Goal: Task Accomplishment & Management: Complete application form

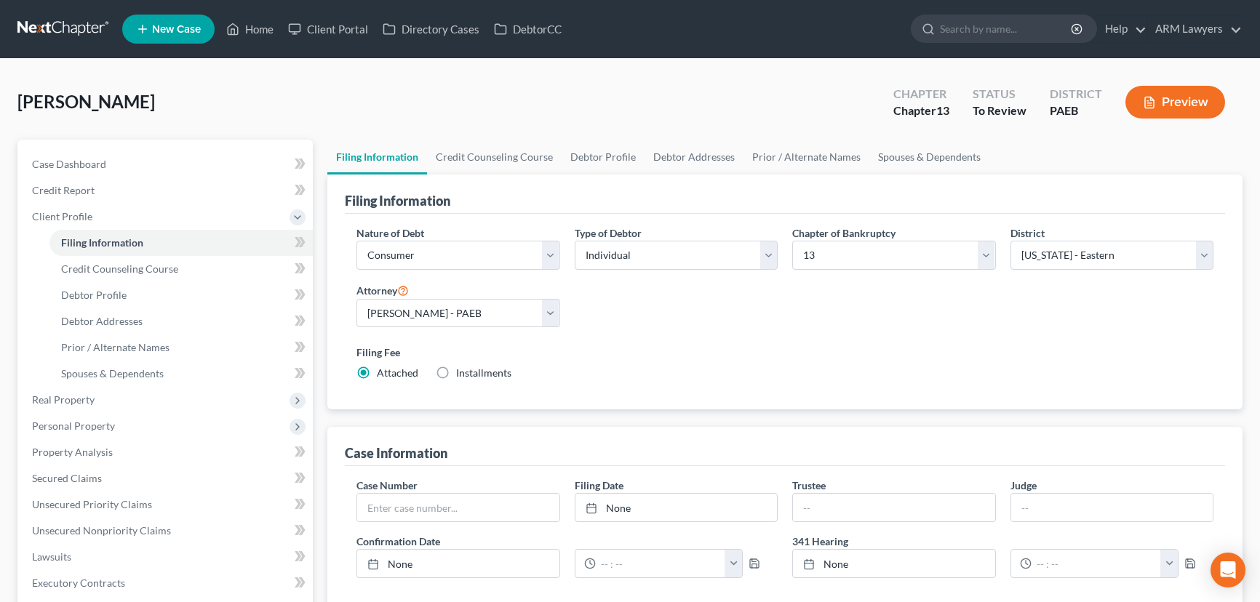
select select "1"
select select "0"
select select "3"
select select "67"
select select "9"
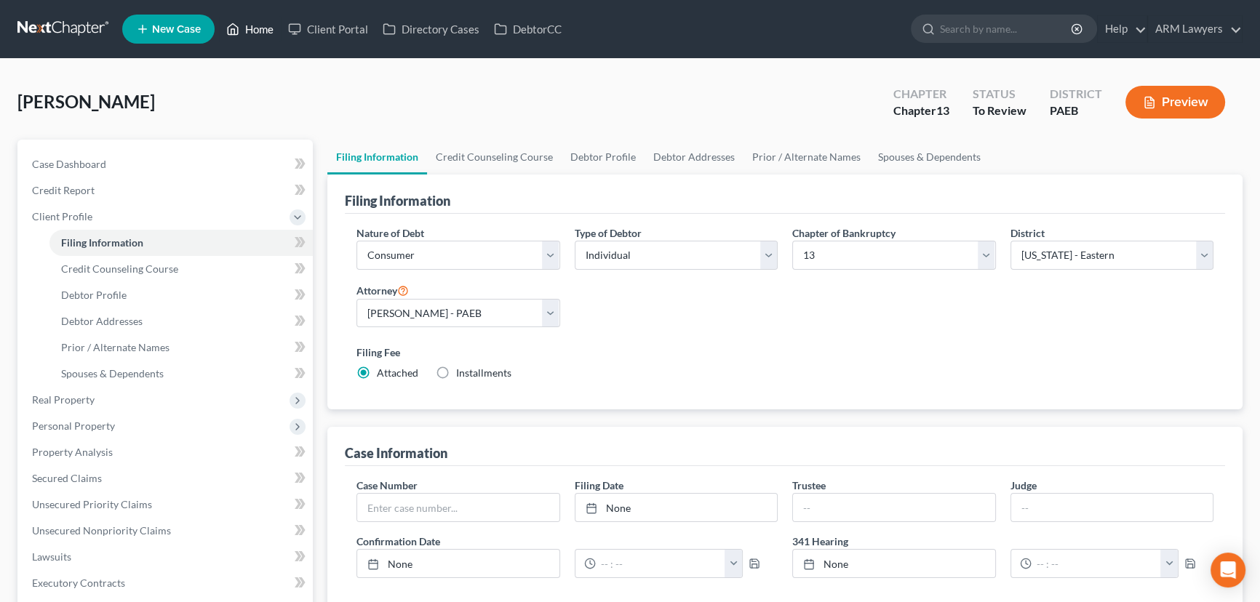
click at [251, 23] on link "Home" at bounding box center [250, 29] width 62 height 26
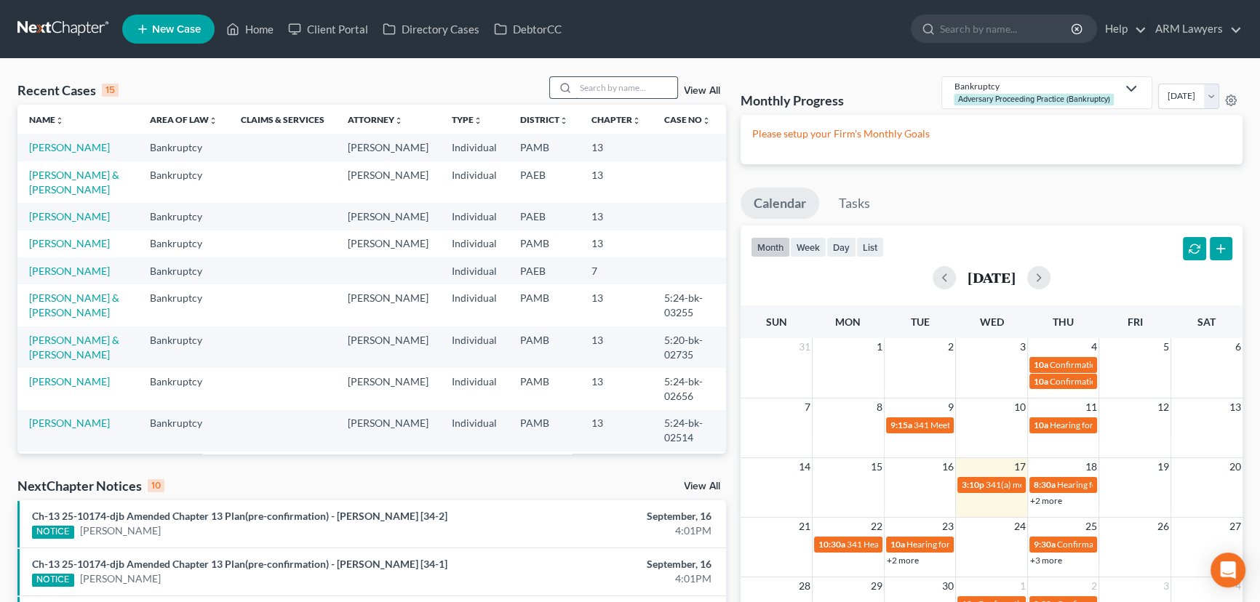
click at [623, 92] on input "search" at bounding box center [626, 87] width 102 height 21
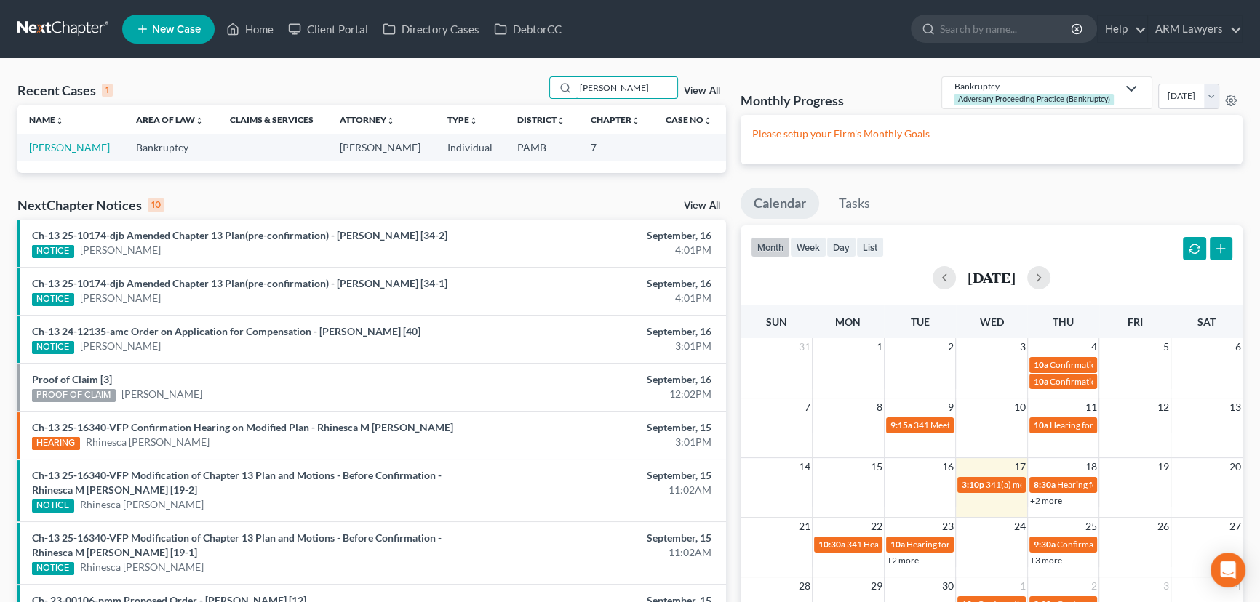
type input "[PERSON_NAME]"
click at [84, 154] on td "[PERSON_NAME]" at bounding box center [70, 147] width 107 height 27
click at [79, 144] on link "[PERSON_NAME]" at bounding box center [69, 147] width 81 height 12
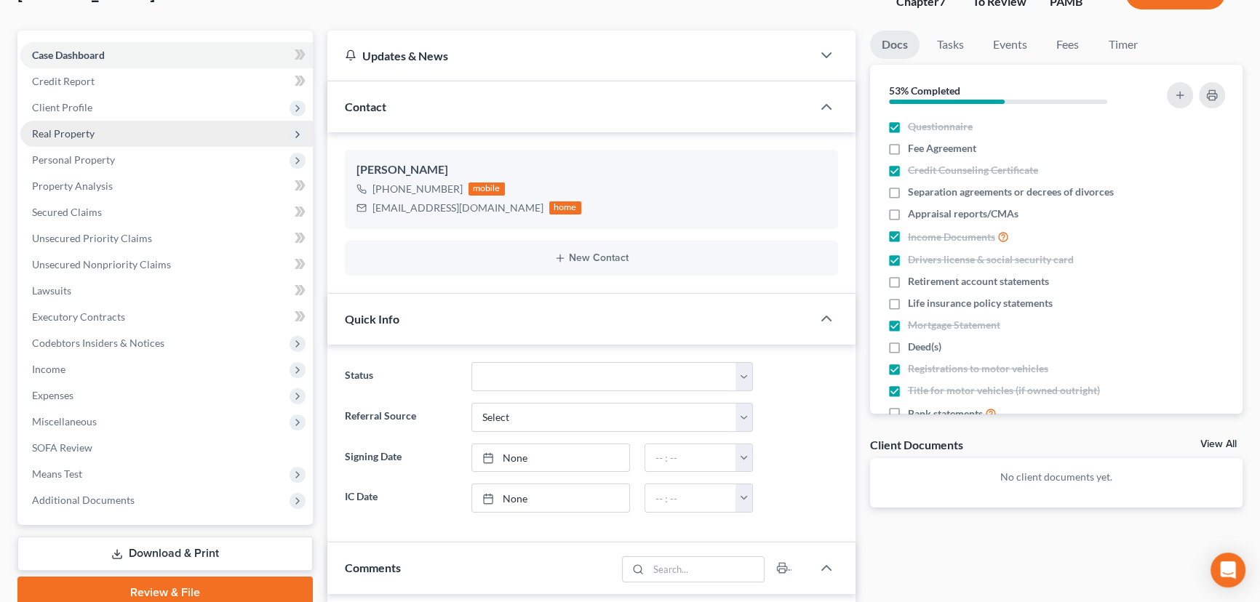
scroll to position [132, 0]
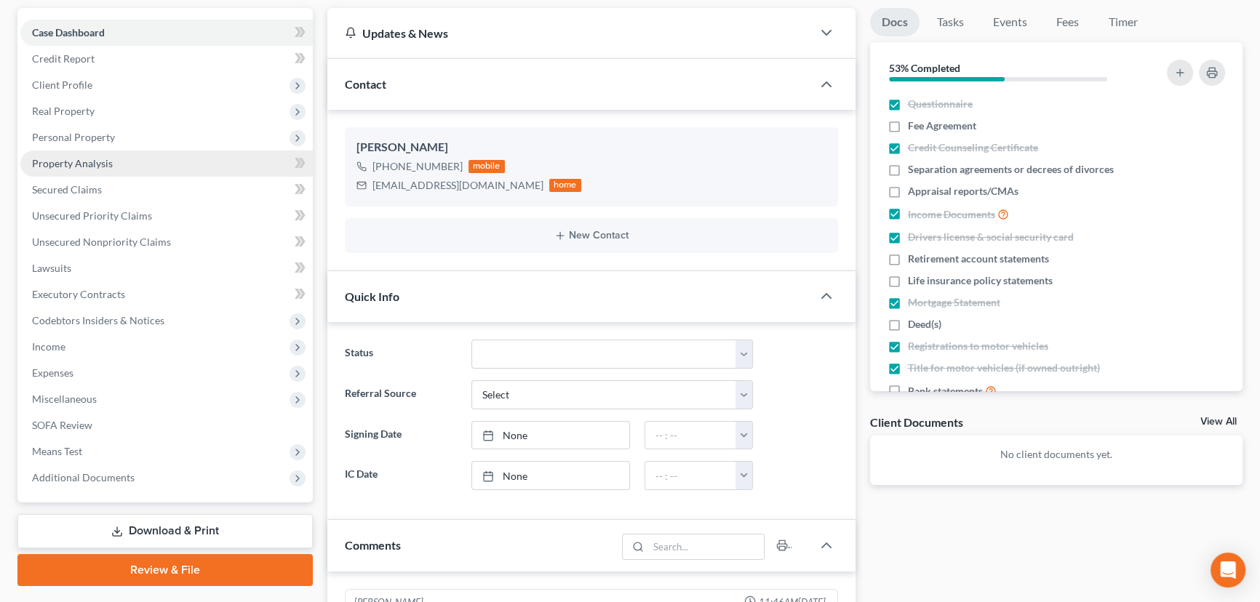
click at [70, 162] on span "Property Analysis" at bounding box center [72, 163] width 81 height 12
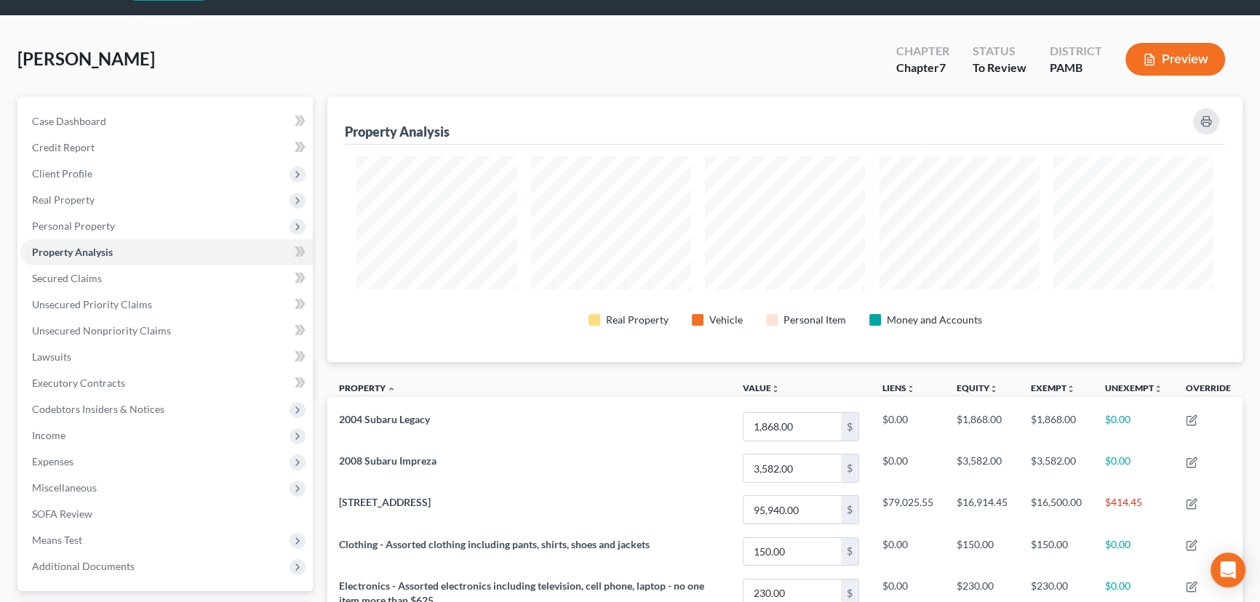
scroll to position [65, 0]
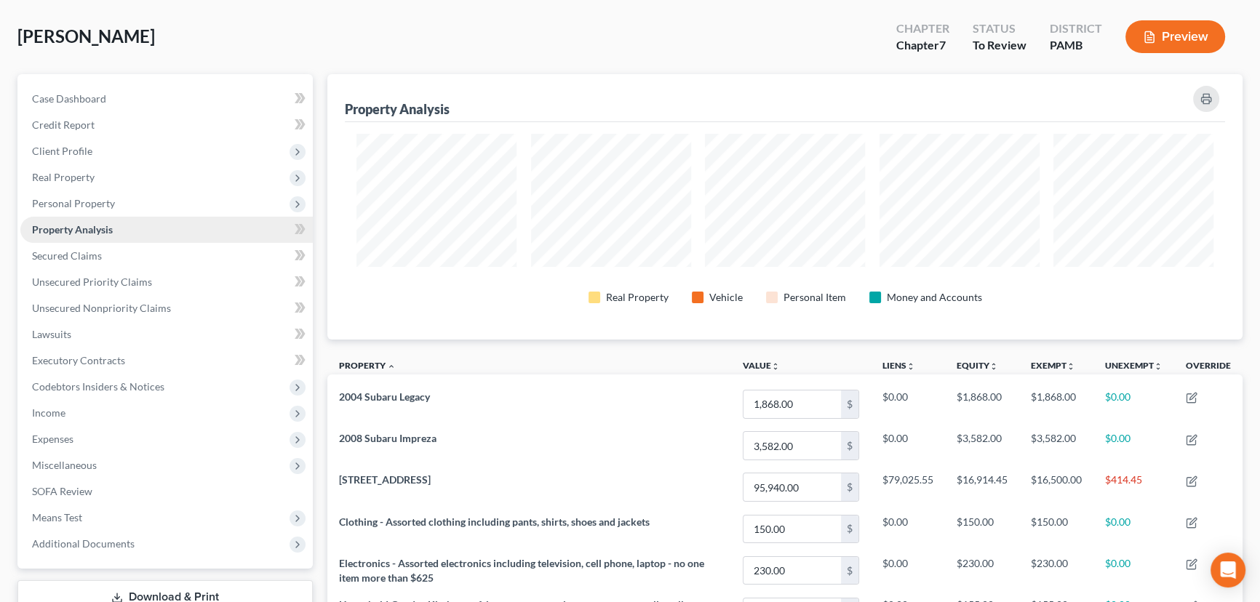
click at [102, 228] on span "Property Analysis" at bounding box center [72, 229] width 81 height 12
click at [84, 204] on span "Personal Property" at bounding box center [73, 203] width 83 height 12
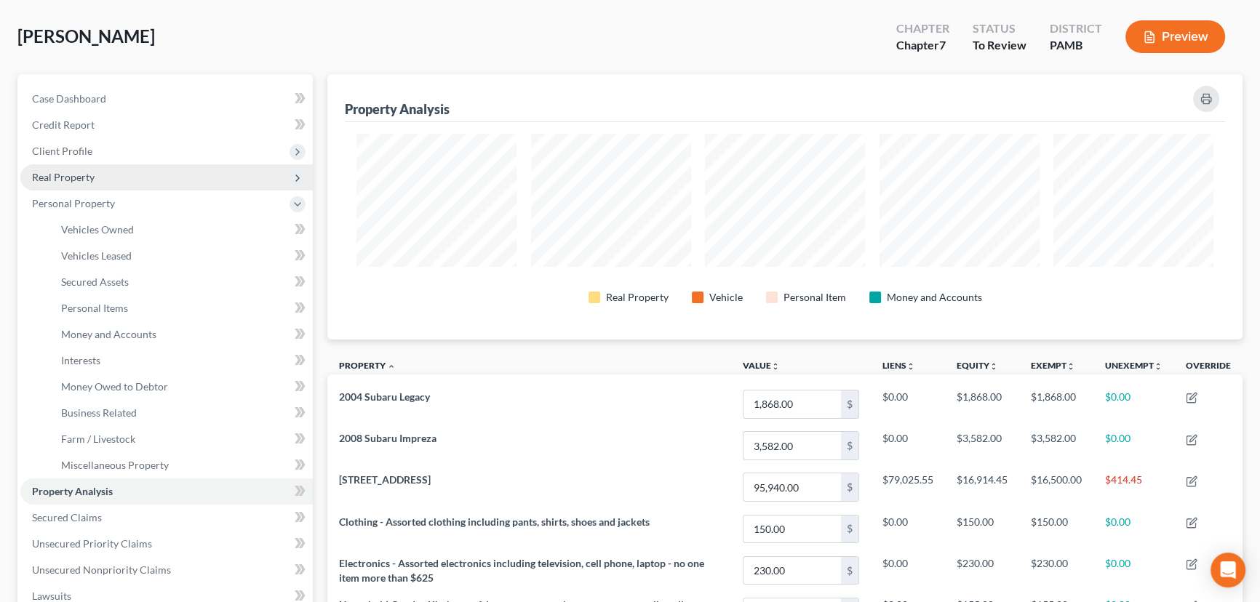
click at [79, 171] on span "Real Property" at bounding box center [63, 177] width 63 height 12
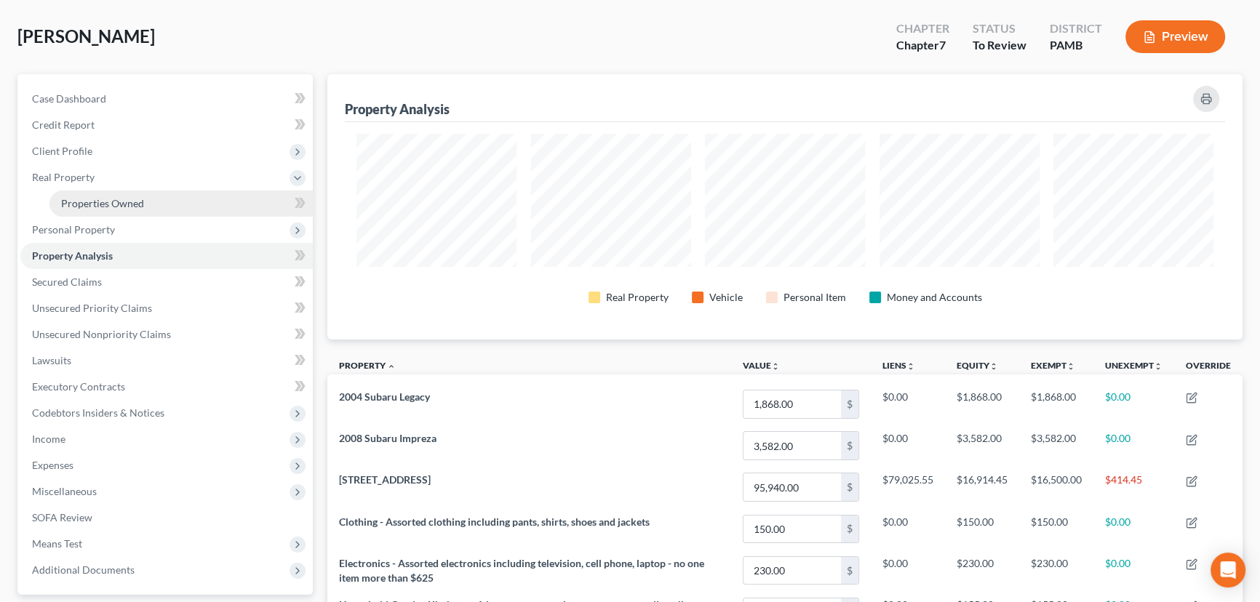
click at [113, 200] on span "Properties Owned" at bounding box center [102, 203] width 83 height 12
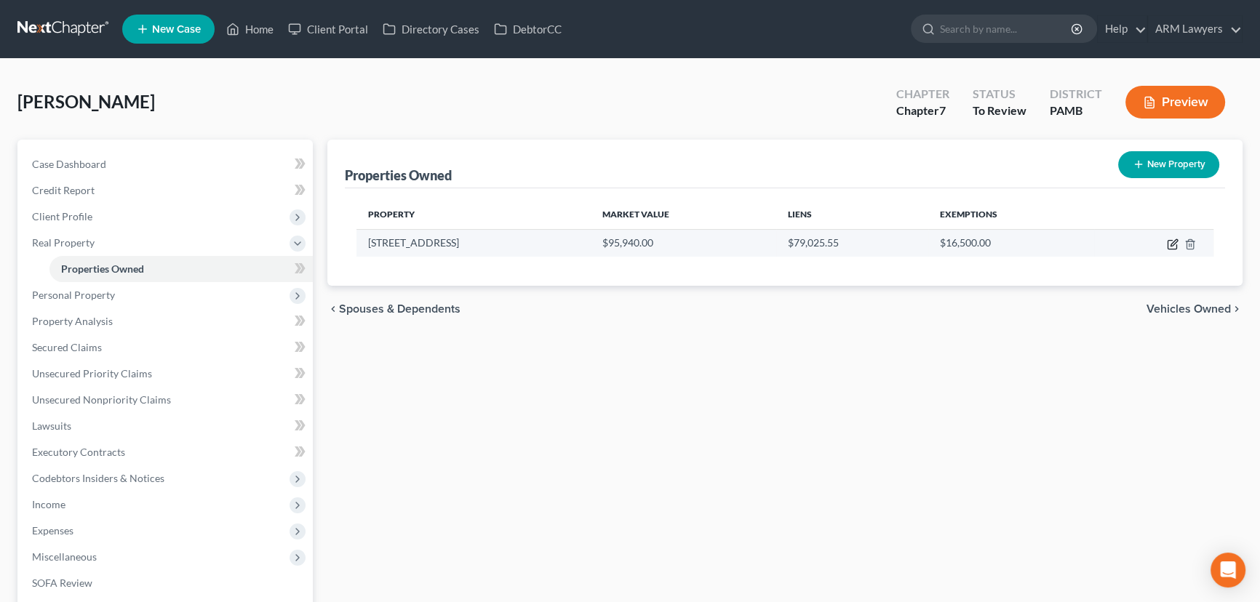
click at [1168, 242] on icon "button" at bounding box center [1173, 245] width 12 height 12
select select "39"
select select "53"
select select "2"
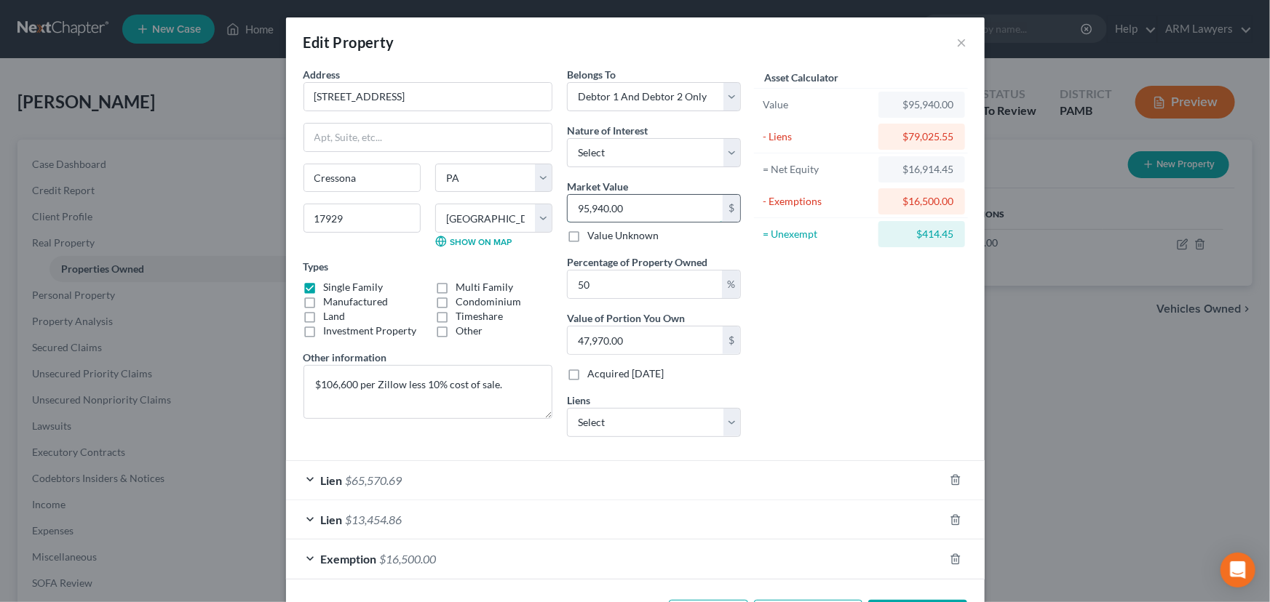
click at [627, 208] on input "95,940.00" at bounding box center [644, 209] width 155 height 28
type input "7"
type input "3.50"
type input "75"
type input "37.50"
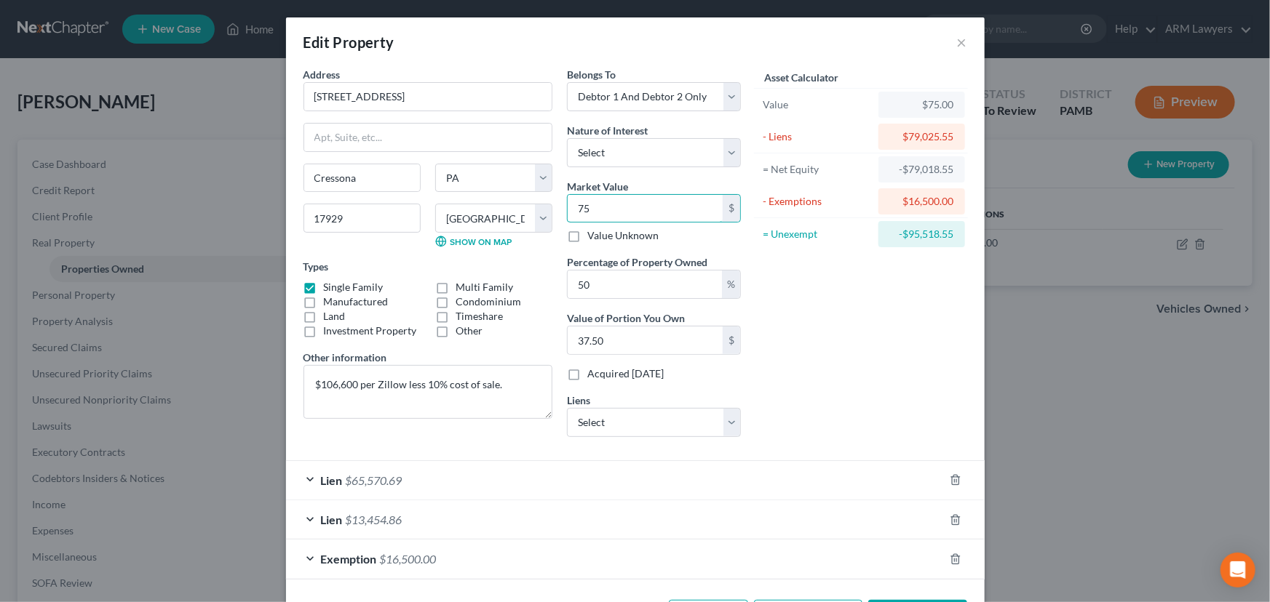
type input "750"
type input "375.00"
type input "7500"
type input "3,750.00"
type input "7,5000"
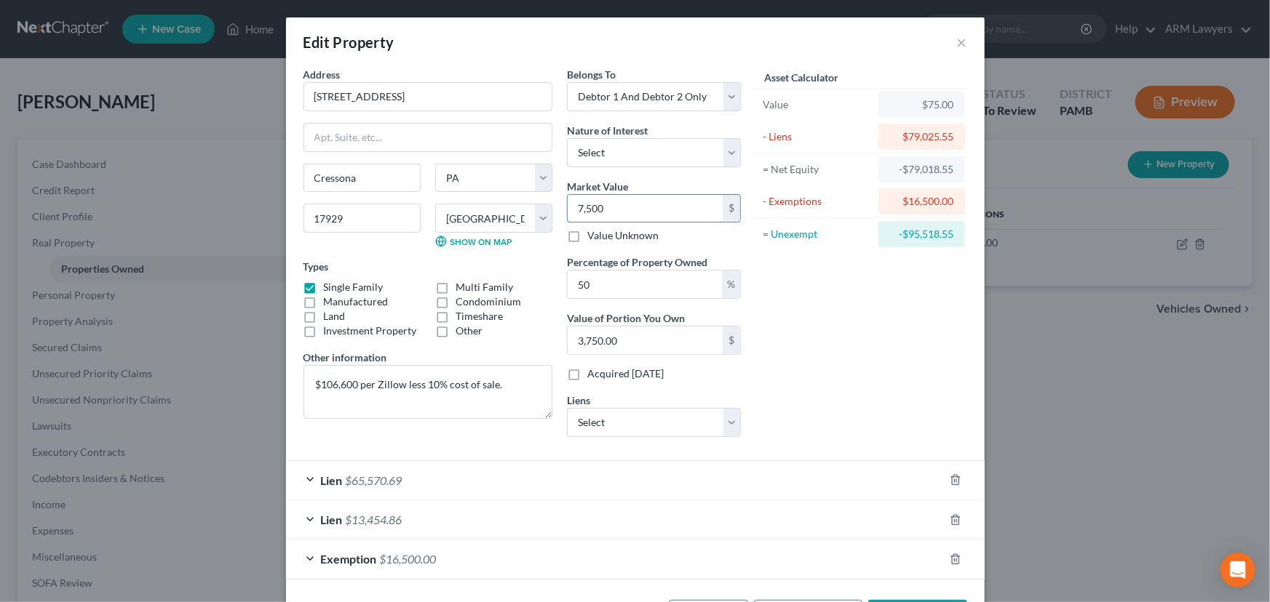
type input "37,500.00"
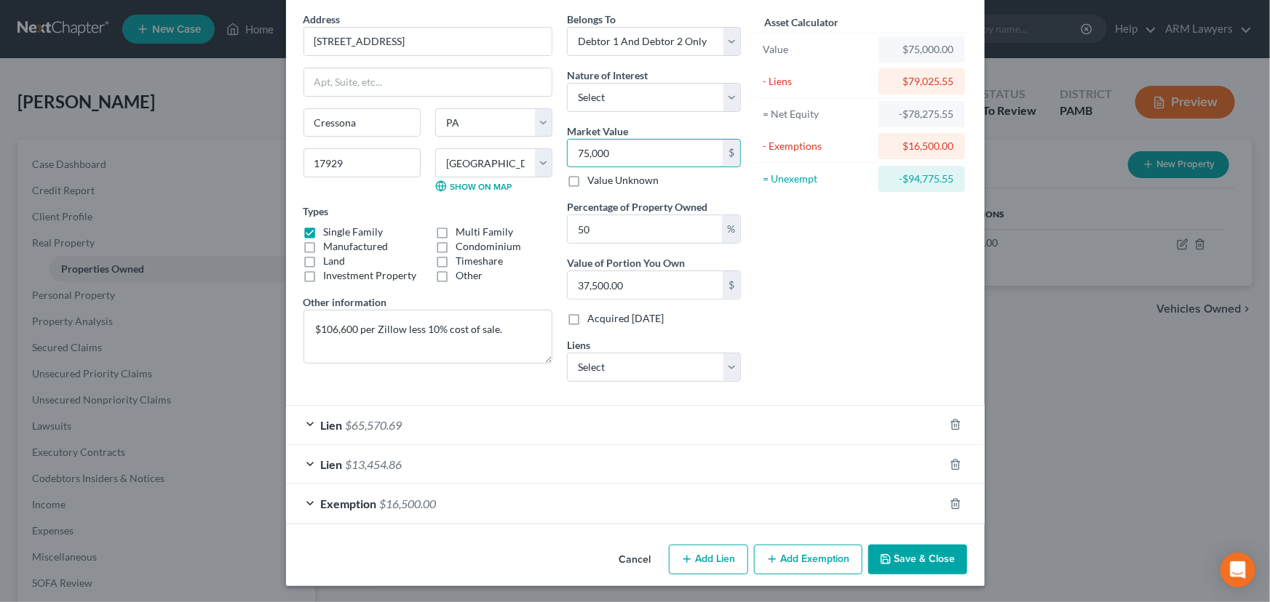
type input "75,000"
click at [487, 499] on div "Exemption $16,500.00" at bounding box center [615, 504] width 658 height 39
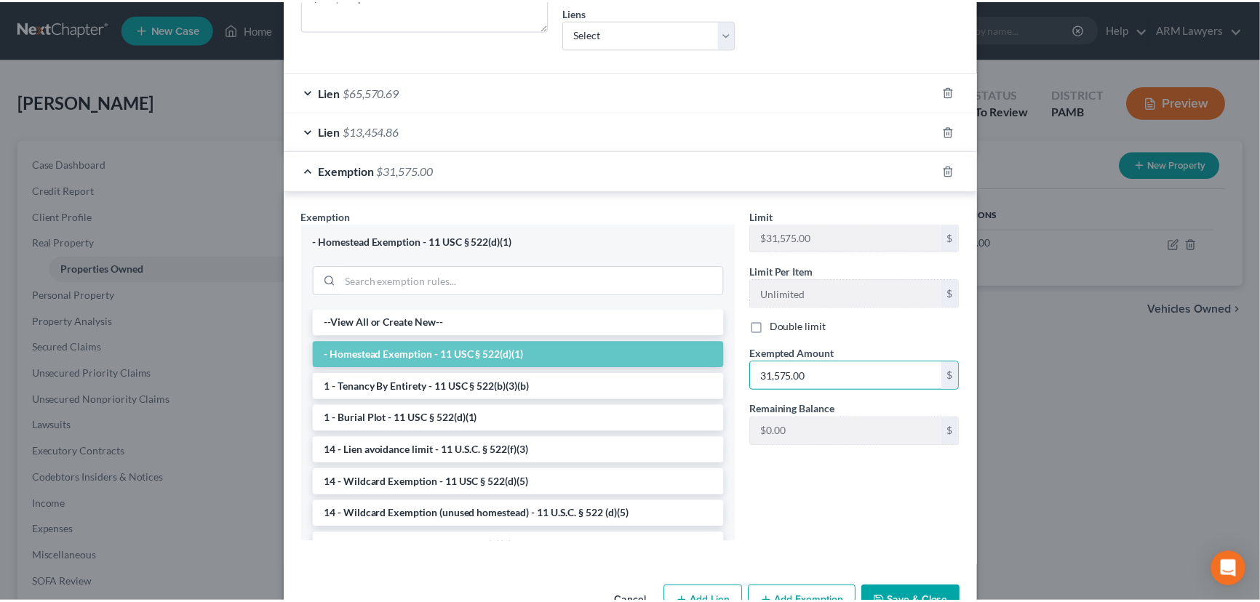
scroll to position [431, 0]
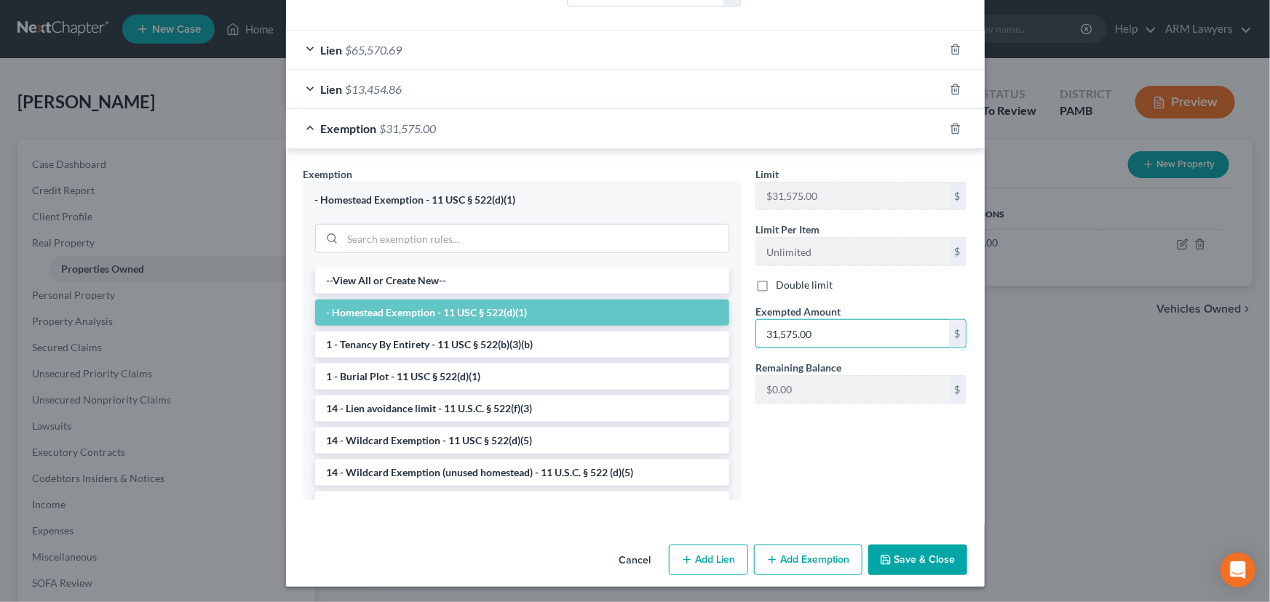
type input "31,575.00"
click at [901, 554] on button "Save & Close" at bounding box center [917, 560] width 99 height 31
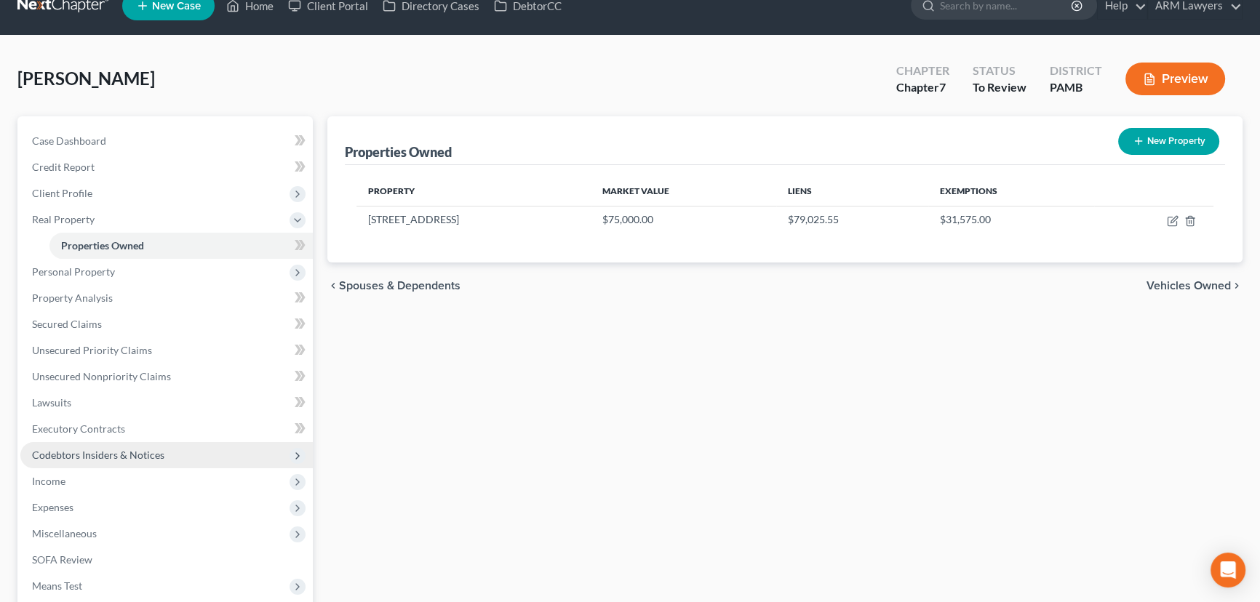
scroll to position [132, 0]
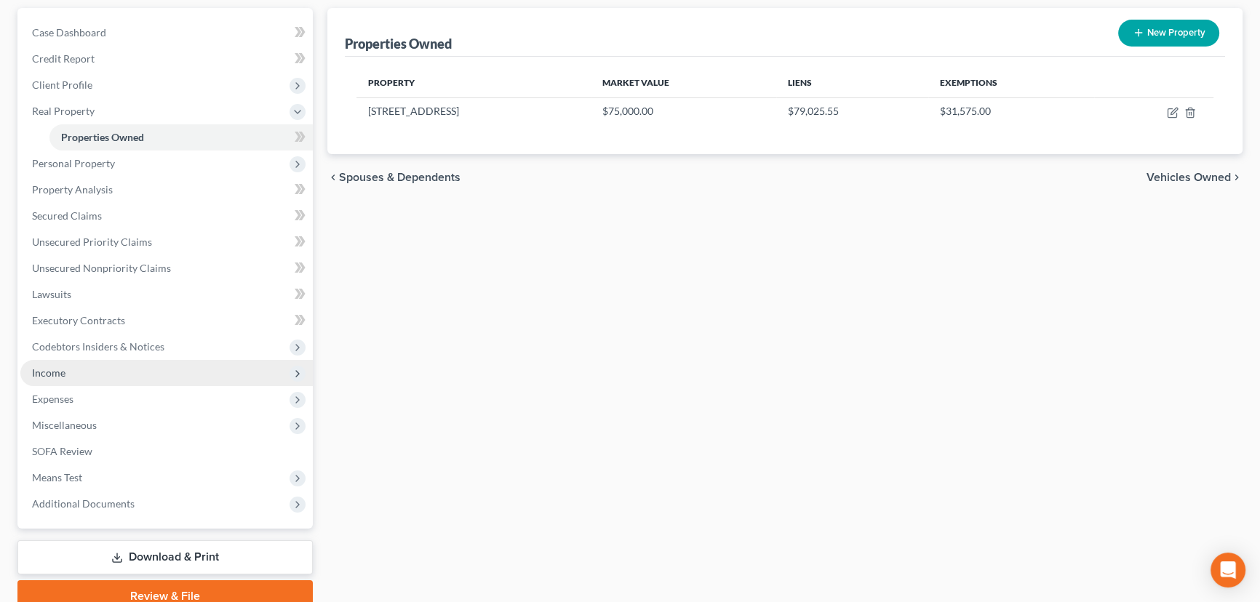
click at [90, 370] on span "Income" at bounding box center [166, 373] width 292 height 26
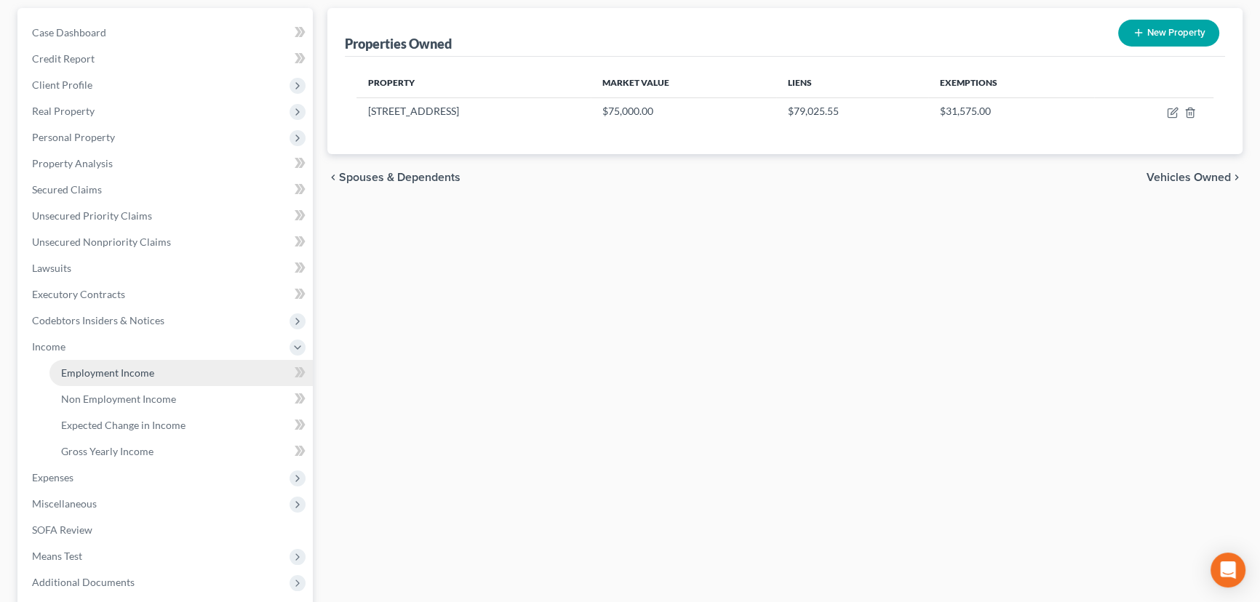
click at [119, 370] on span "Employment Income" at bounding box center [107, 373] width 93 height 12
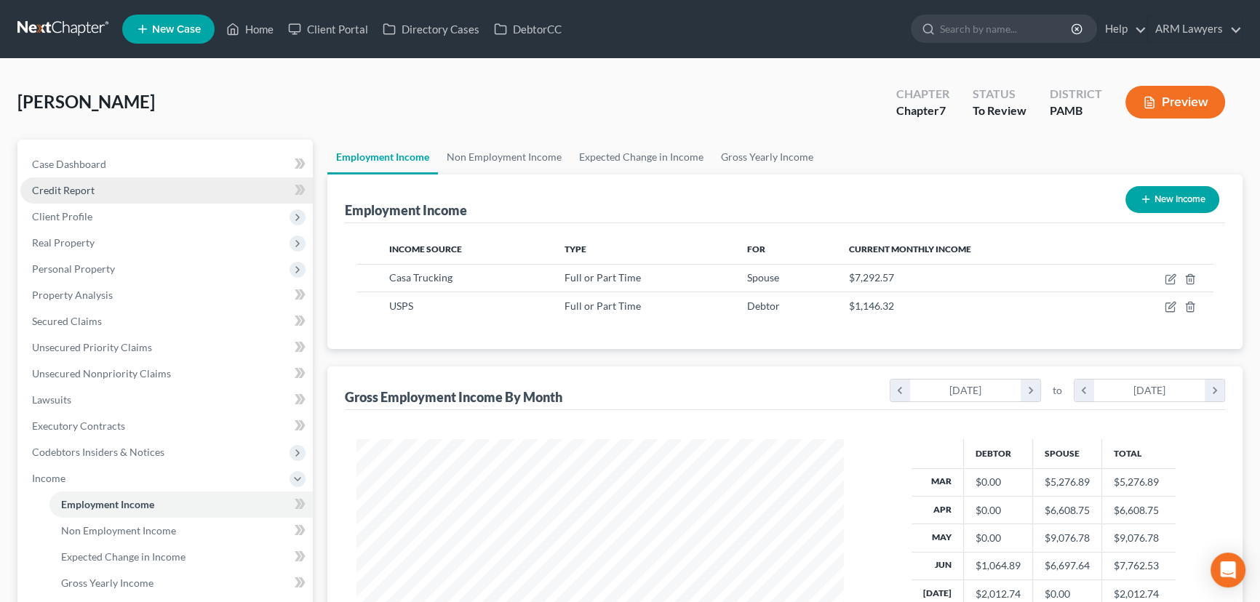
click at [95, 188] on link "Credit Report" at bounding box center [166, 191] width 292 height 26
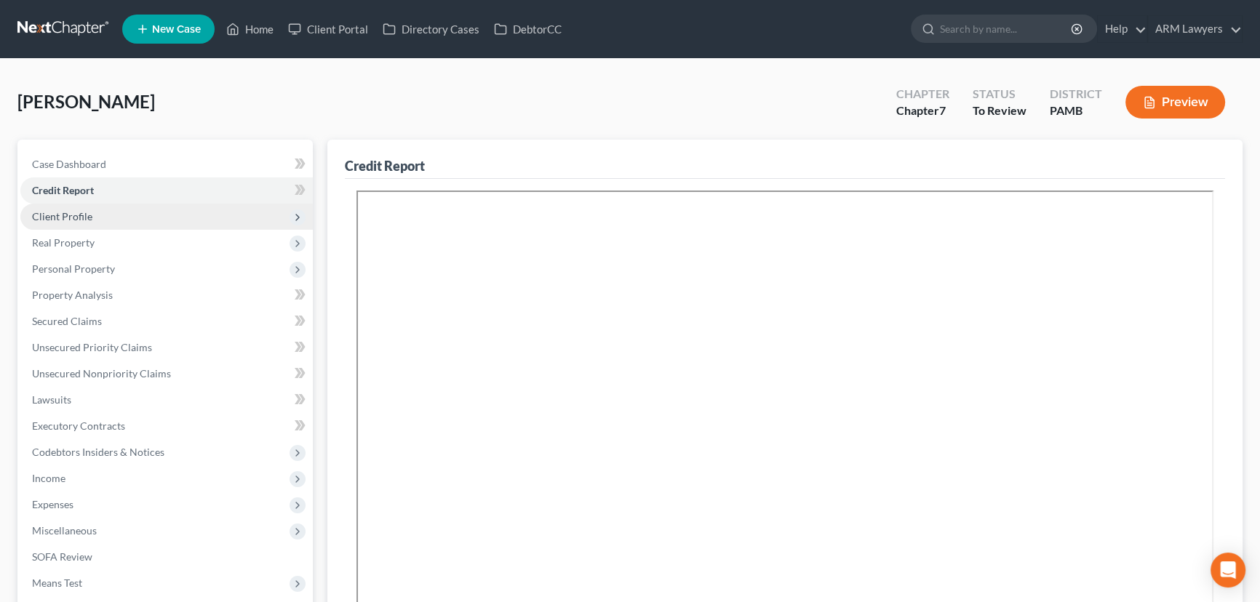
click at [93, 213] on span "Client Profile" at bounding box center [166, 217] width 292 height 26
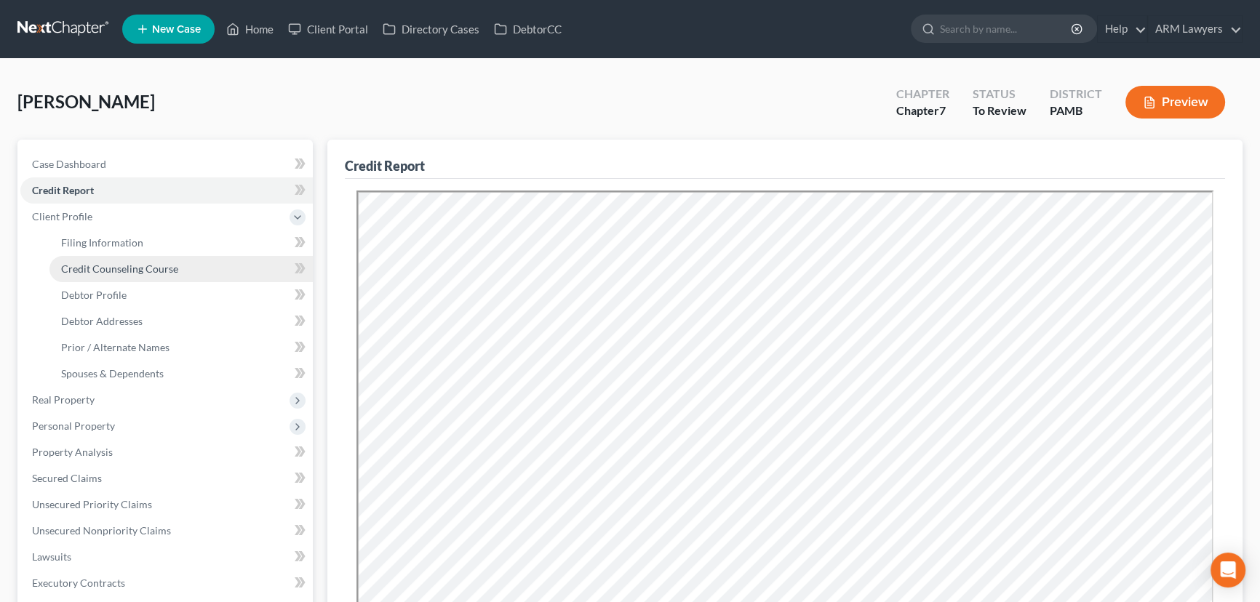
click at [124, 279] on link "Credit Counseling Course" at bounding box center [180, 269] width 263 height 26
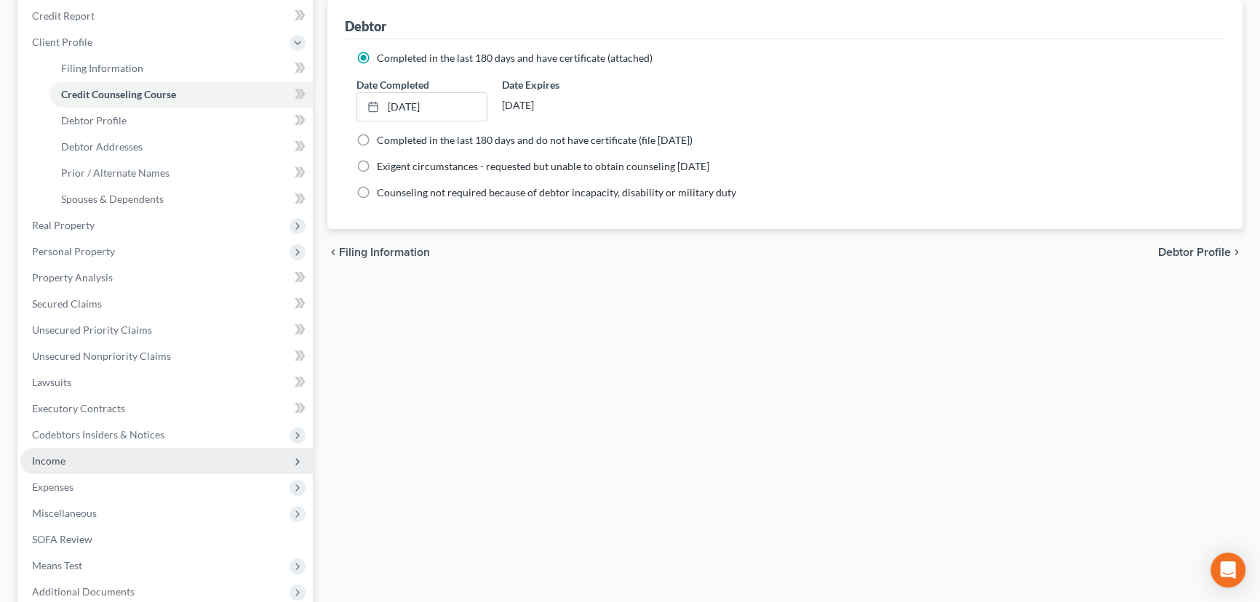
scroll to position [198, 0]
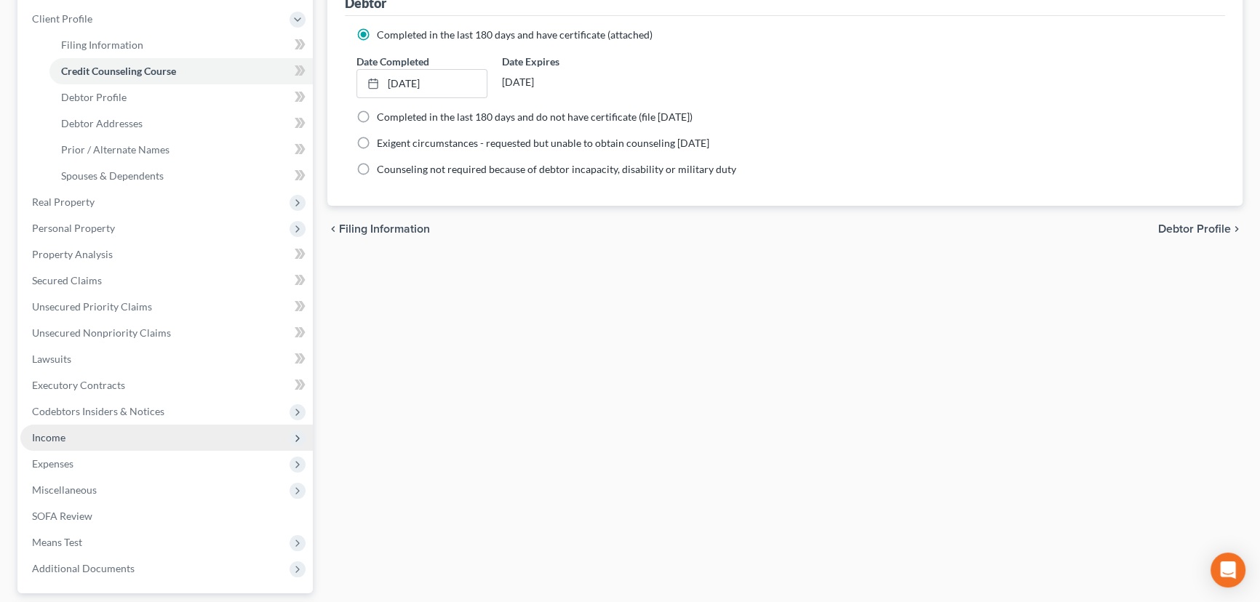
click at [62, 437] on span "Income" at bounding box center [48, 437] width 33 height 12
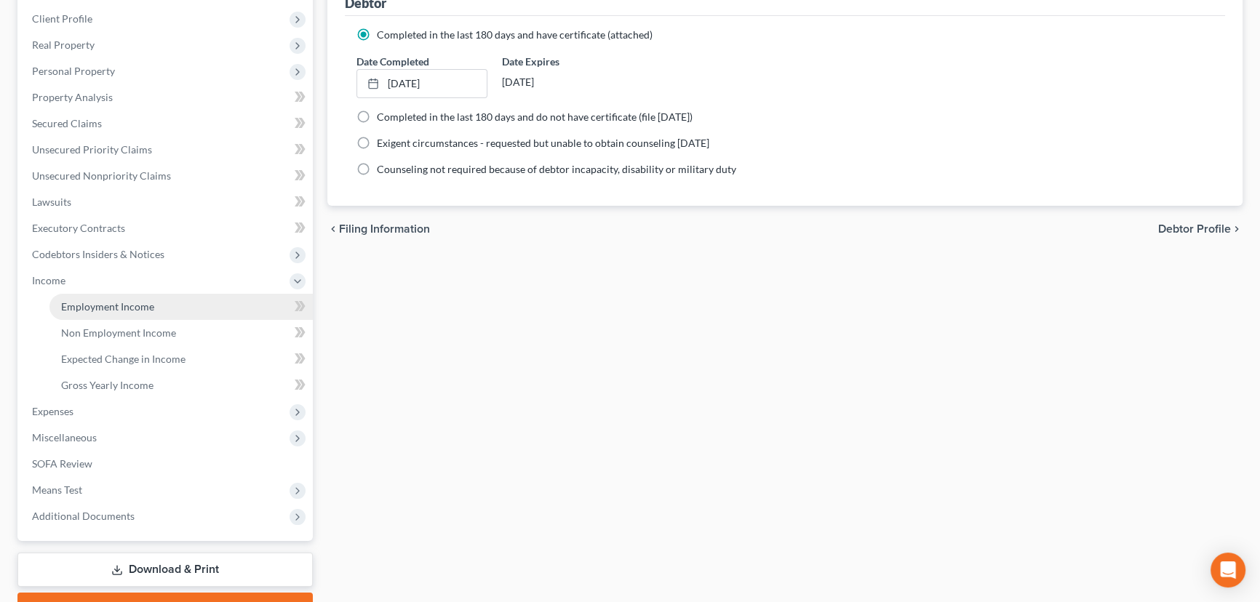
click at [156, 312] on link "Employment Income" at bounding box center [180, 307] width 263 height 26
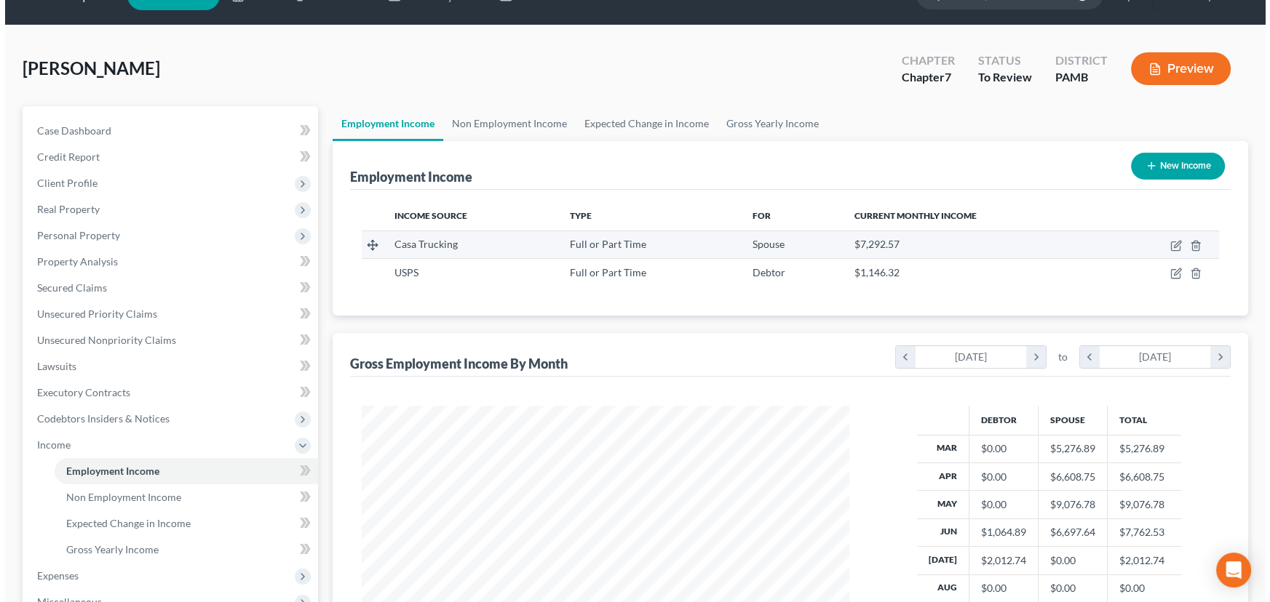
scroll to position [65, 0]
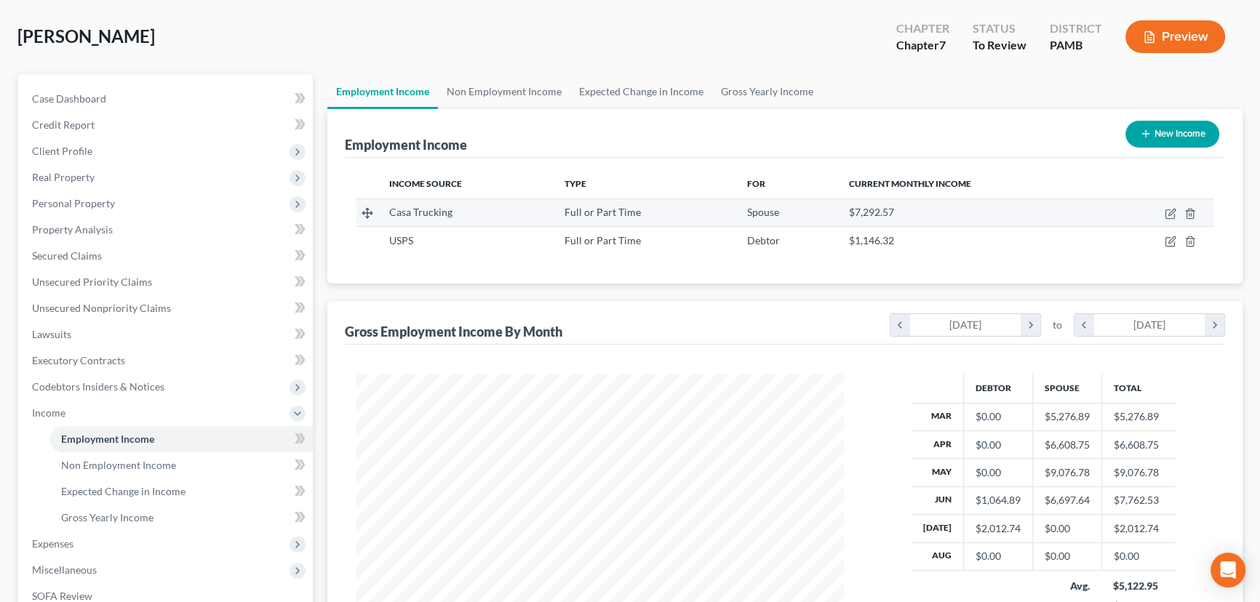
click at [1169, 218] on td at bounding box center [1158, 213] width 111 height 28
click at [1169, 211] on icon "button" at bounding box center [1171, 212] width 7 height 7
select select "0"
select select "39"
select select "2"
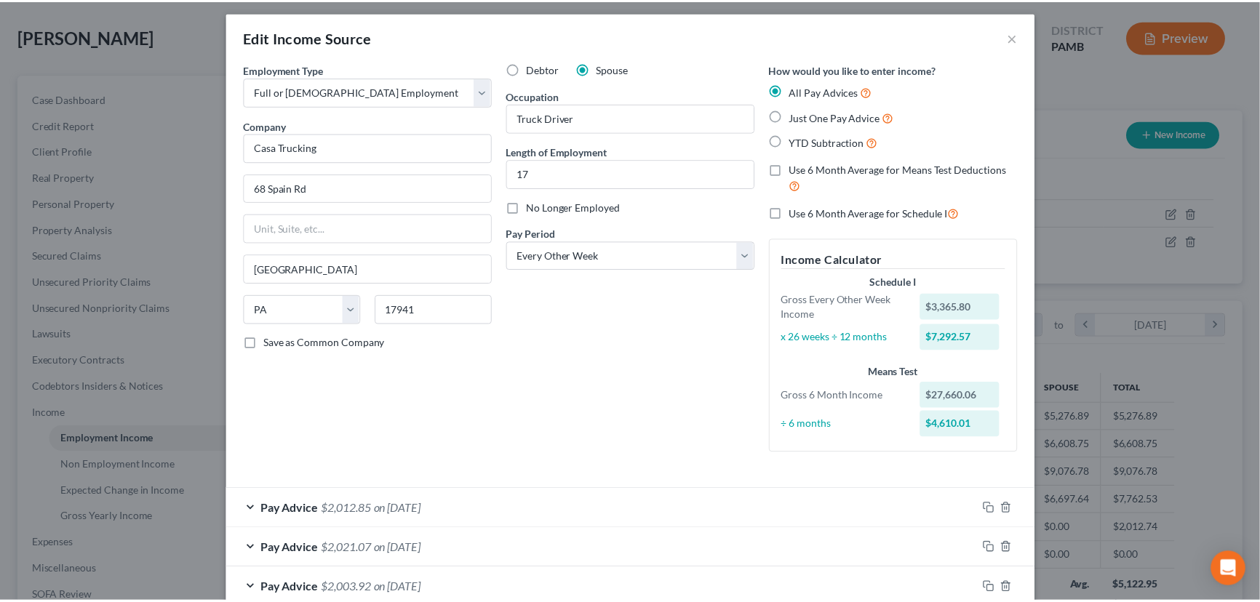
scroll to position [0, 0]
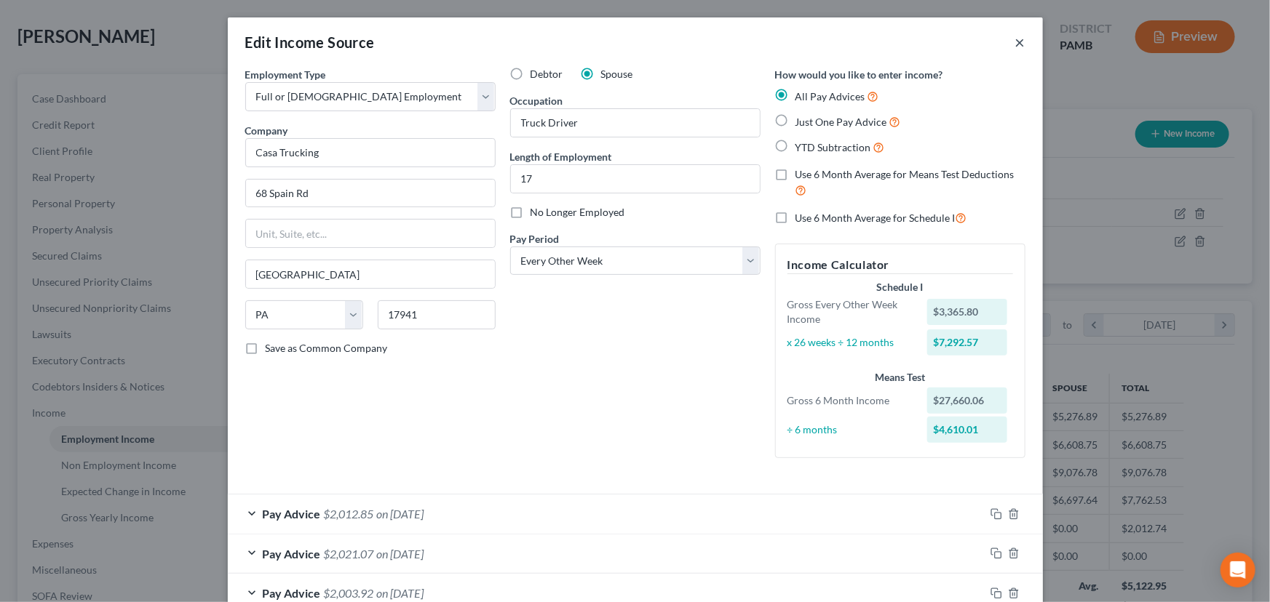
click at [1017, 43] on button "×" at bounding box center [1020, 41] width 10 height 17
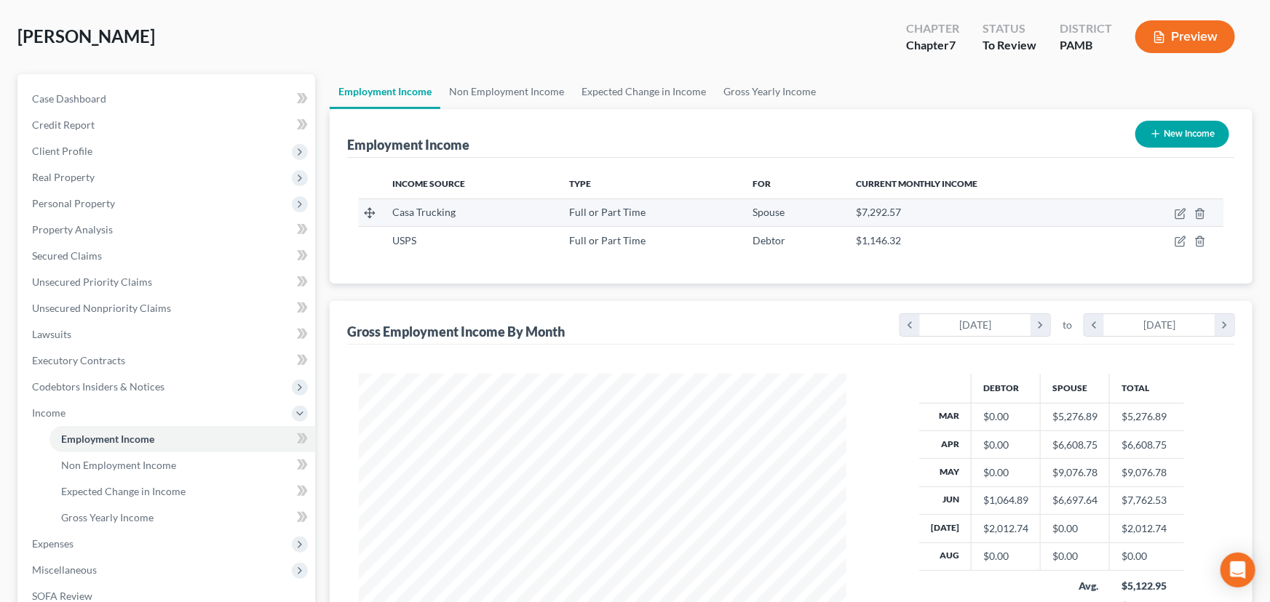
scroll to position [727260, 727004]
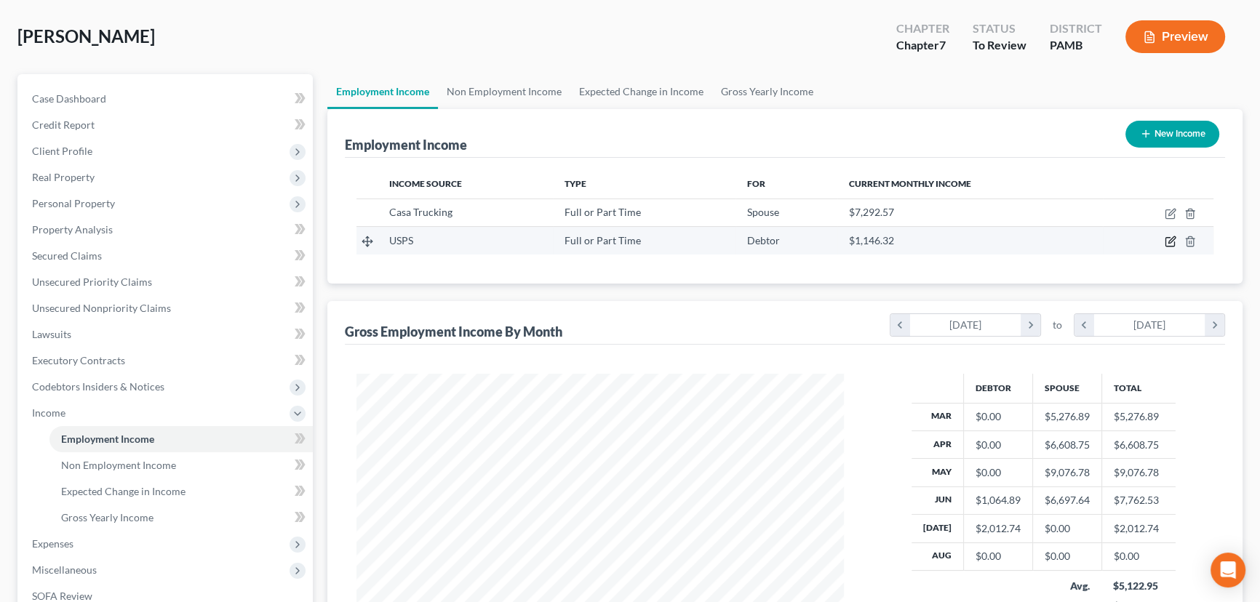
click at [1170, 240] on icon "button" at bounding box center [1171, 242] width 12 height 12
select select "0"
select select "39"
select select "2"
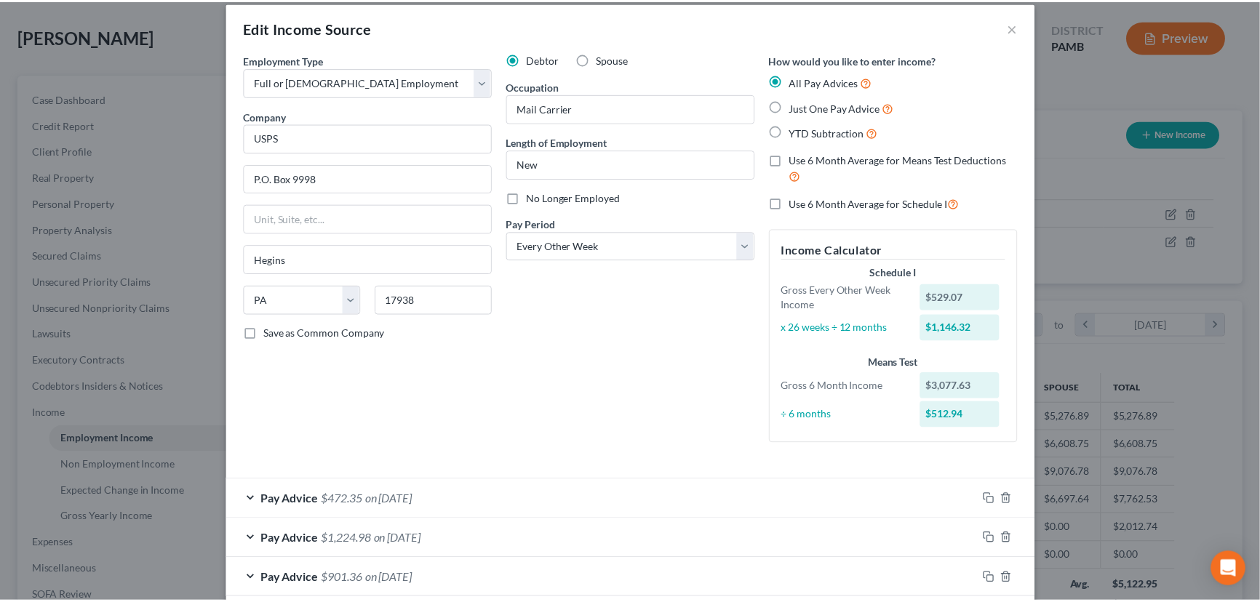
scroll to position [0, 0]
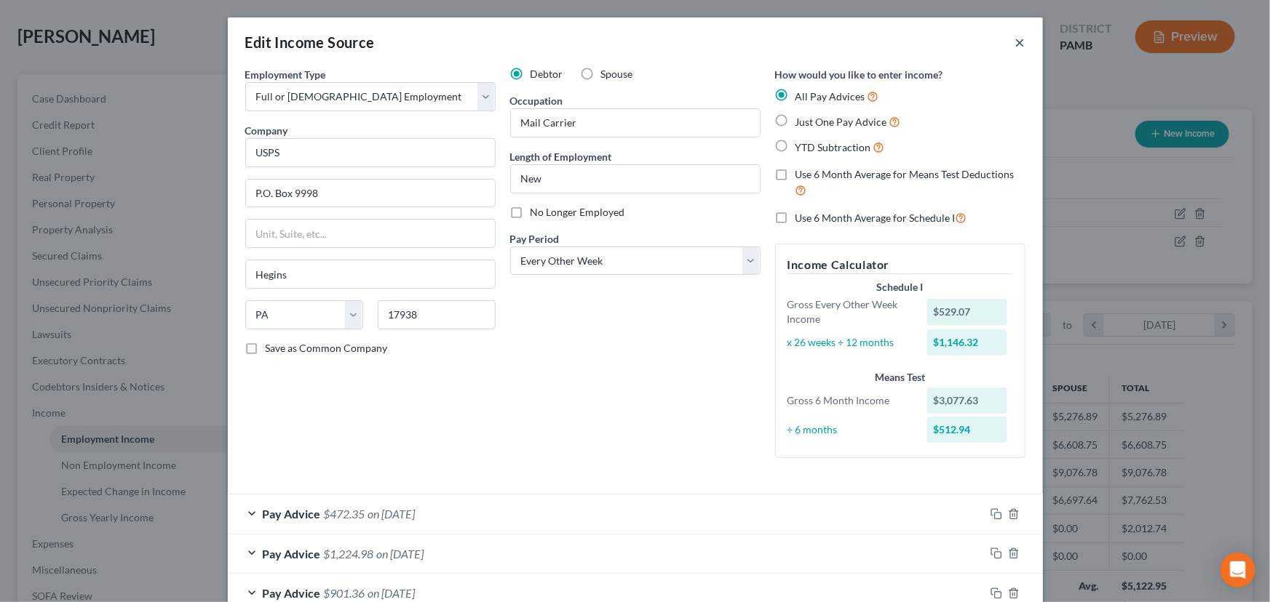
click at [1015, 38] on button "×" at bounding box center [1020, 41] width 10 height 17
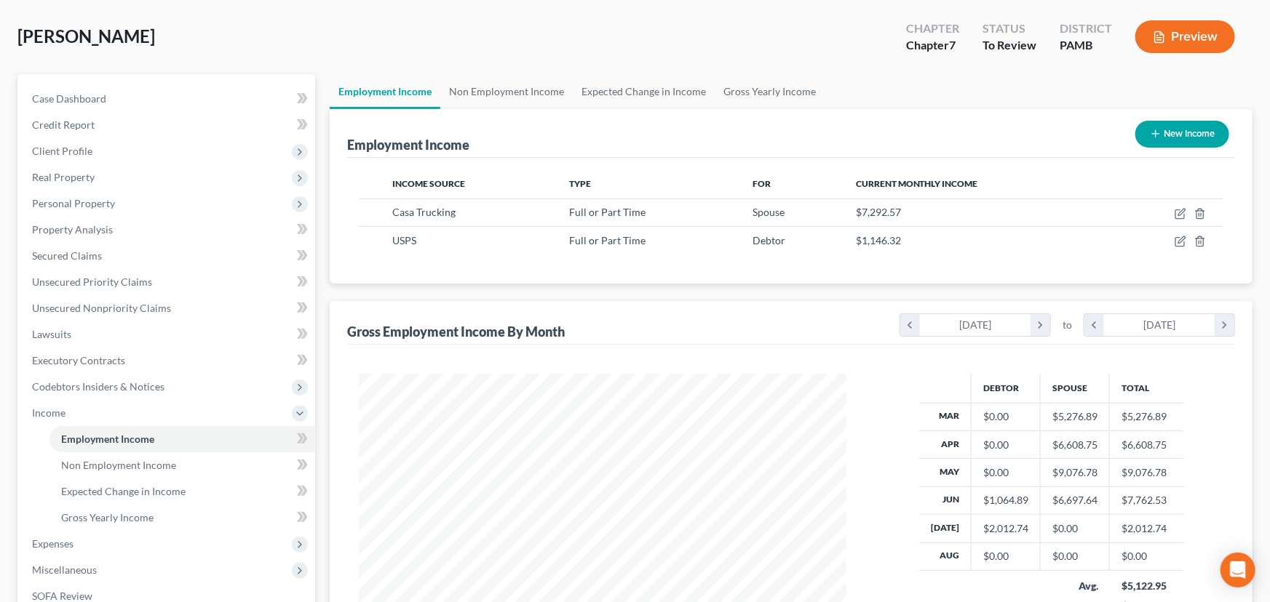
scroll to position [727260, 727004]
click at [1173, 237] on icon "button" at bounding box center [1171, 240] width 7 height 7
select select "0"
select select "39"
select select "2"
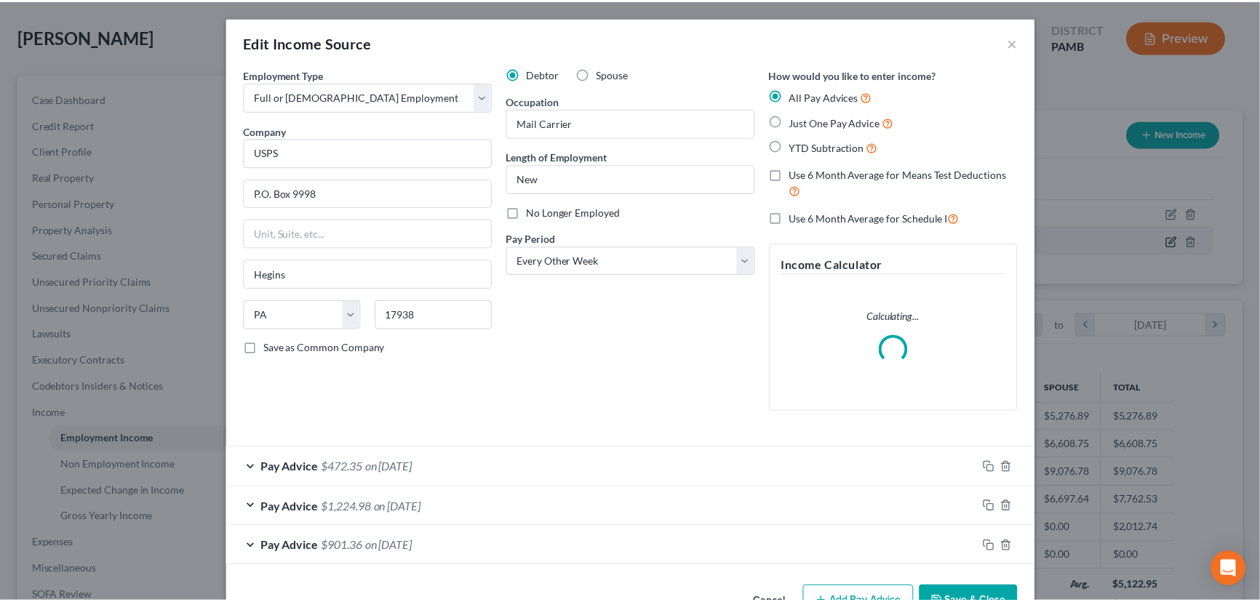
scroll to position [260, 521]
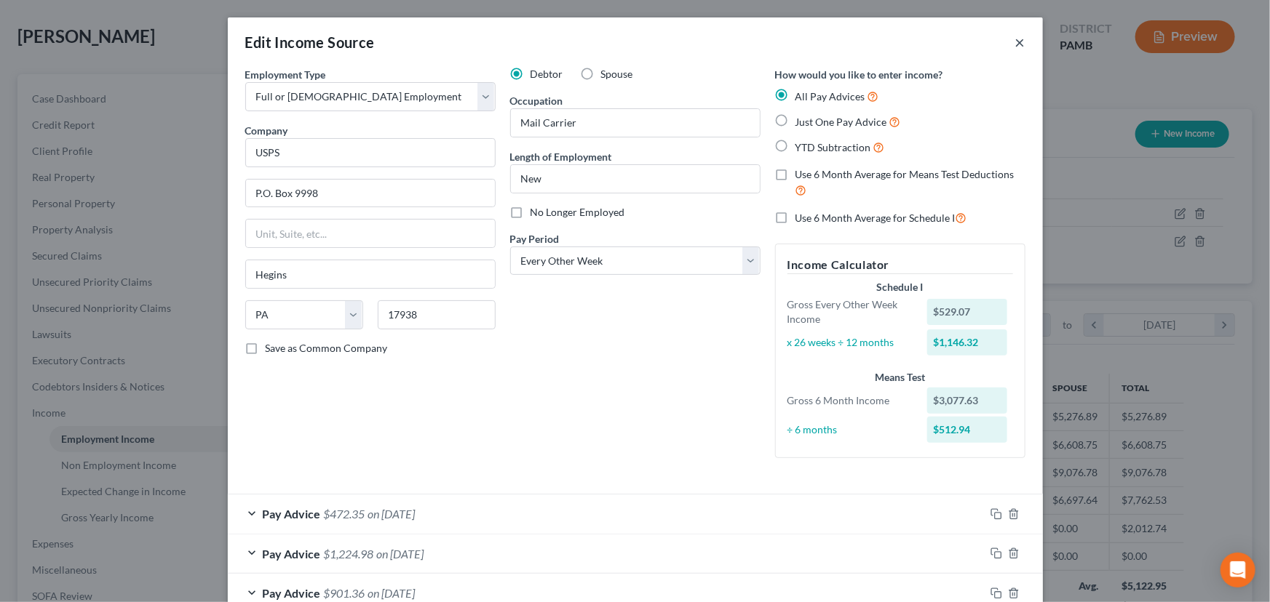
drag, startPoint x: 1014, startPoint y: 47, endPoint x: 898, endPoint y: 113, distance: 133.6
click at [1015, 47] on button "×" at bounding box center [1020, 41] width 10 height 17
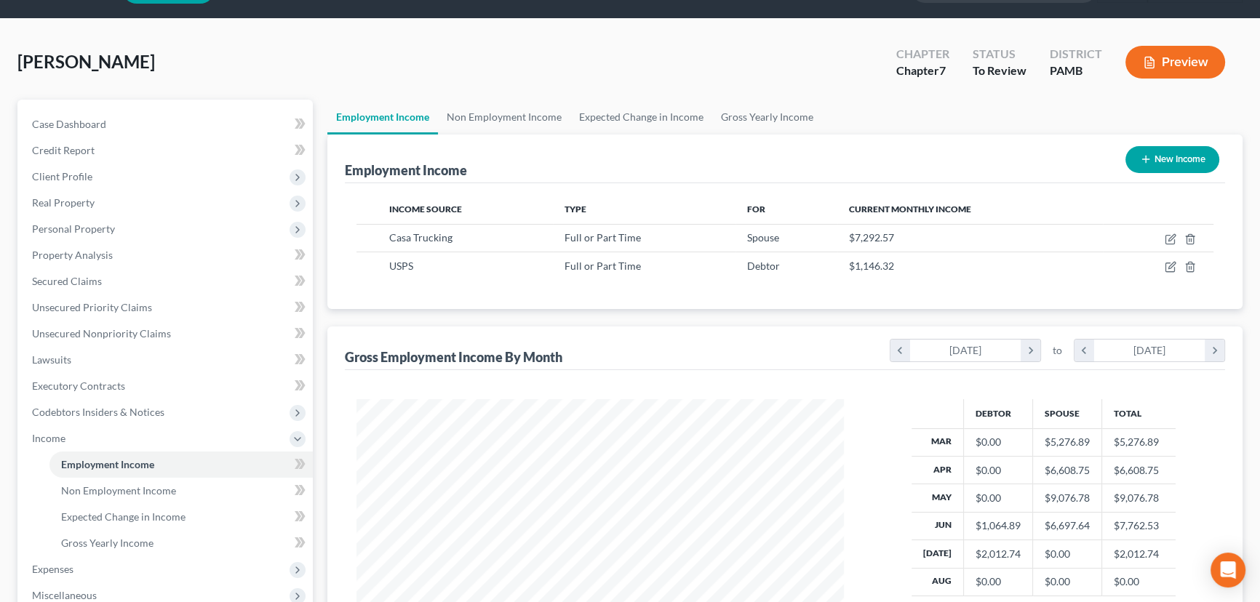
scroll to position [0, 0]
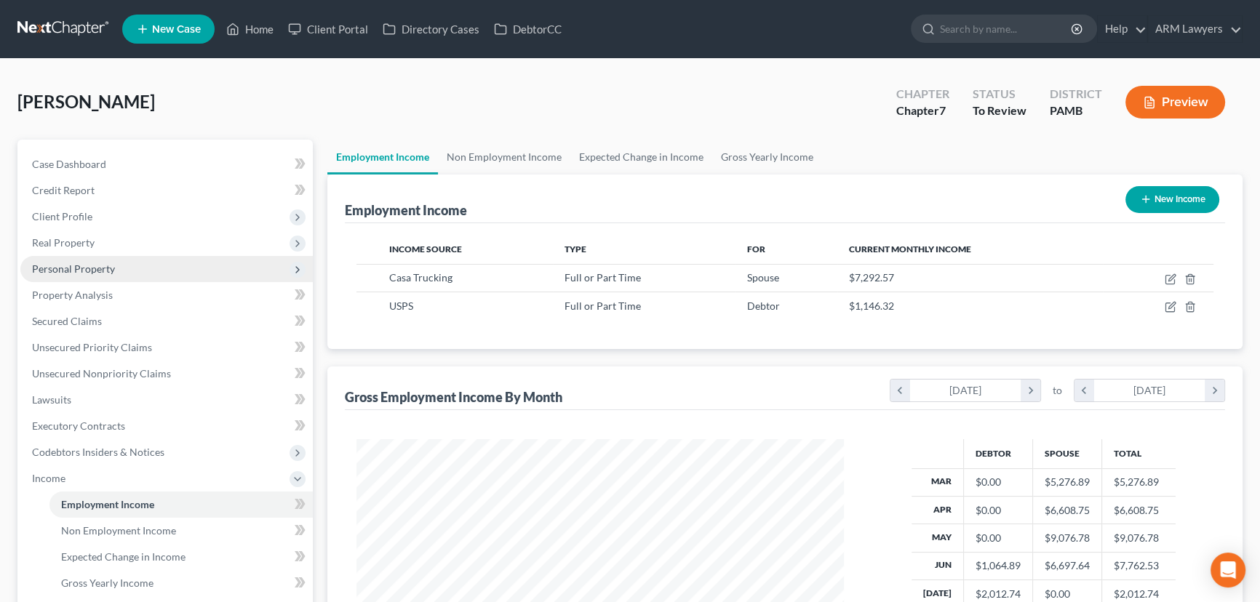
click at [131, 268] on span "Personal Property" at bounding box center [166, 269] width 292 height 26
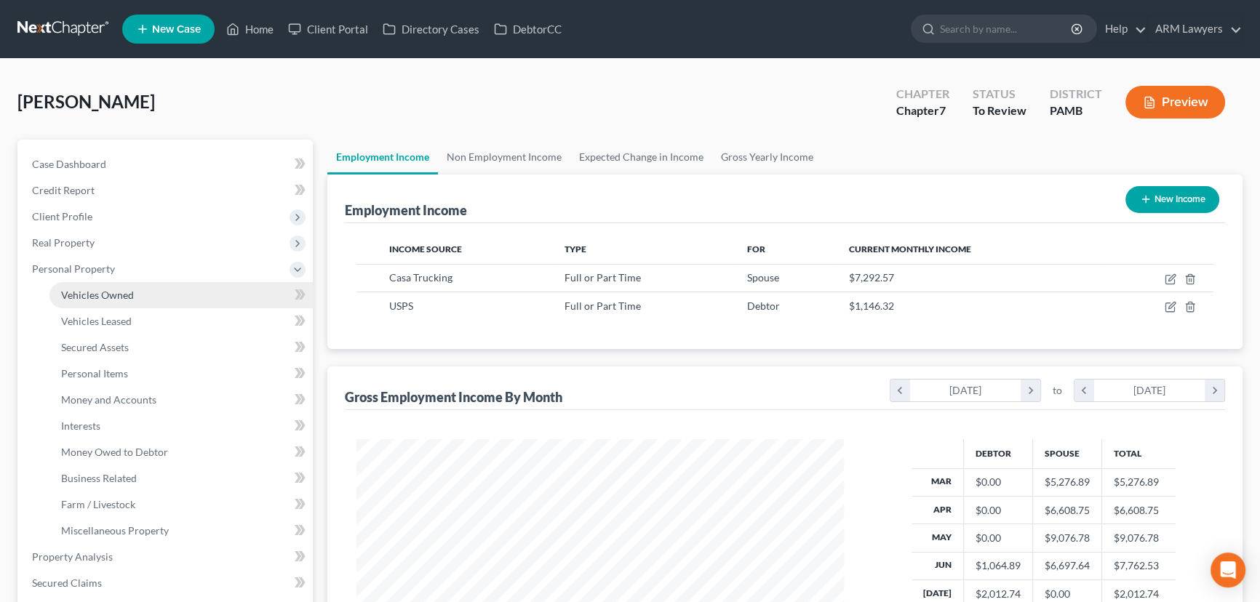
click at [148, 293] on link "Vehicles Owned" at bounding box center [180, 295] width 263 height 26
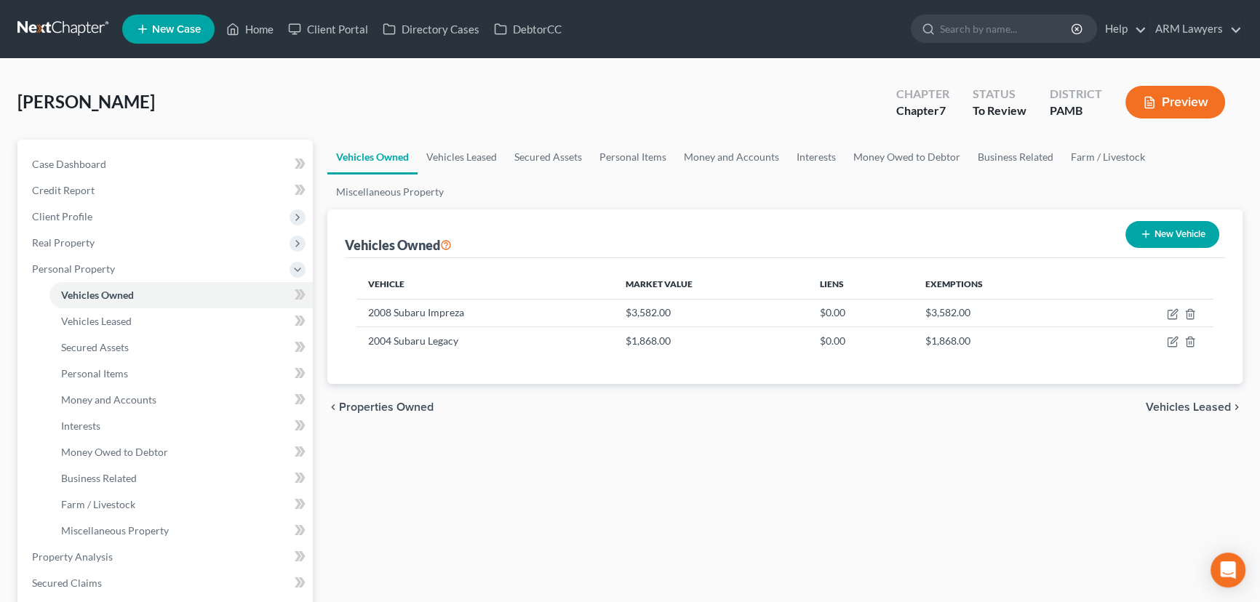
click at [1175, 226] on button "New Vehicle" at bounding box center [1172, 234] width 94 height 27
select select "0"
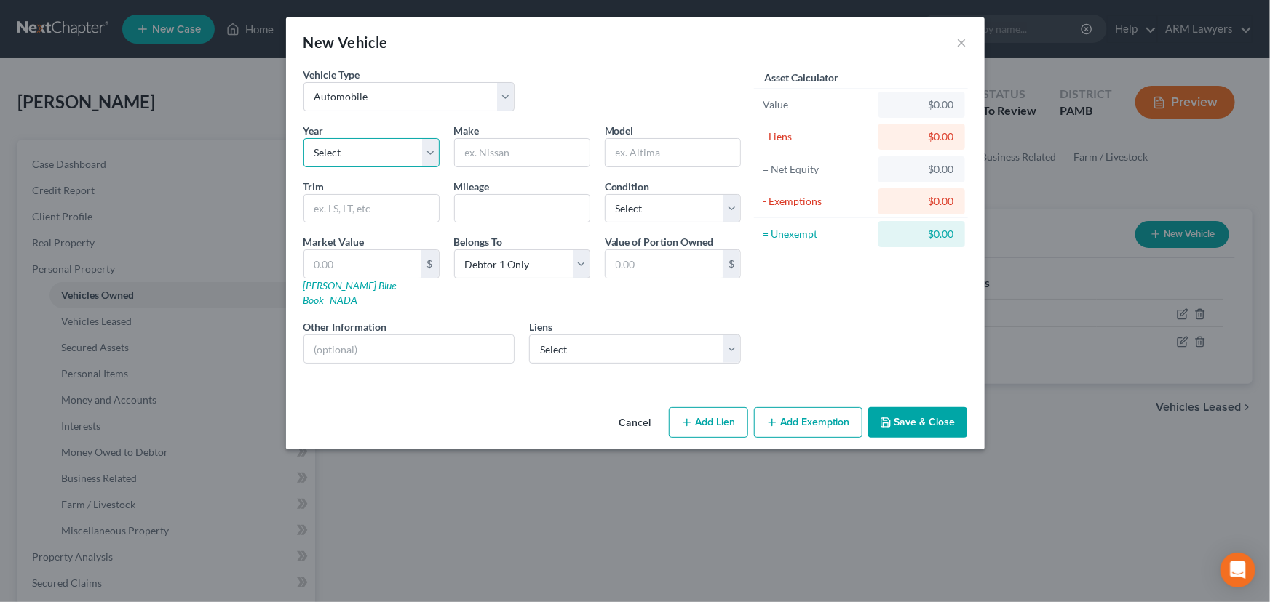
click at [403, 154] on select "Select 2026 2025 2024 2023 2022 2021 2020 2019 2018 2017 2016 2015 2014 2013 20…" at bounding box center [371, 152] width 136 height 29
select select "5"
click at [303, 138] on select "Select 2026 2025 2024 2023 2022 2021 2020 2019 2018 2017 2016 2015 2014 2013 20…" at bounding box center [371, 152] width 136 height 29
click at [523, 140] on input "text" at bounding box center [522, 153] width 135 height 28
type input "Alliance"
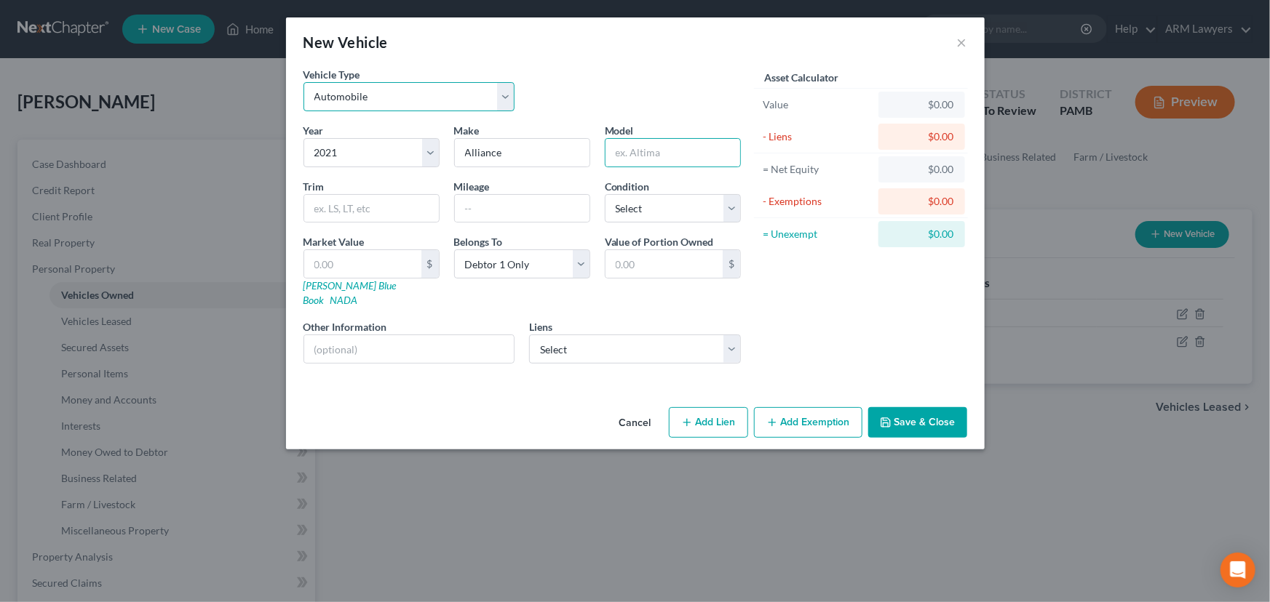
click at [438, 99] on select "Select Automobile Truck Trailer Watercraft Aircraft Motor Home Atv Other Vehicle" at bounding box center [409, 96] width 212 height 29
select select "2"
click at [303, 82] on select "Select Automobile Truck Trailer Watercraft Aircraft Motor Home Atv Other Vehicle" at bounding box center [409, 96] width 212 height 29
click at [379, 266] on input "text" at bounding box center [362, 264] width 117 height 28
drag, startPoint x: 573, startPoint y: 295, endPoint x: 536, endPoint y: 295, distance: 36.4
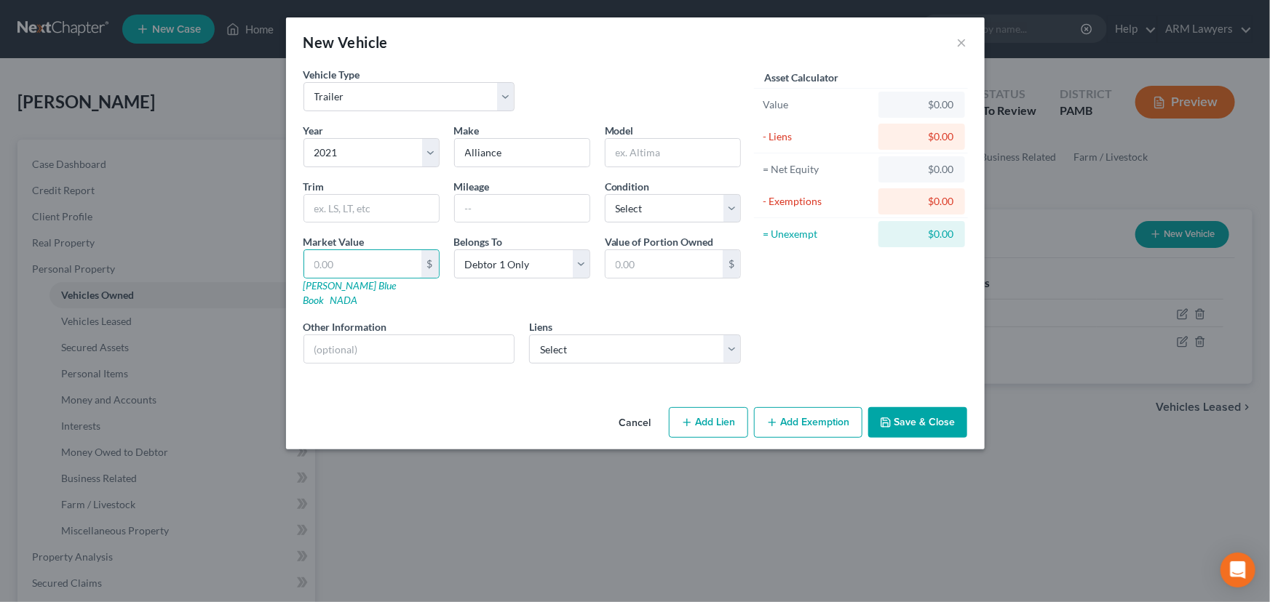
click at [571, 295] on div "Year Select 2026 2025 2024 2023 2022 2021 2020 2019 2018 2017 2016 2015 2014 20…" at bounding box center [522, 249] width 452 height 252
click at [960, 41] on button "×" at bounding box center [962, 41] width 10 height 17
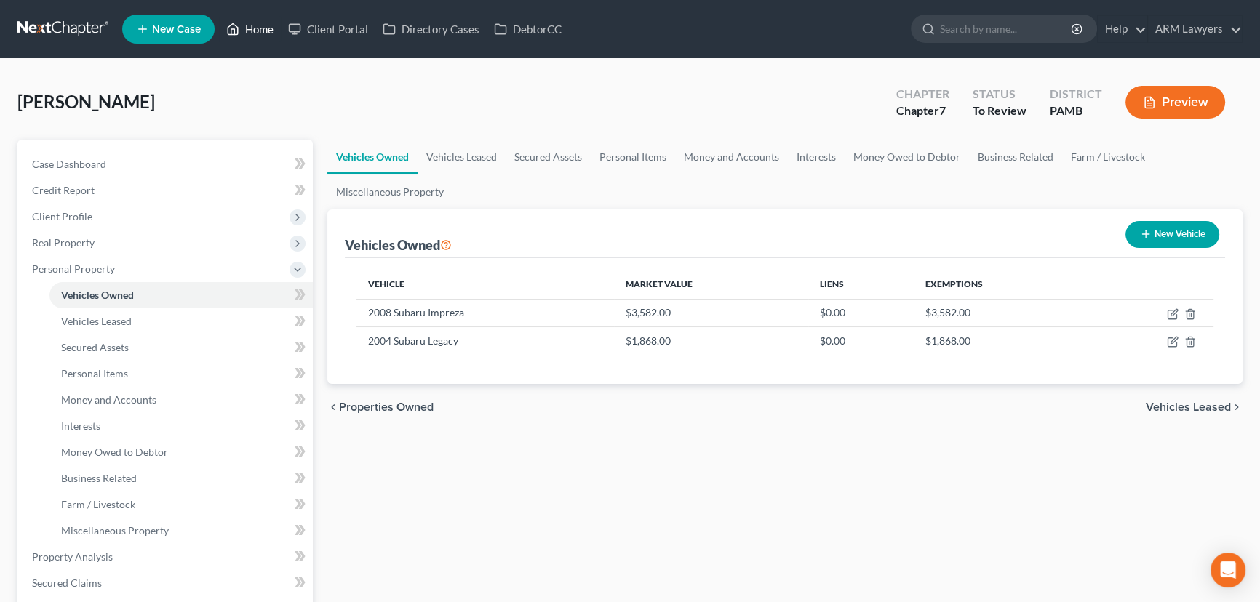
drag, startPoint x: 258, startPoint y: 25, endPoint x: 266, endPoint y: 45, distance: 21.2
click at [259, 26] on link "Home" at bounding box center [250, 29] width 62 height 26
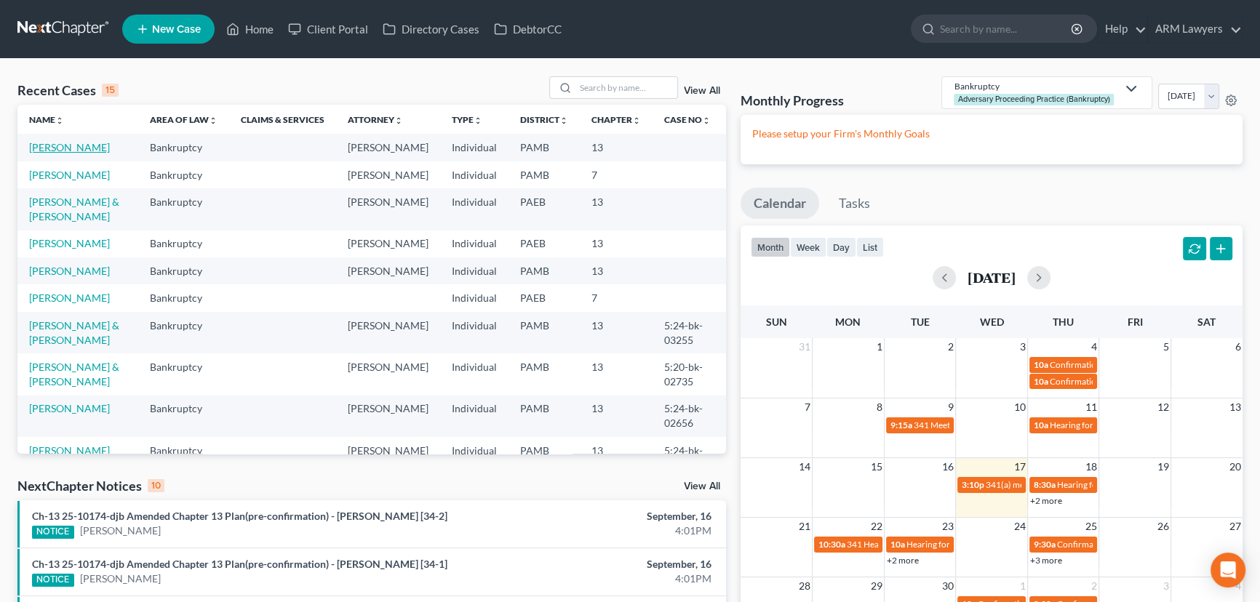
click at [67, 145] on link "[PERSON_NAME]" at bounding box center [69, 147] width 81 height 12
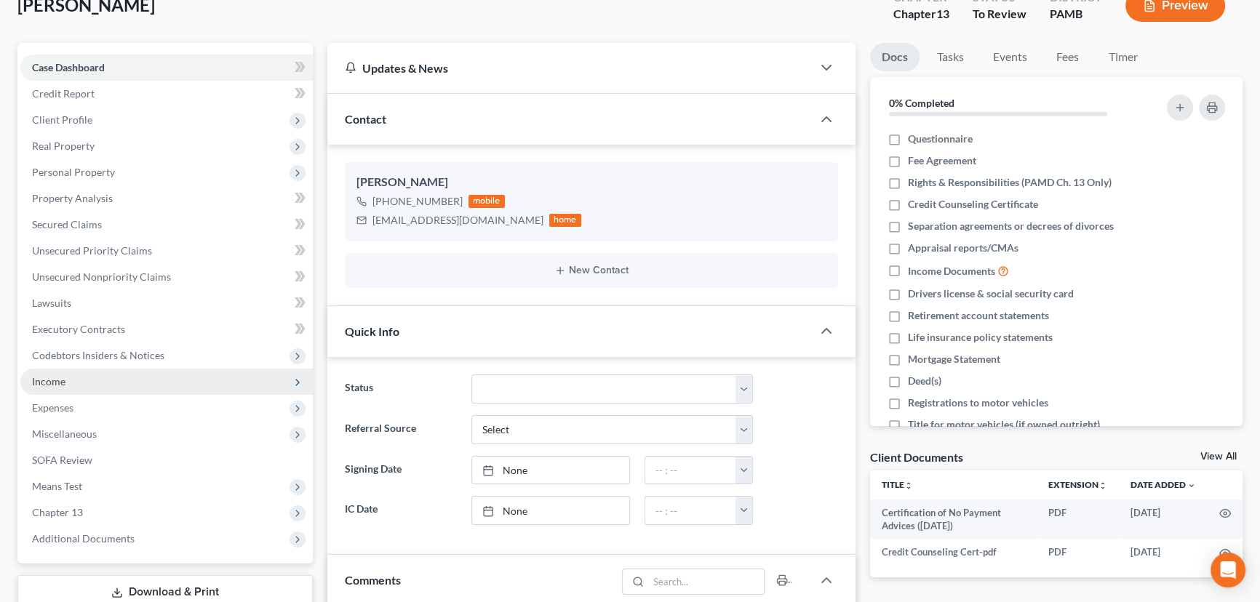
scroll to position [132, 0]
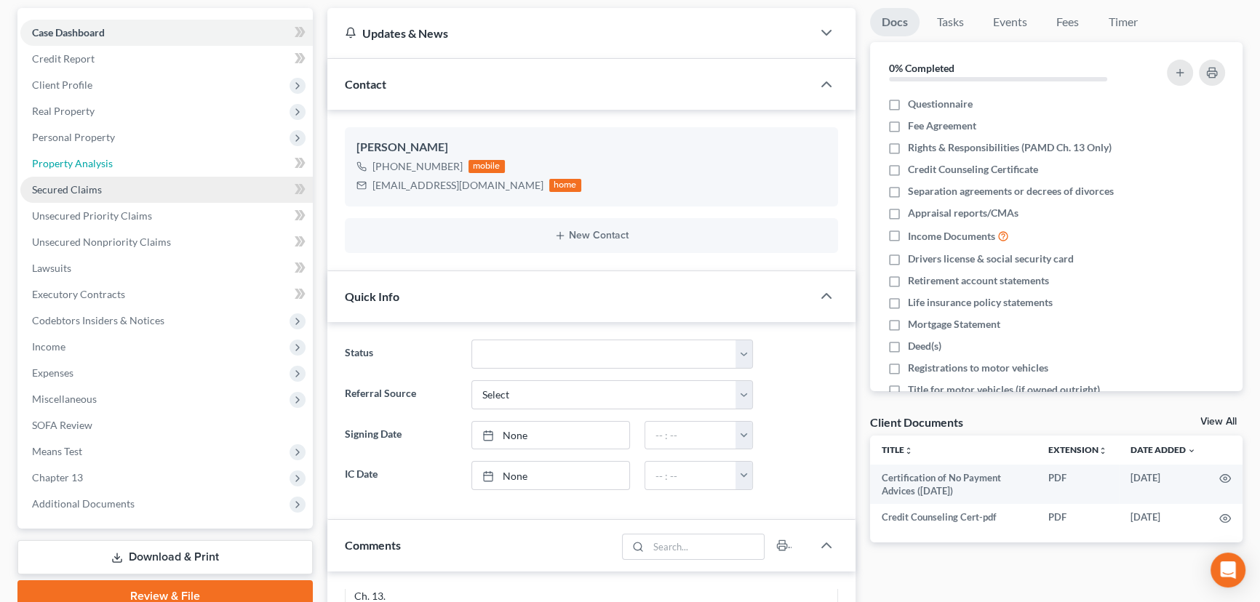
drag, startPoint x: 106, startPoint y: 153, endPoint x: 108, endPoint y: 176, distance: 23.4
click at [107, 153] on link "Property Analysis" at bounding box center [166, 164] width 292 height 26
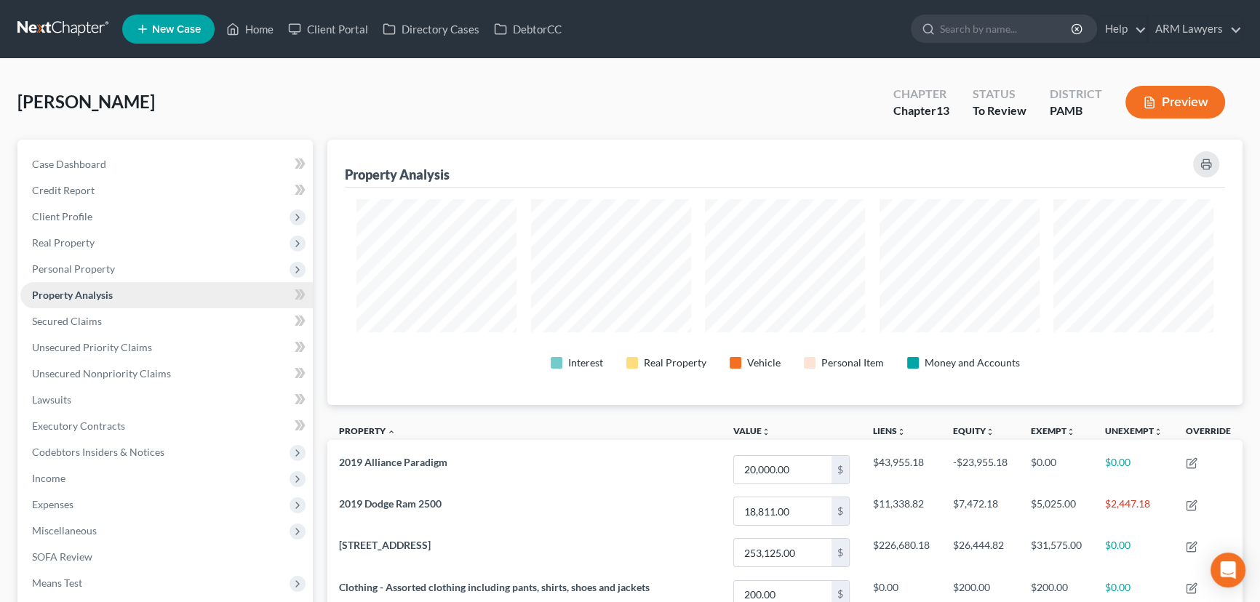
scroll to position [266, 914]
click at [83, 270] on span "Personal Property" at bounding box center [73, 269] width 83 height 12
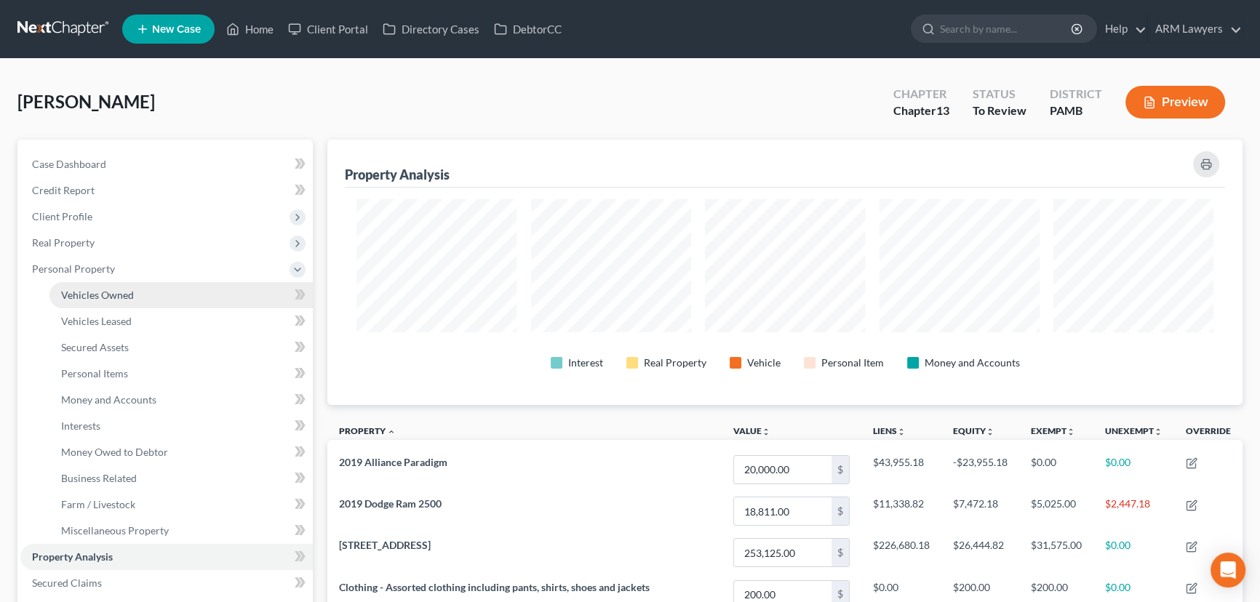
click at [88, 298] on span "Vehicles Owned" at bounding box center [97, 295] width 73 height 12
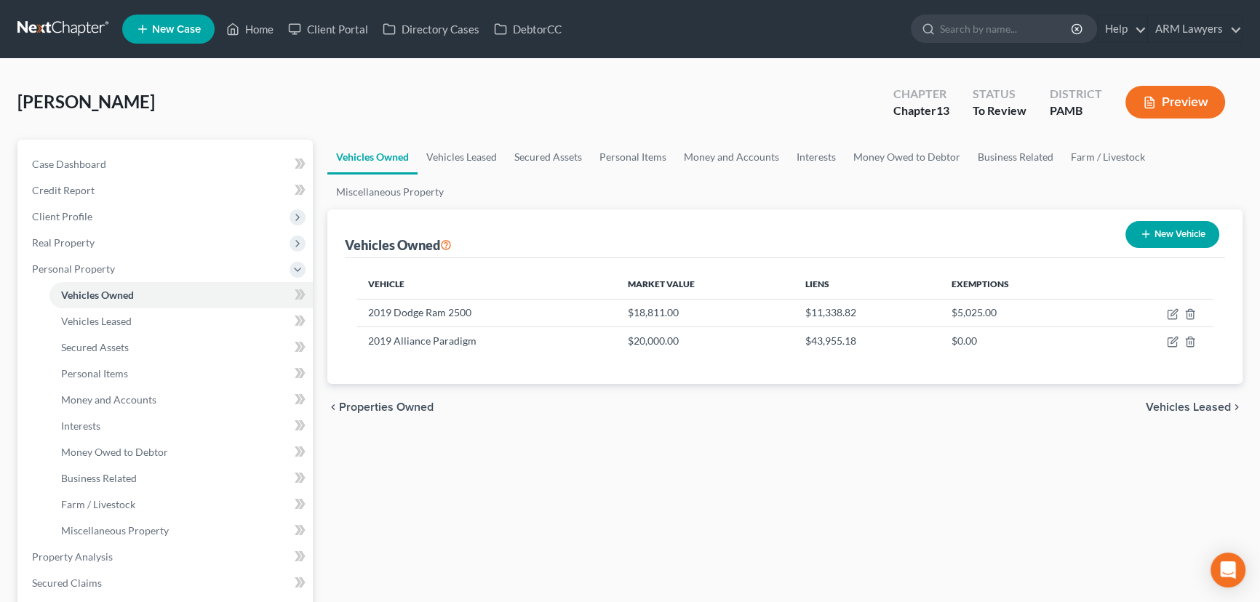
click at [1176, 226] on button "New Vehicle" at bounding box center [1172, 234] width 94 height 27
select select "0"
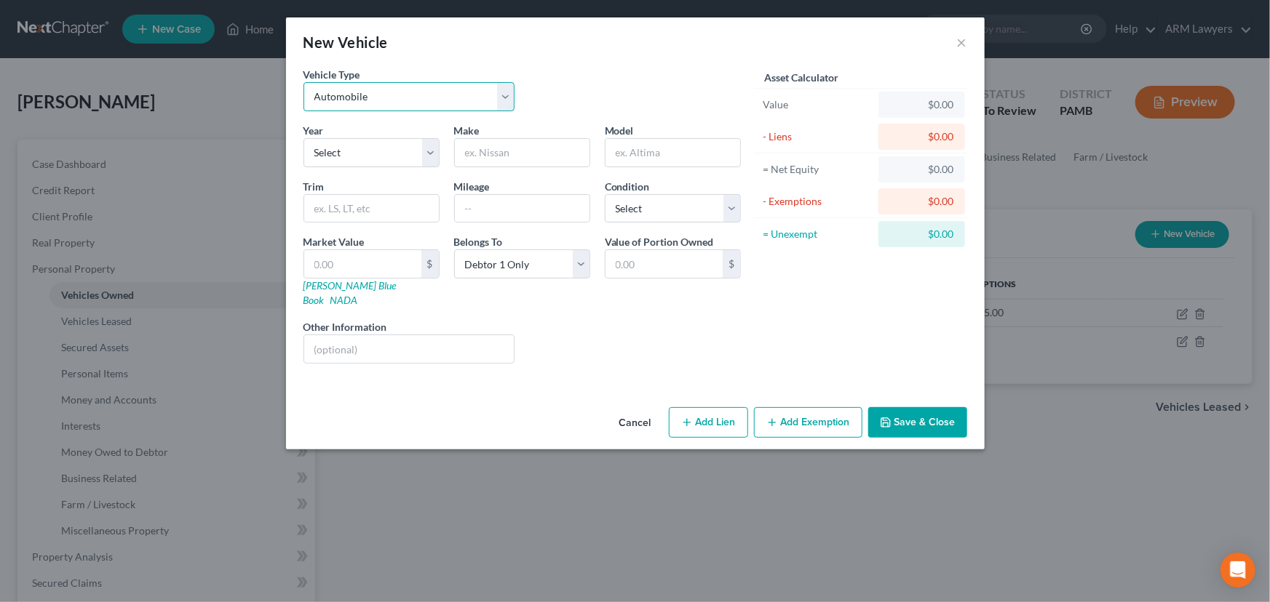
drag, startPoint x: 366, startPoint y: 97, endPoint x: 378, endPoint y: 106, distance: 15.6
click at [366, 97] on select "Select Automobile Truck Trailer Watercraft Aircraft Motor Home Atv Other Vehicle" at bounding box center [409, 96] width 212 height 29
select select "2"
click at [303, 82] on select "Select Automobile Truck Trailer Watercraft Aircraft Motor Home Atv Other Vehicle" at bounding box center [409, 96] width 212 height 29
click at [386, 168] on div "Year Select 2026 2025 2024 2023 2022 2021 2020 2019 2018 2017 2016 2015 2014 20…" at bounding box center [522, 249] width 452 height 252
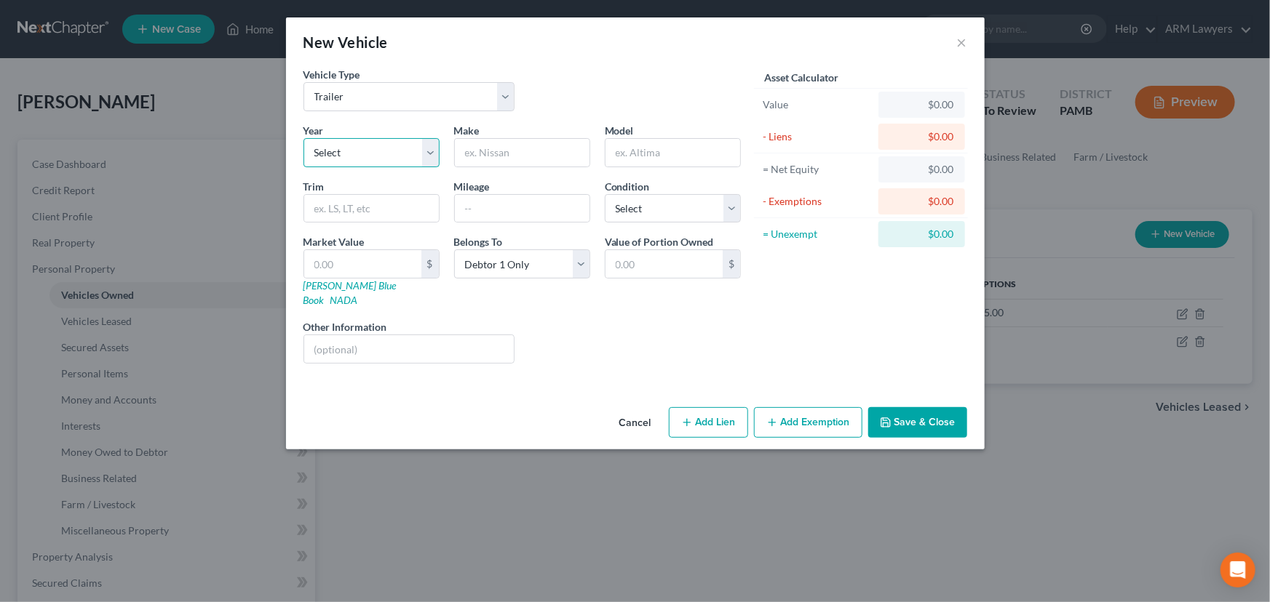
click at [386, 156] on select "Select 2026 2025 2024 2023 2022 2021 2020 2019 2018 2017 2016 2015 2014 2013 20…" at bounding box center [371, 152] width 136 height 29
select select "5"
click at [303, 138] on select "Select 2026 2025 2024 2023 2022 2021 2020 2019 2018 2017 2016 2015 2014 2013 20…" at bounding box center [371, 152] width 136 height 29
click at [508, 153] on input "text" at bounding box center [522, 153] width 135 height 28
type input "Alliance"
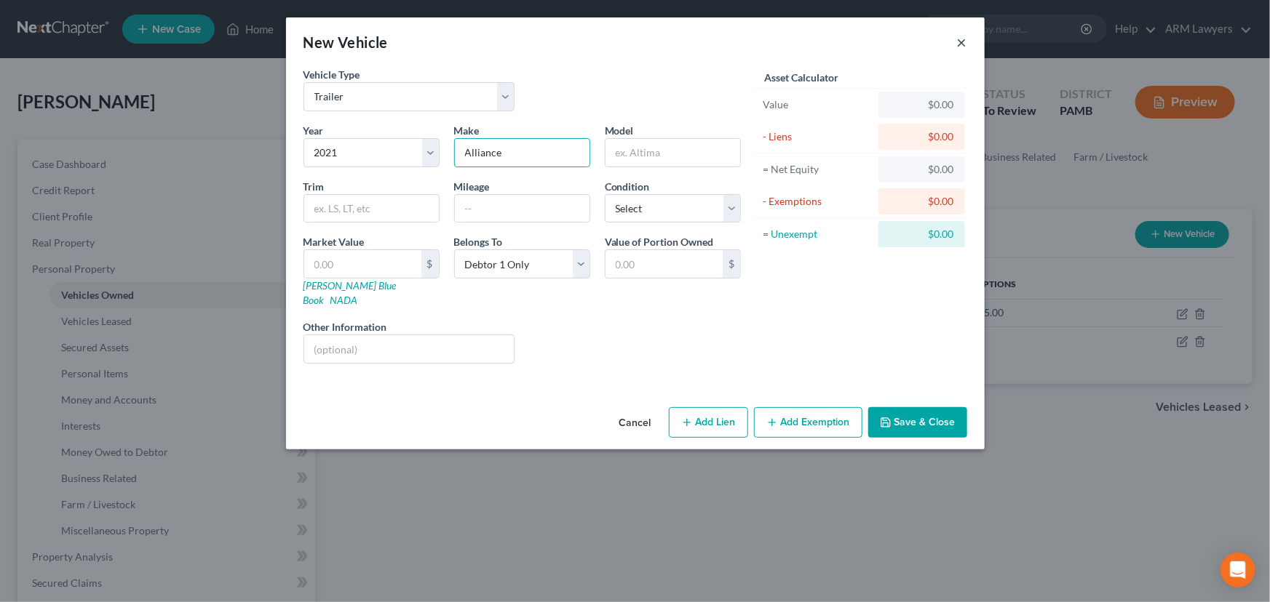
click at [959, 41] on button "×" at bounding box center [962, 41] width 10 height 17
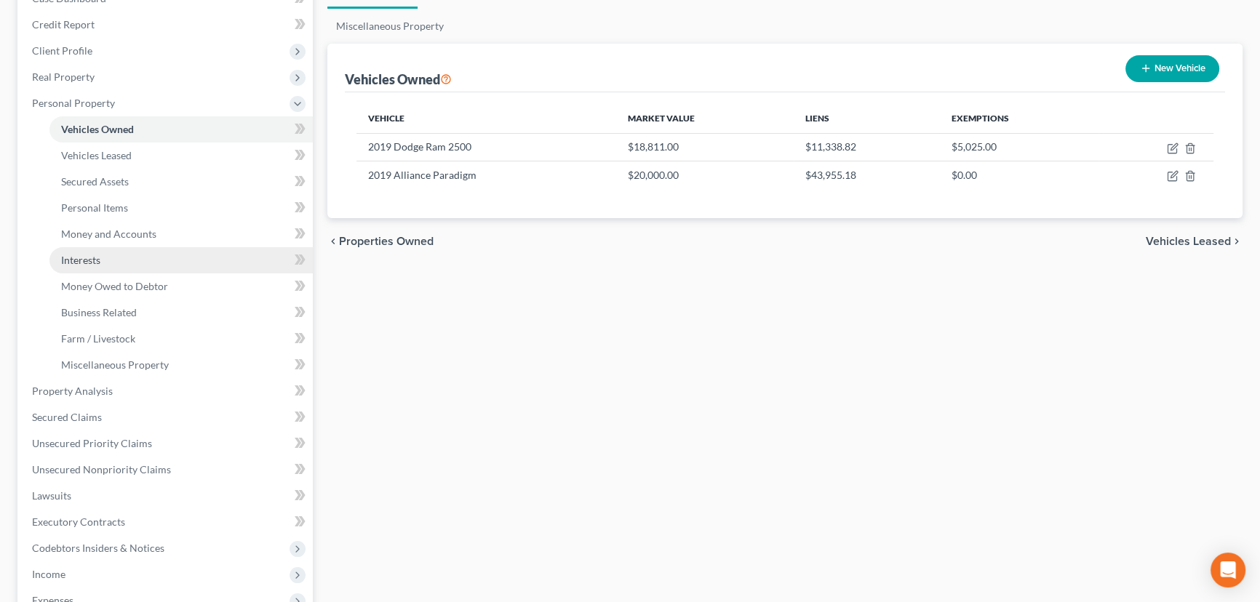
scroll to position [264, 0]
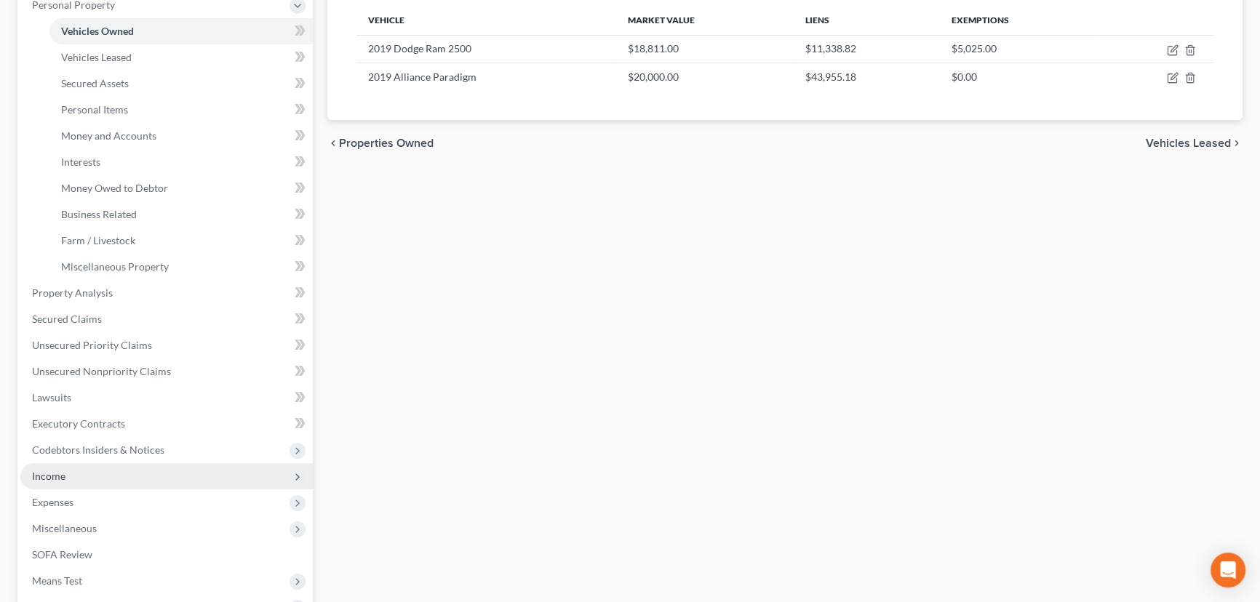
click at [129, 474] on span "Income" at bounding box center [166, 476] width 292 height 26
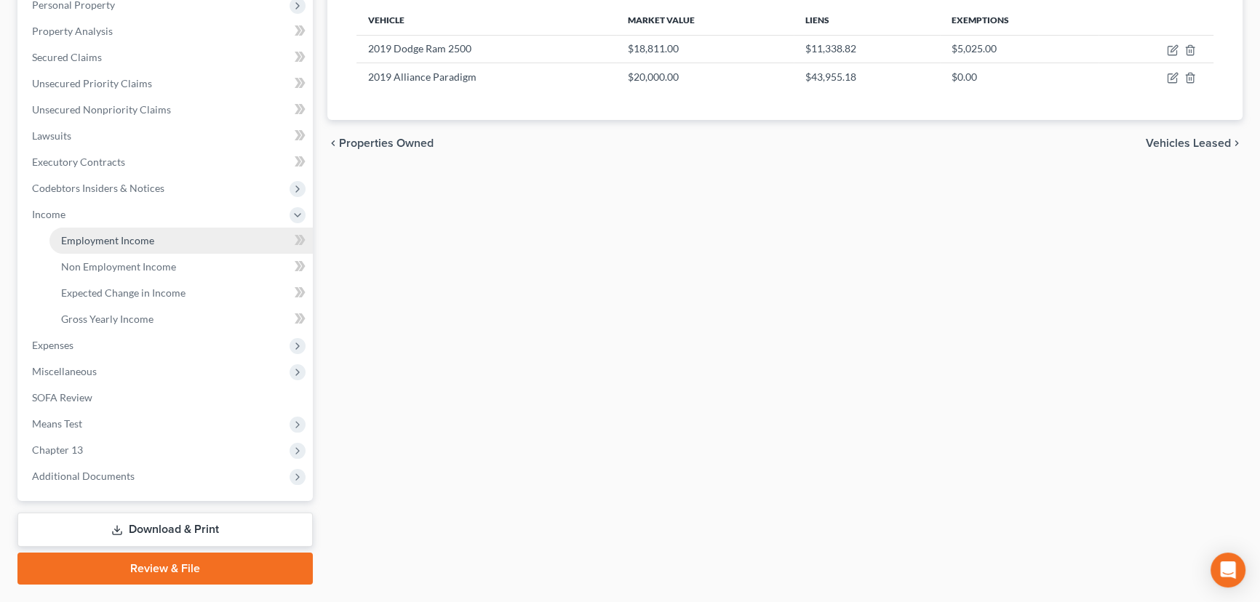
click at [178, 239] on link "Employment Income" at bounding box center [180, 241] width 263 height 26
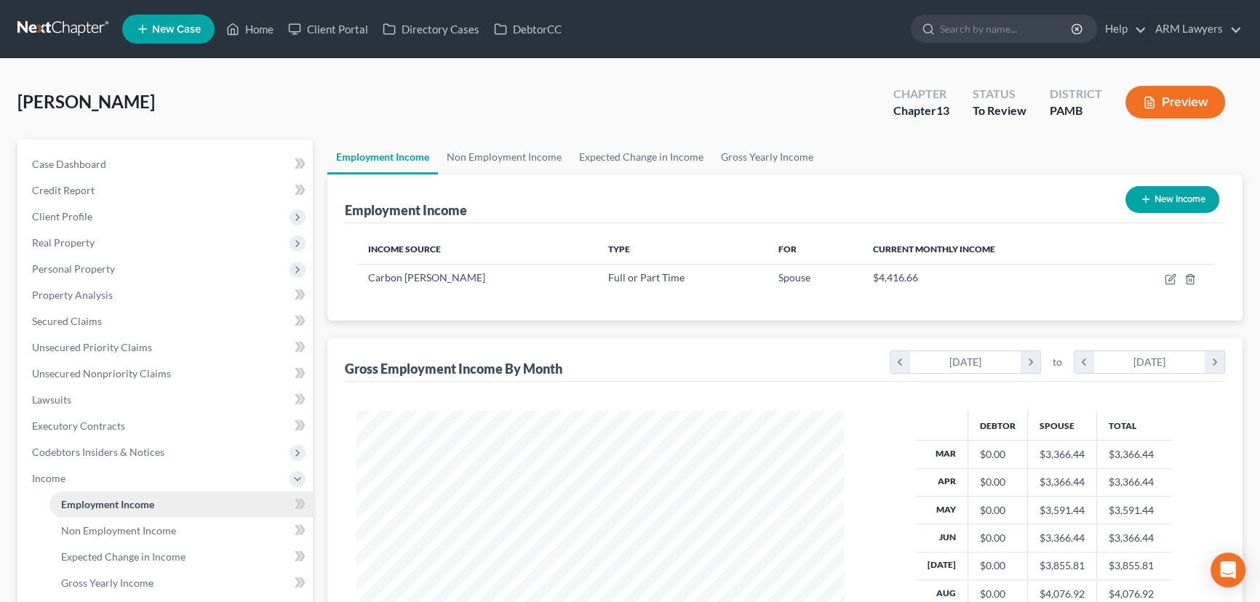
scroll to position [260, 517]
click at [746, 159] on link "Gross Yearly Income" at bounding box center [767, 157] width 110 height 35
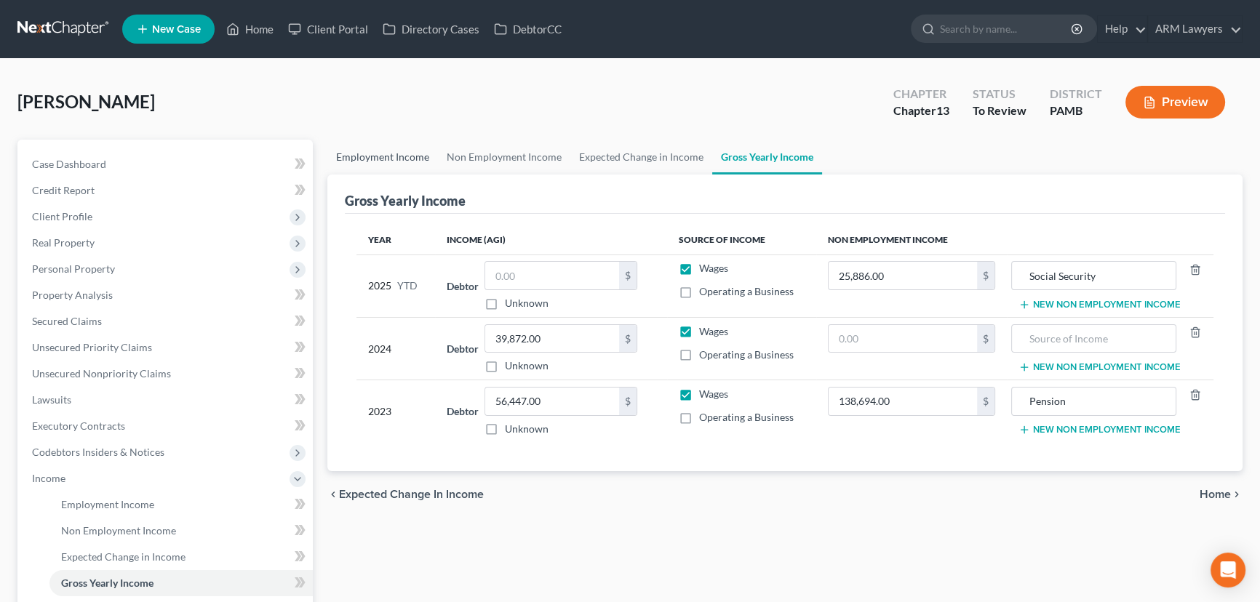
drag, startPoint x: 375, startPoint y: 148, endPoint x: 397, endPoint y: 153, distance: 22.3
click at [375, 148] on link "Employment Income" at bounding box center [382, 157] width 111 height 35
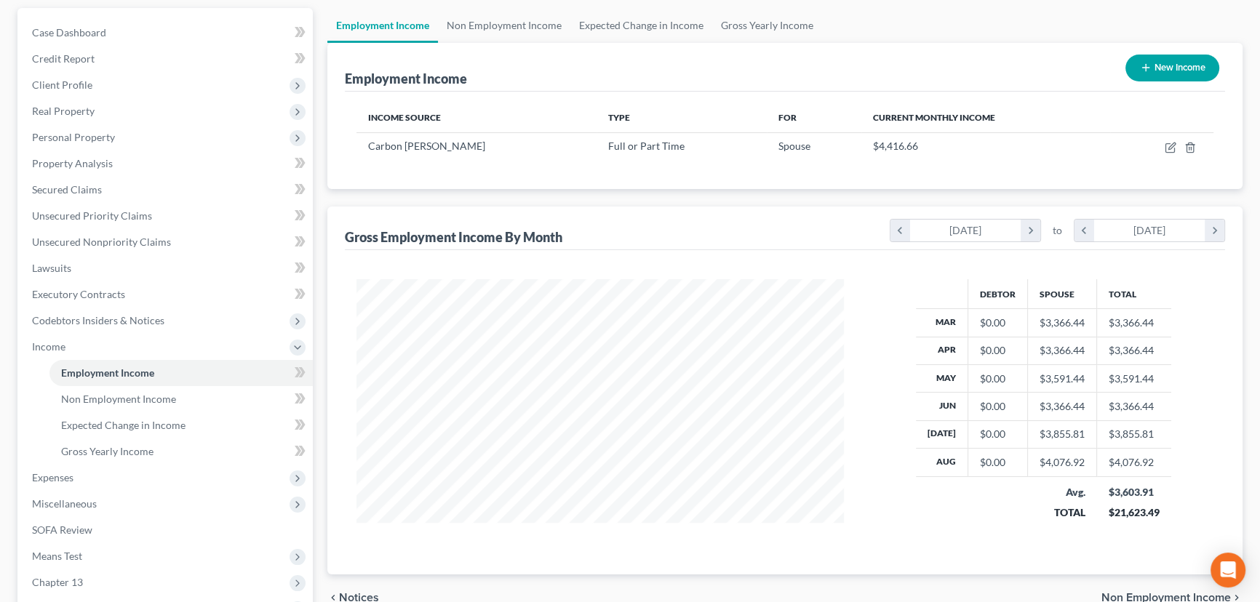
scroll to position [65, 0]
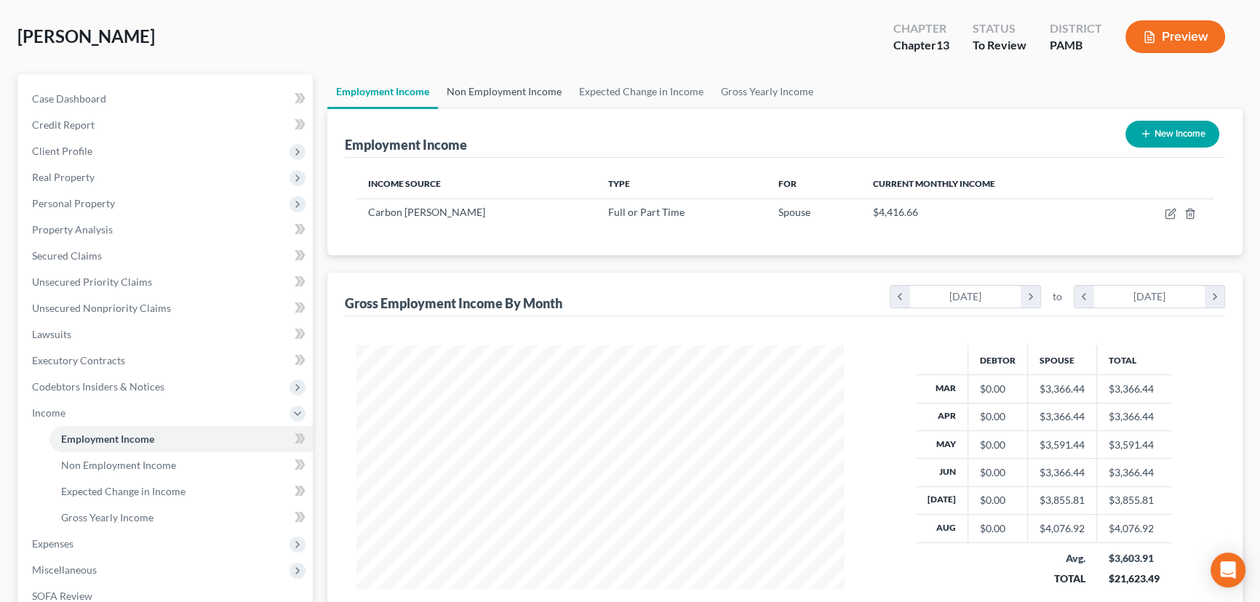
click at [482, 91] on link "Non Employment Income" at bounding box center [504, 91] width 132 height 35
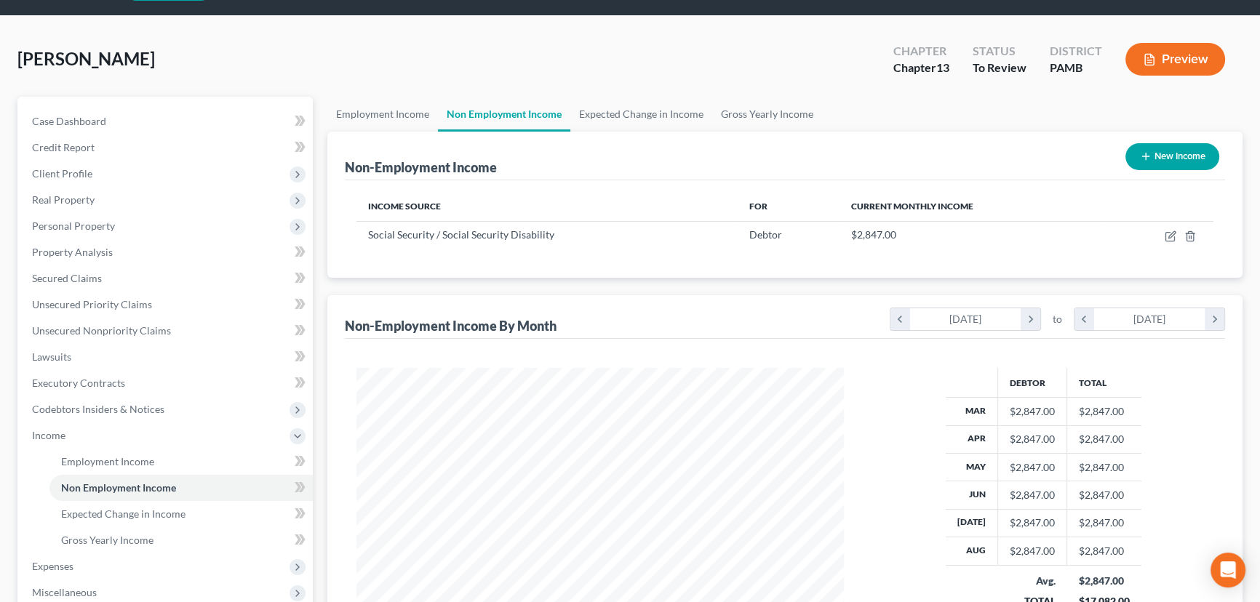
scroll to position [65, 0]
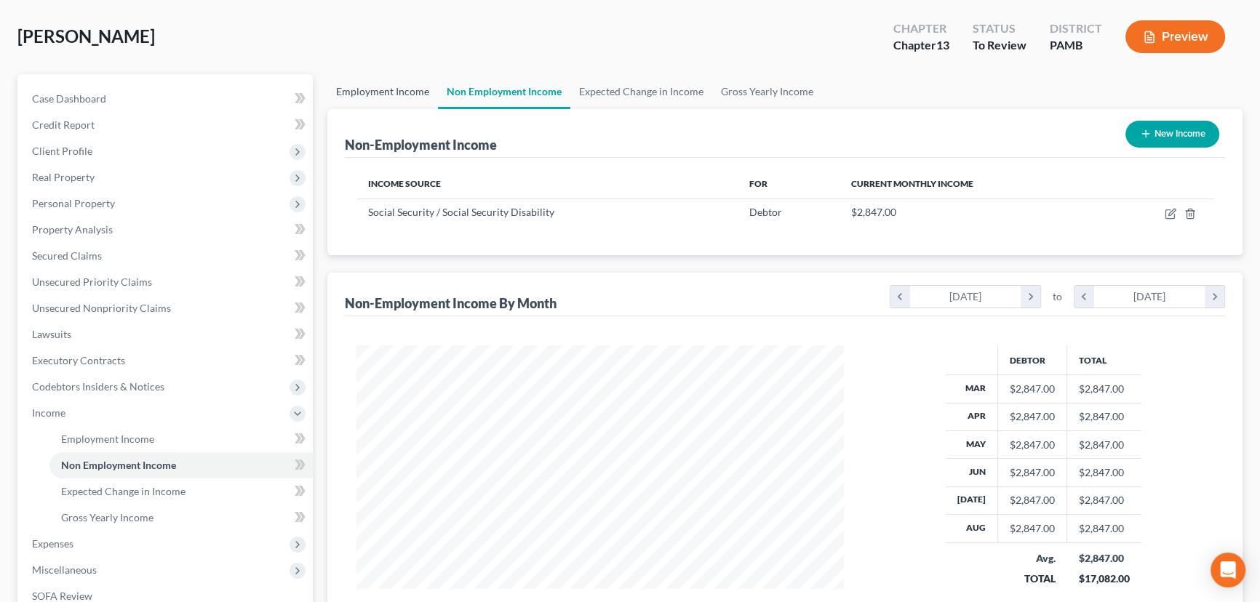
click at [383, 95] on link "Employment Income" at bounding box center [382, 91] width 111 height 35
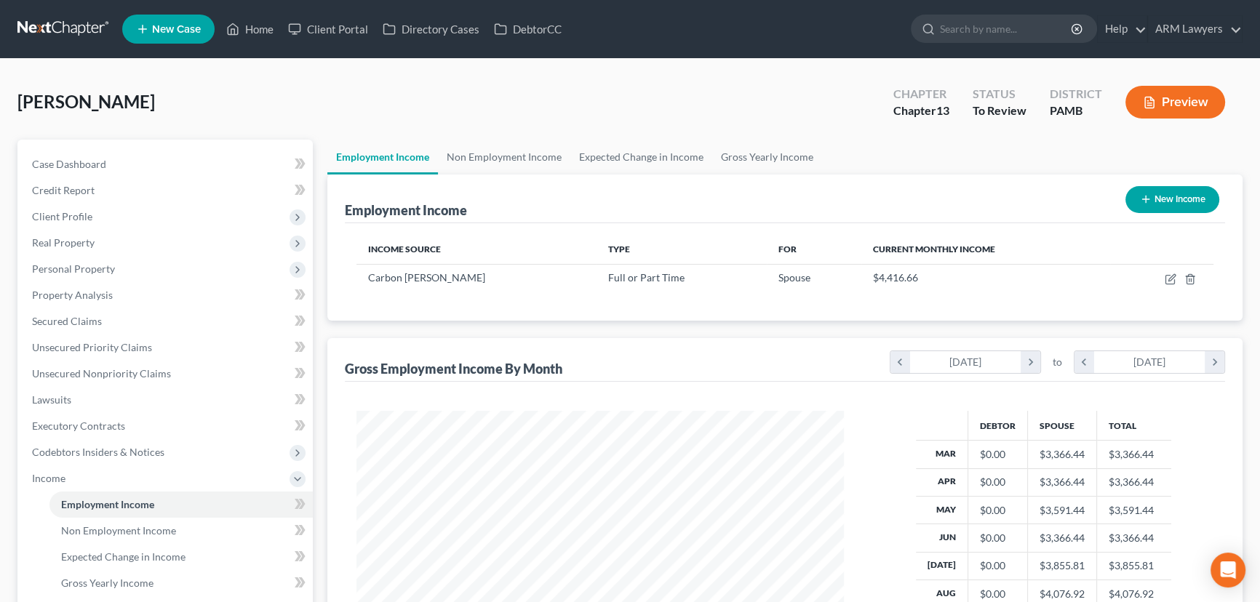
scroll to position [260, 517]
drag, startPoint x: 748, startPoint y: 146, endPoint x: 731, endPoint y: 194, distance: 51.5
click at [749, 146] on link "Gross Yearly Income" at bounding box center [767, 157] width 110 height 35
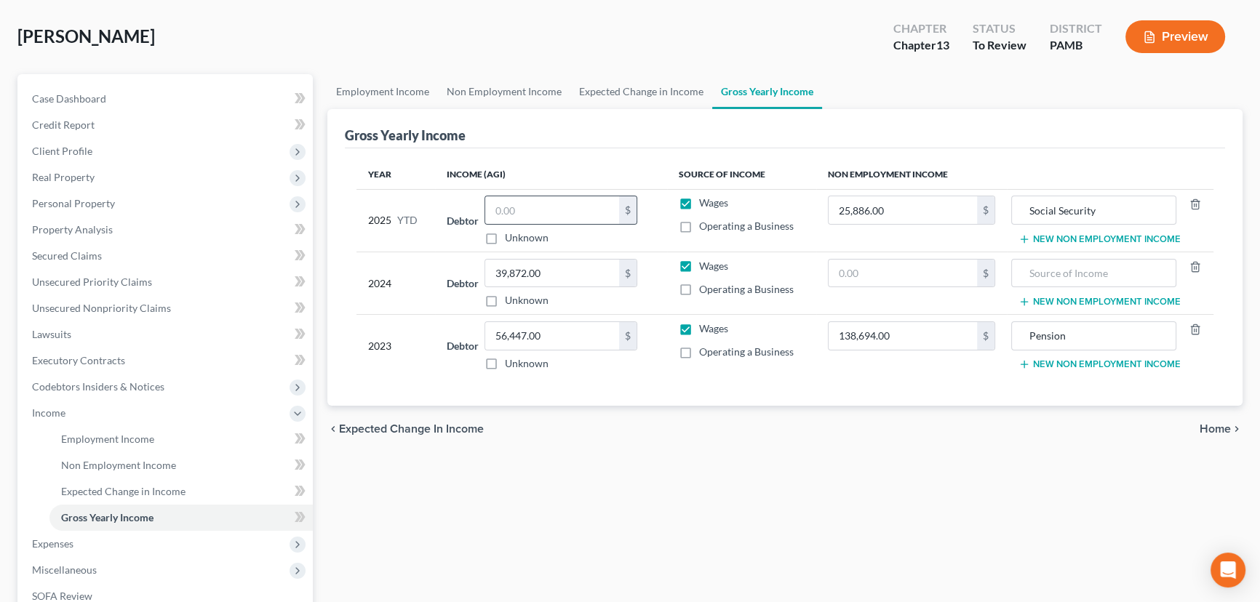
scroll to position [65, 0]
drag, startPoint x: 391, startPoint y: 95, endPoint x: 443, endPoint y: 124, distance: 60.3
click at [391, 95] on link "Employment Income" at bounding box center [382, 91] width 111 height 35
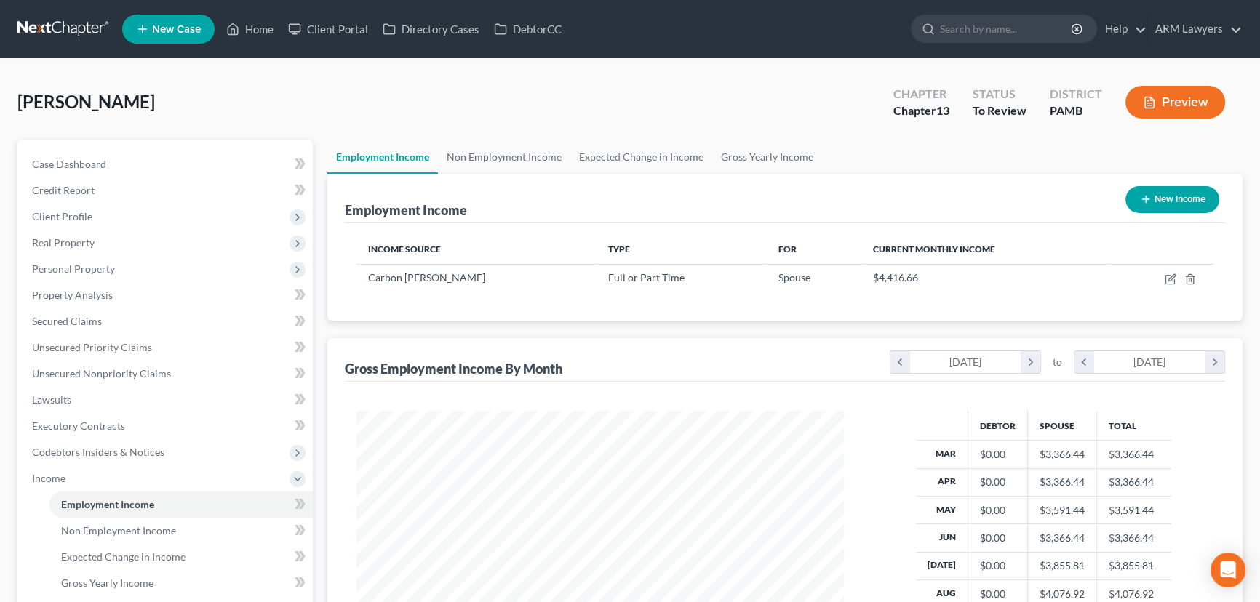
scroll to position [260, 517]
drag, startPoint x: 495, startPoint y: 142, endPoint x: 500, endPoint y: 172, distance: 30.3
click at [495, 143] on link "Non Employment Income" at bounding box center [504, 157] width 132 height 35
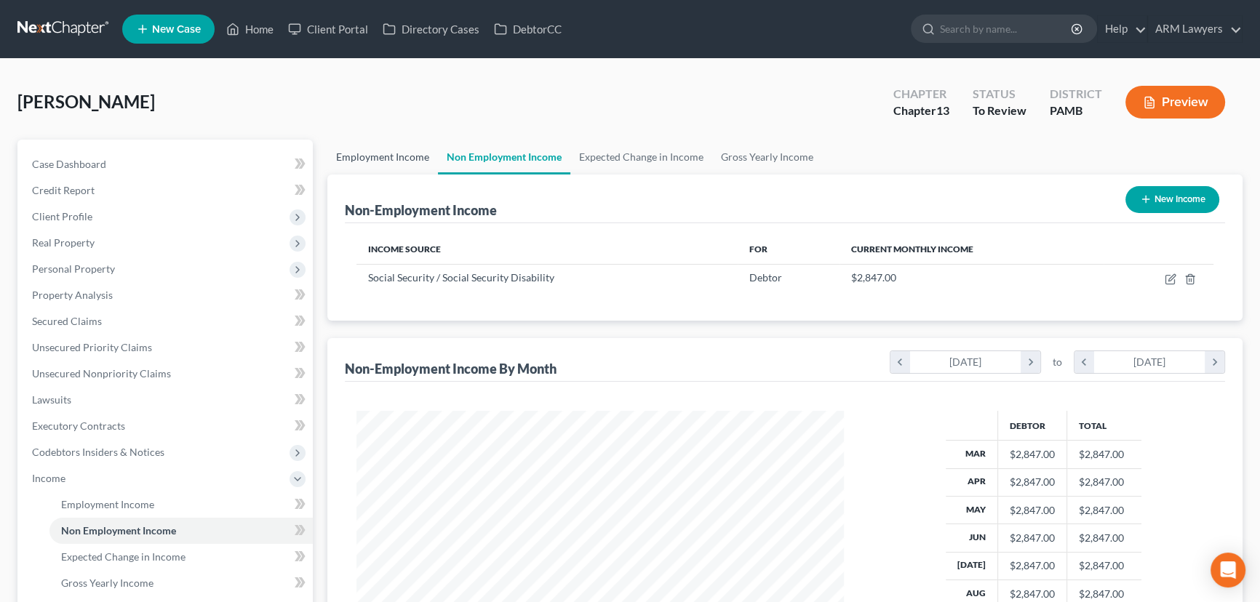
click at [375, 153] on link "Employment Income" at bounding box center [382, 157] width 111 height 35
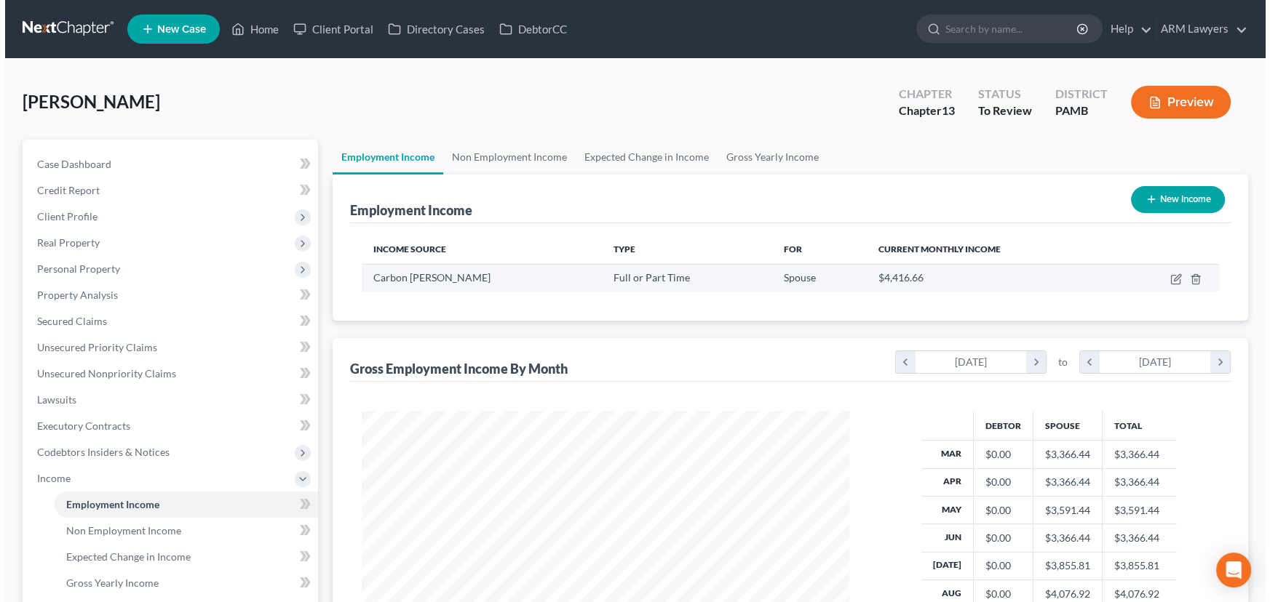
scroll to position [260, 517]
click at [1165, 274] on icon "button" at bounding box center [1171, 280] width 12 height 12
select select "0"
select select "39"
select select "2"
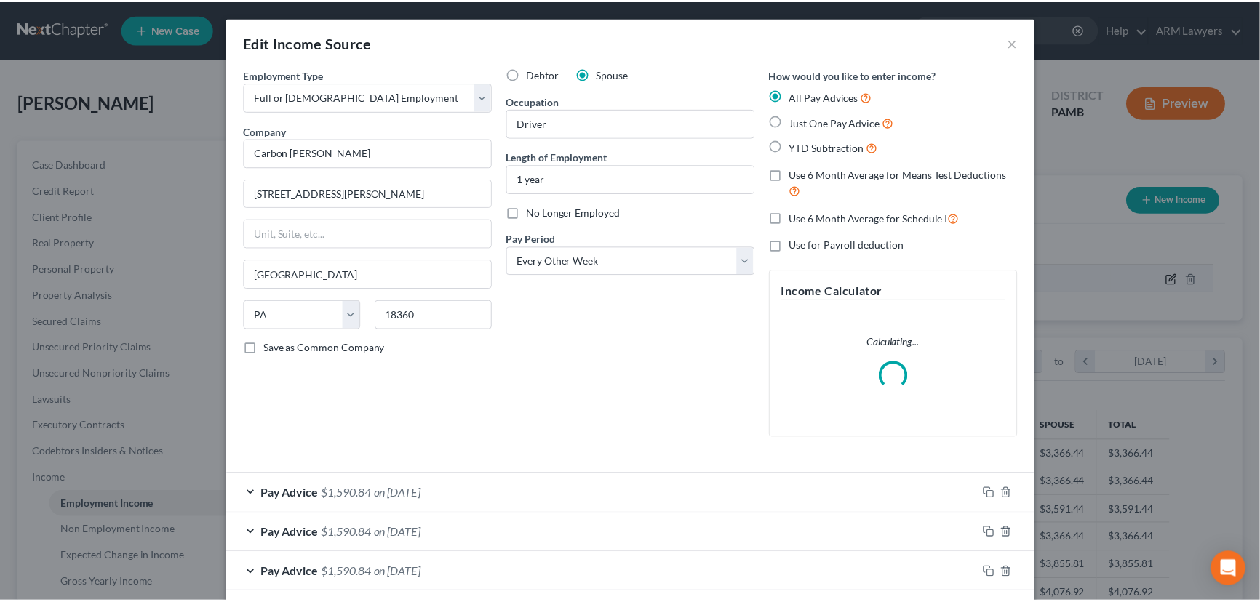
scroll to position [260, 521]
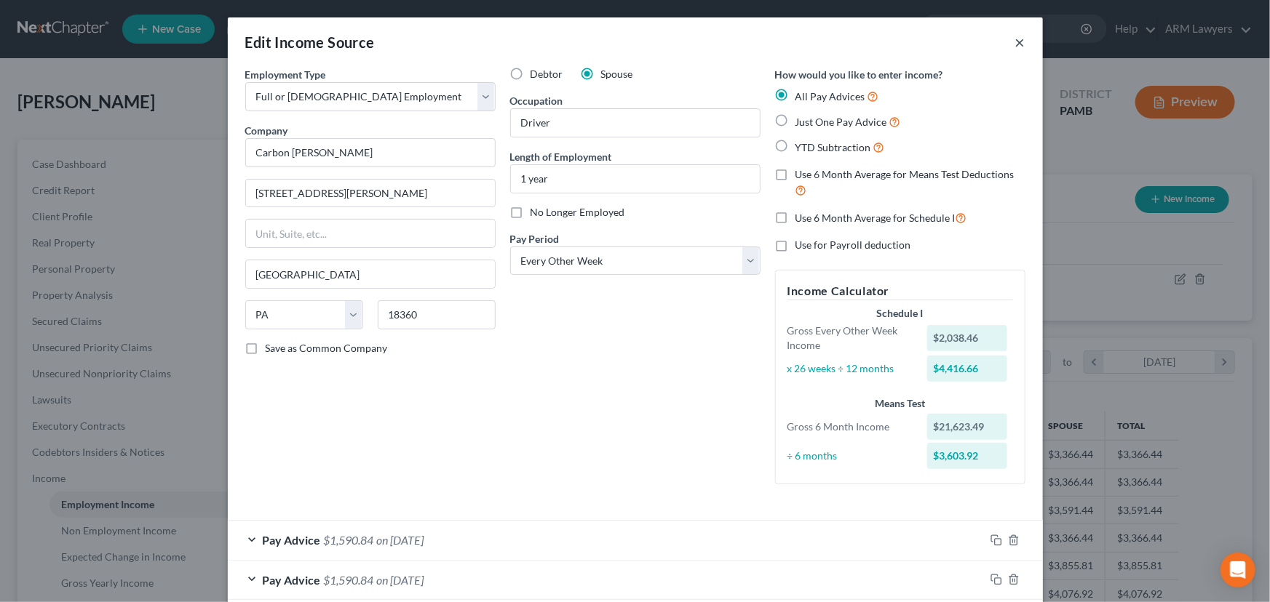
drag, startPoint x: 1011, startPoint y: 39, endPoint x: 947, endPoint y: 124, distance: 106.4
click at [1015, 39] on button "×" at bounding box center [1020, 41] width 10 height 17
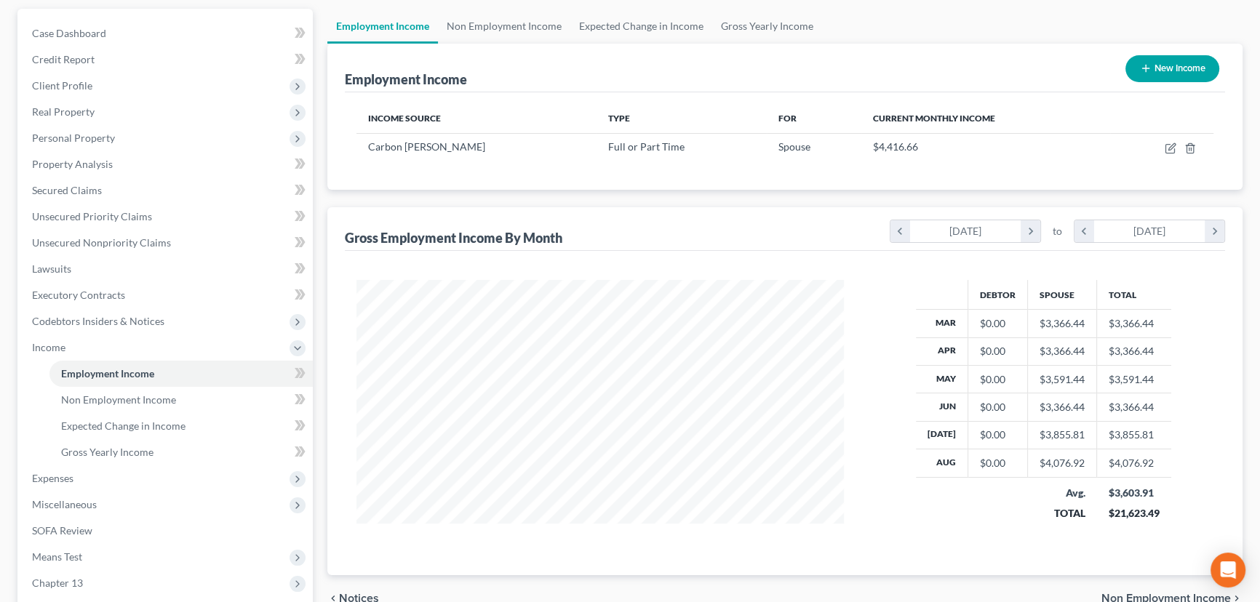
scroll to position [0, 0]
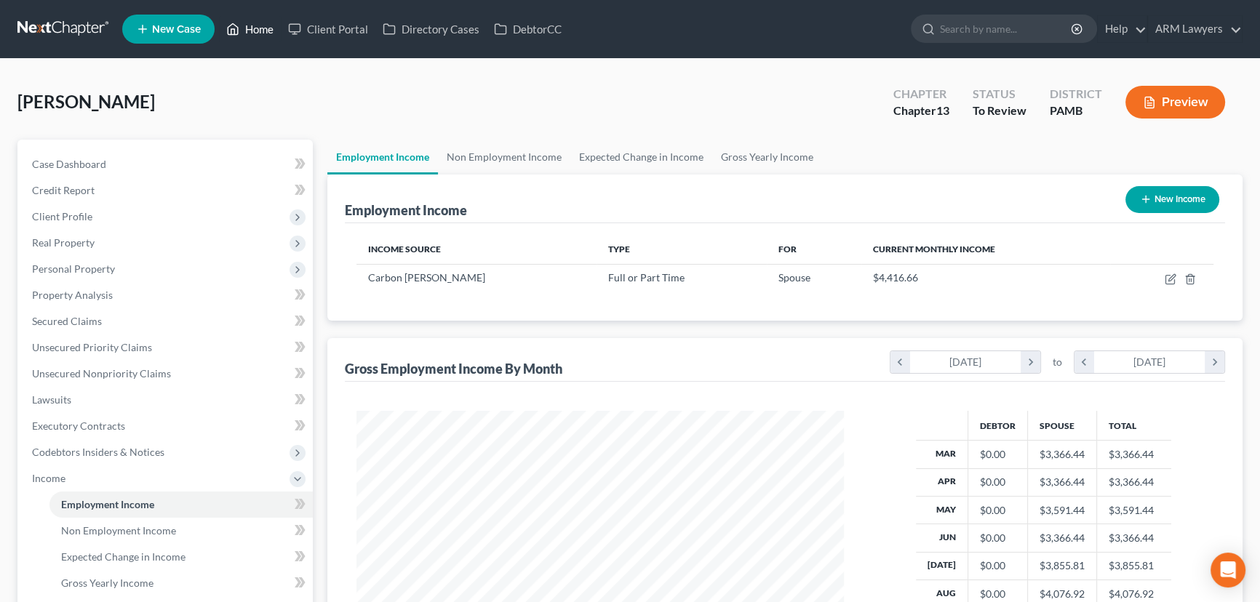
drag, startPoint x: 250, startPoint y: 31, endPoint x: 234, endPoint y: 109, distance: 80.3
click at [250, 31] on link "Home" at bounding box center [250, 29] width 62 height 26
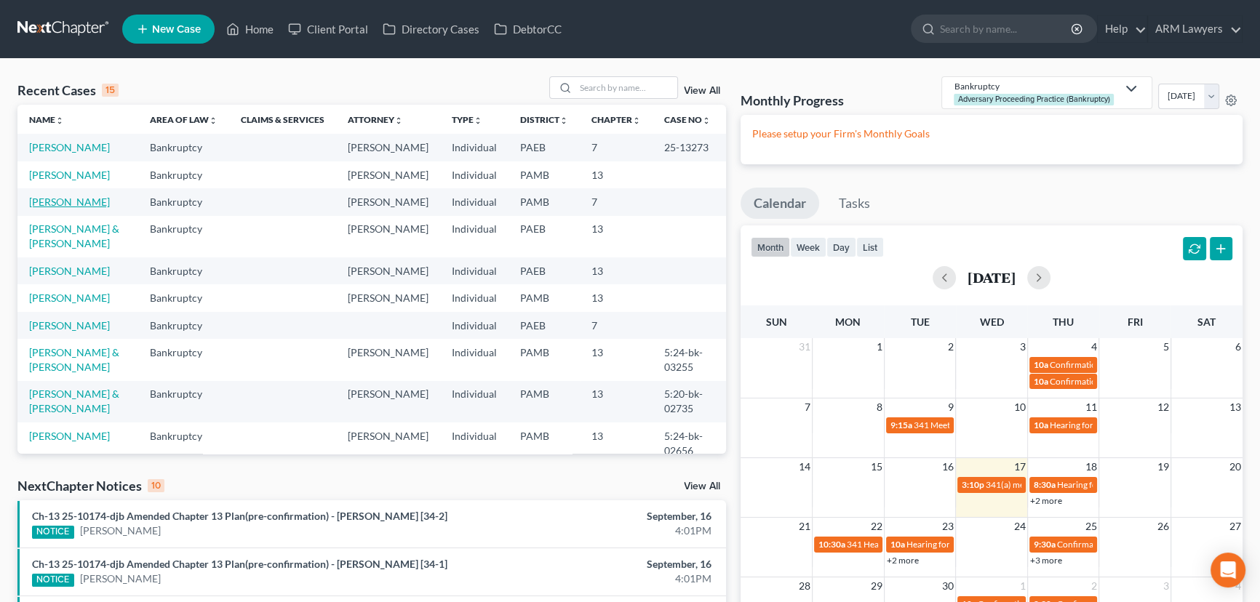
click at [68, 204] on link "[PERSON_NAME]" at bounding box center [69, 202] width 81 height 12
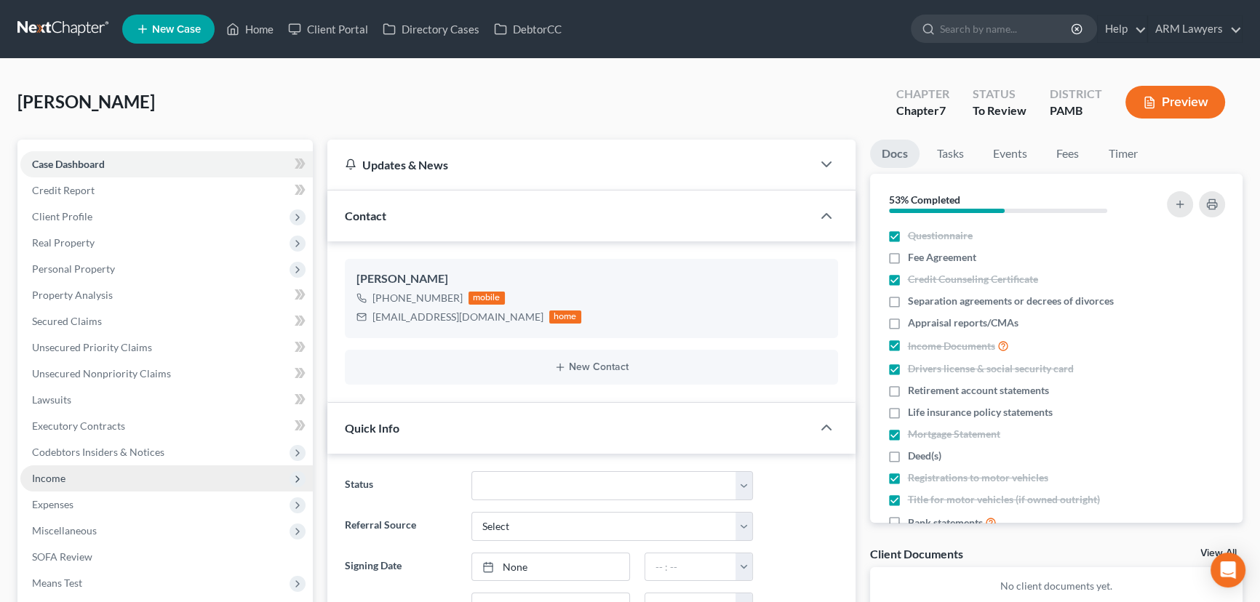
drag, startPoint x: 76, startPoint y: 485, endPoint x: 269, endPoint y: 472, distance: 194.0
click at [76, 485] on span "Income" at bounding box center [166, 479] width 292 height 26
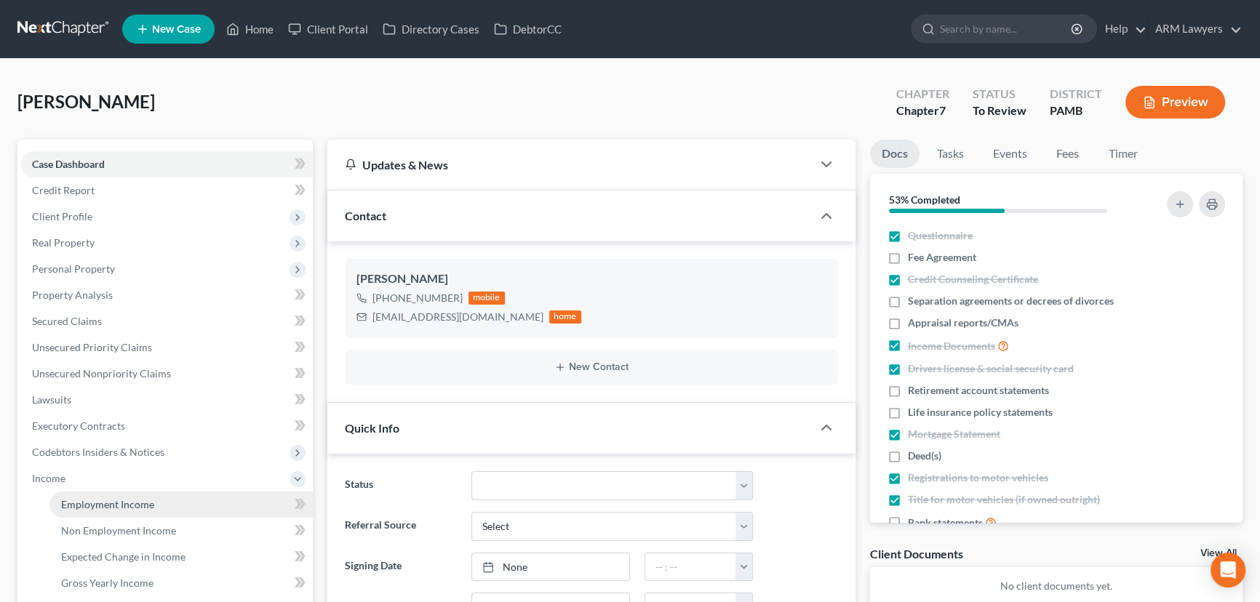
click at [151, 505] on span "Employment Income" at bounding box center [107, 504] width 93 height 12
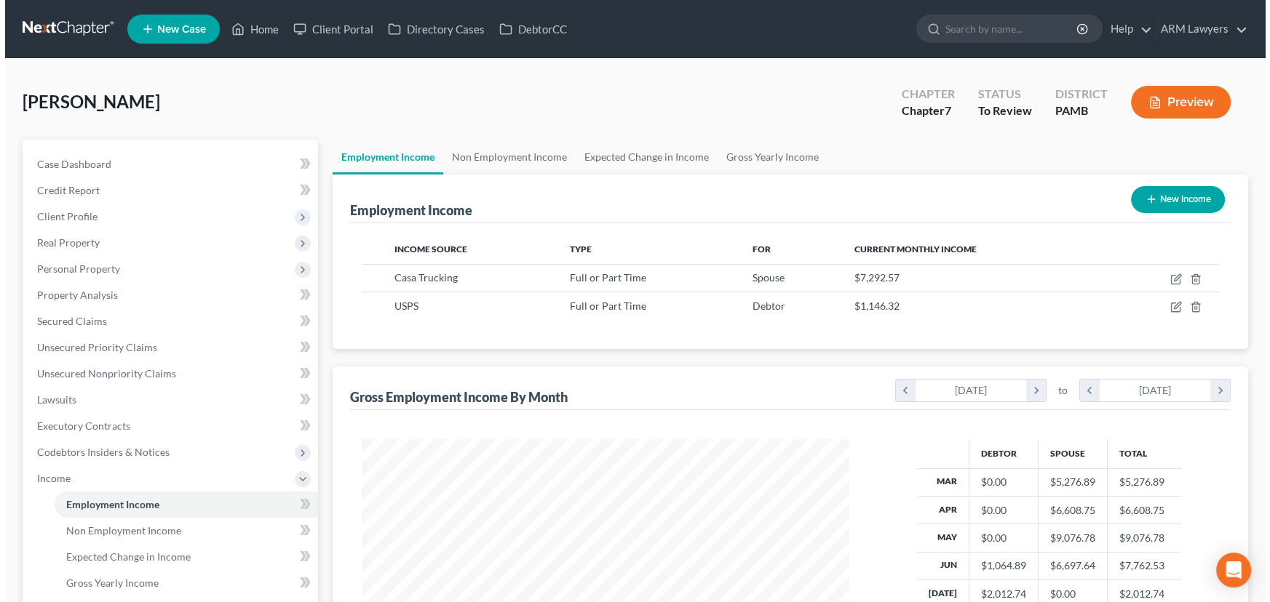
scroll to position [260, 517]
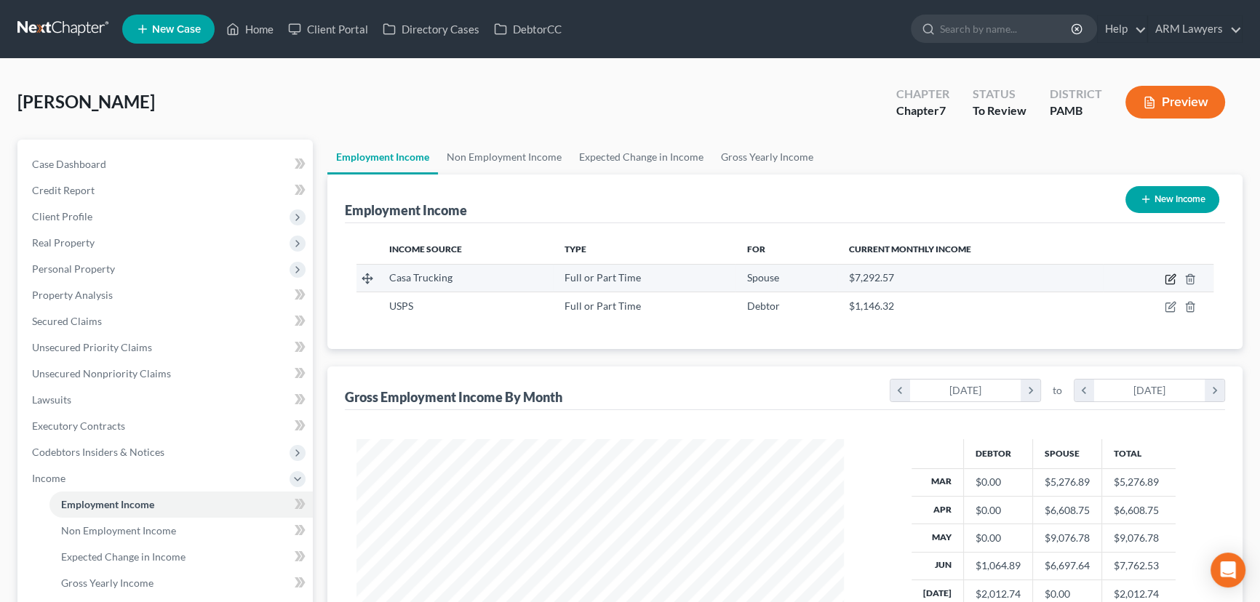
click at [1173, 281] on icon "button" at bounding box center [1171, 280] width 12 height 12
select select "0"
select select "39"
select select "2"
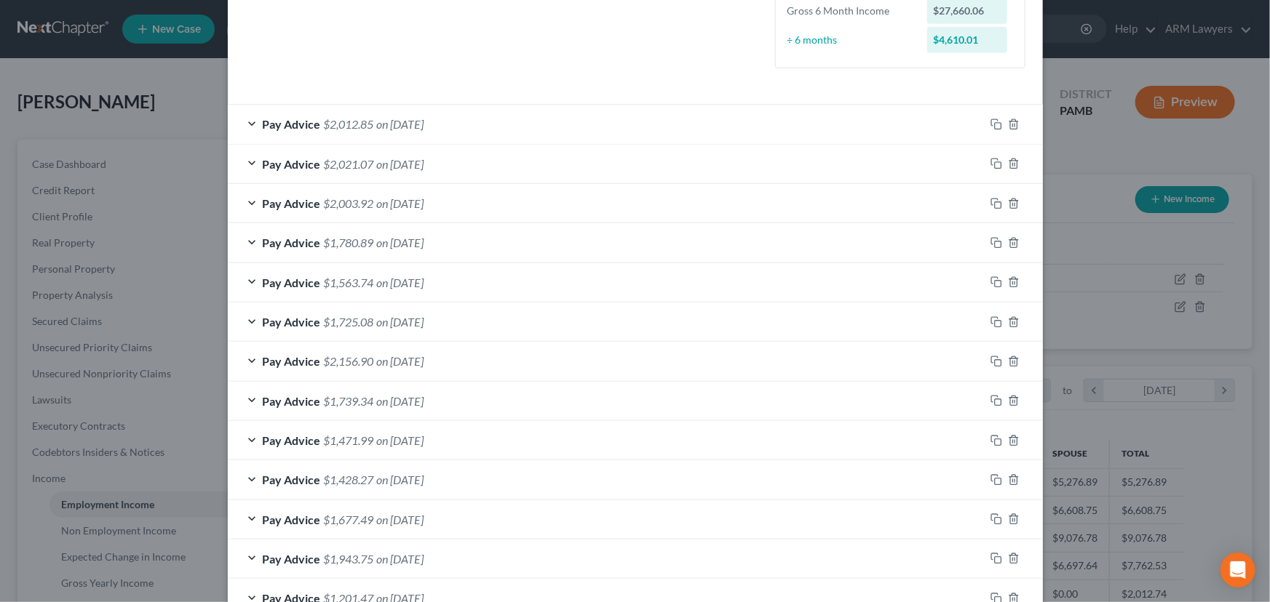
scroll to position [418, 0]
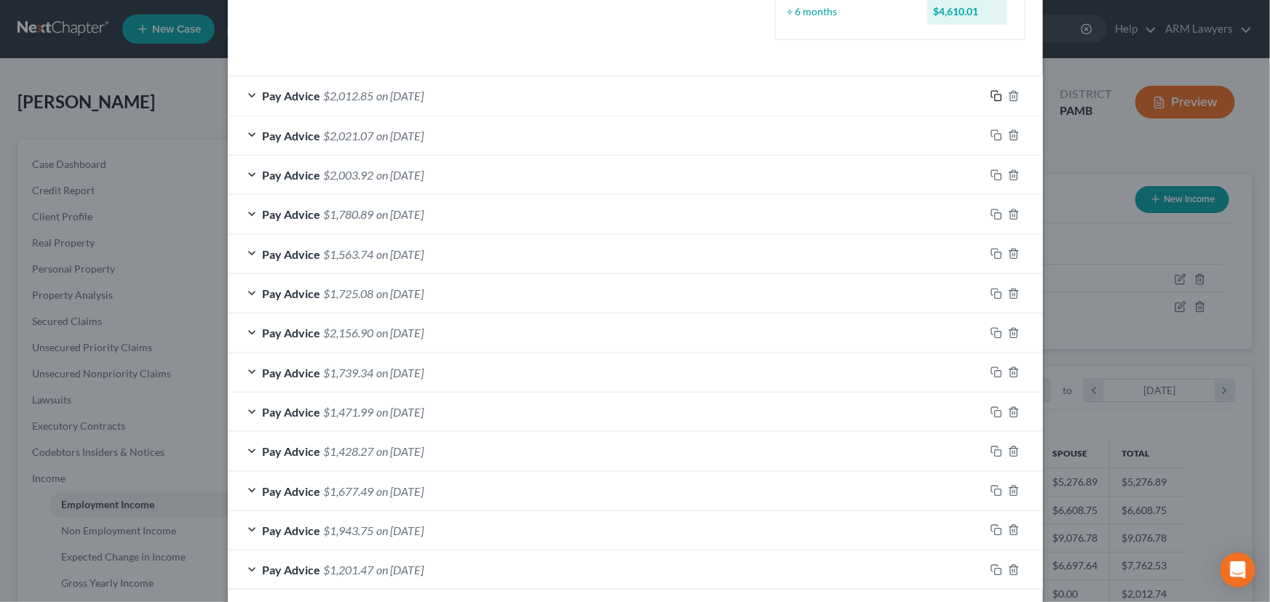
click at [992, 95] on icon "button" at bounding box center [996, 96] width 12 height 12
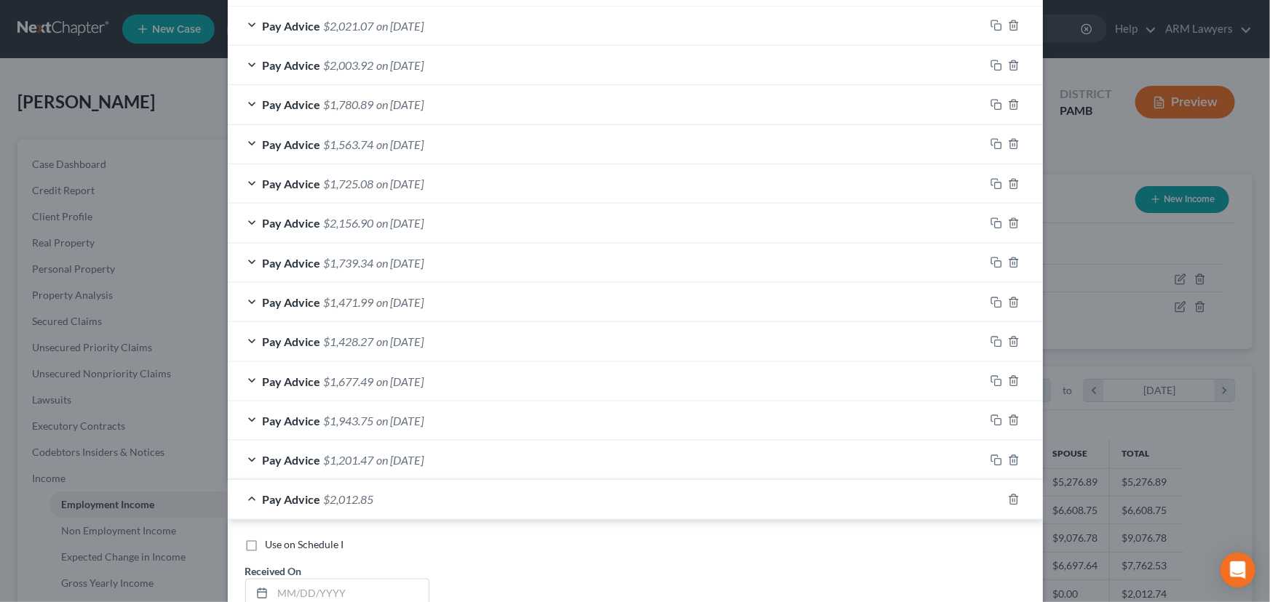
scroll to position [749, 0]
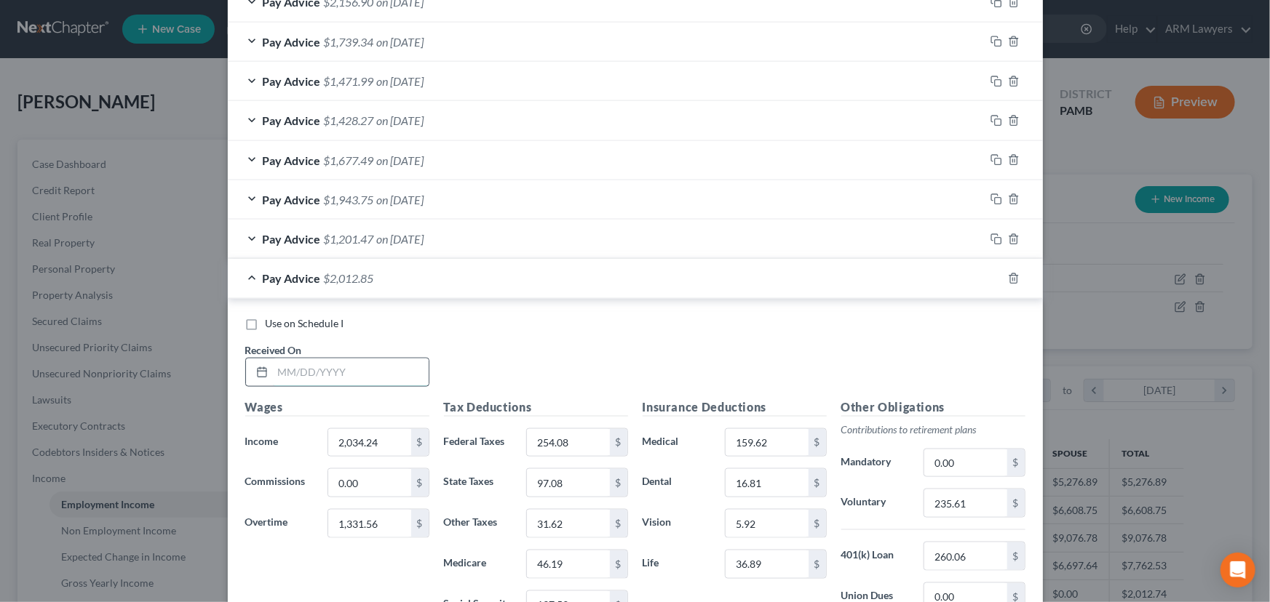
click at [322, 378] on input "text" at bounding box center [351, 373] width 156 height 28
type input "[DATE]"
click at [387, 445] on input "2,034.24" at bounding box center [369, 443] width 82 height 28
drag, startPoint x: 844, startPoint y: 335, endPoint x: 220, endPoint y: 364, distance: 624.9
click at [844, 335] on div "Use on Schedule I Received On * [DATE]" at bounding box center [635, 357] width 794 height 82
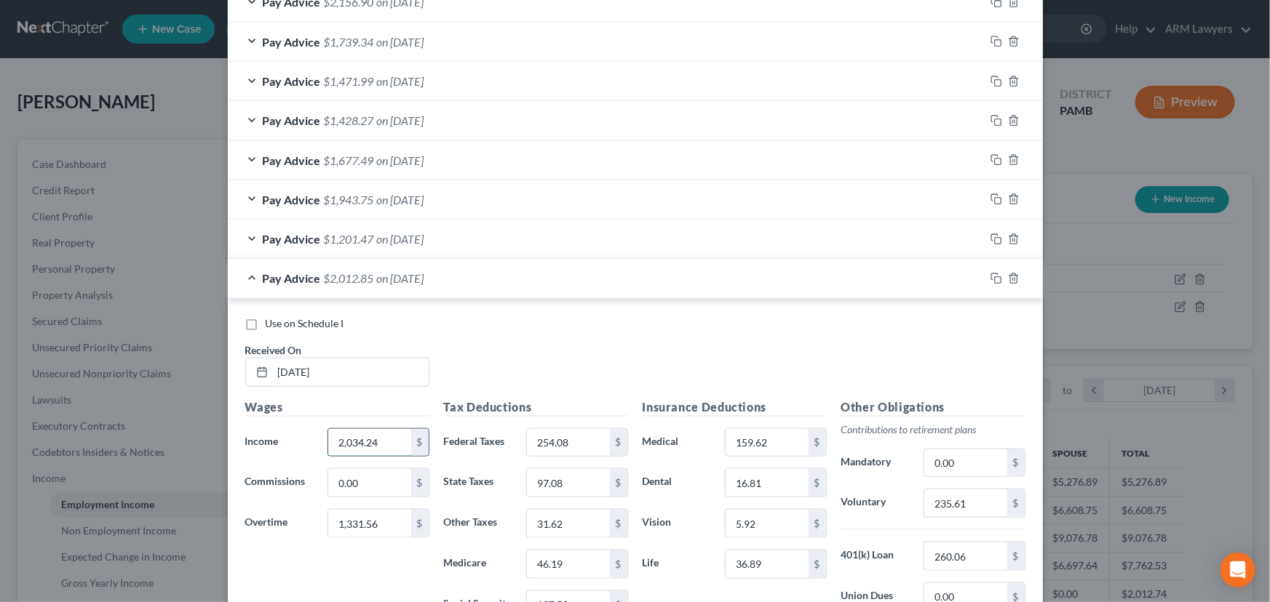
click at [380, 439] on input "2,034.24" at bounding box center [369, 443] width 82 height 28
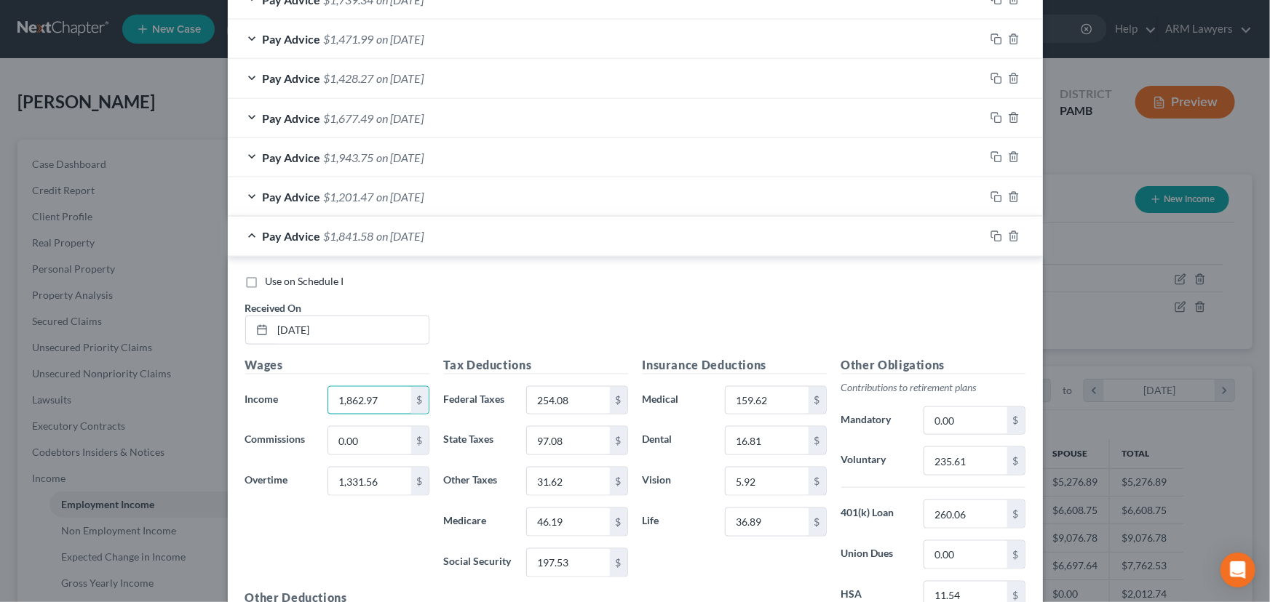
scroll to position [815, 0]
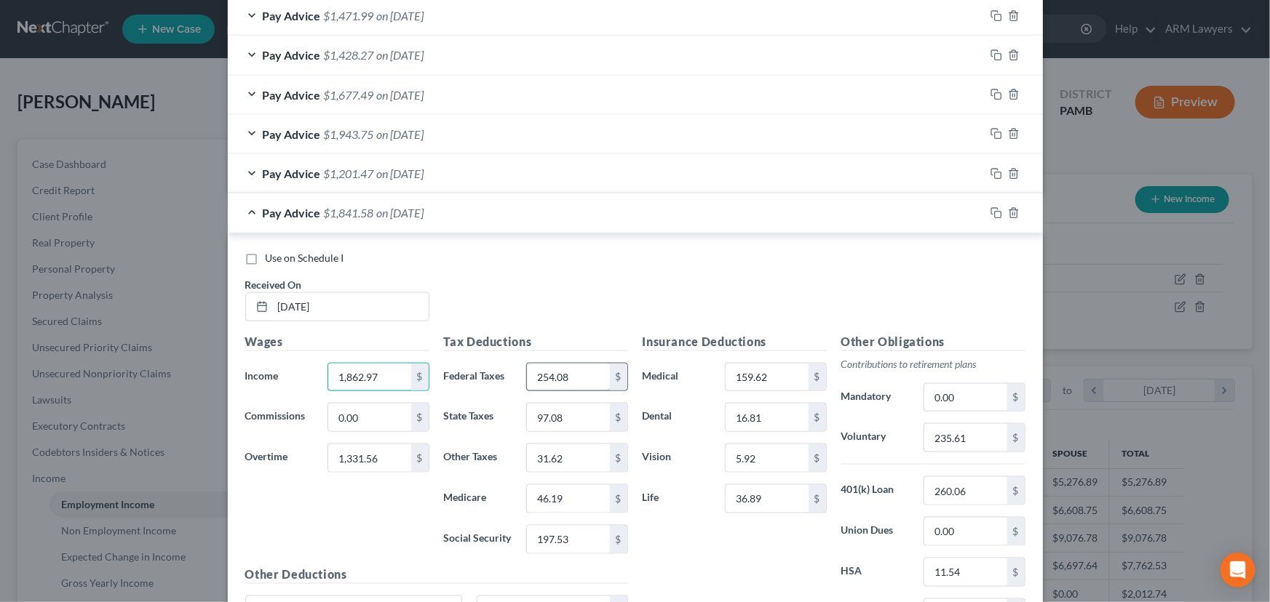
type input "1,862.97"
click at [578, 370] on input "254.08" at bounding box center [568, 378] width 82 height 28
type input "402.96"
click at [565, 419] on input "97.08" at bounding box center [568, 418] width 82 height 28
type input "131.36"
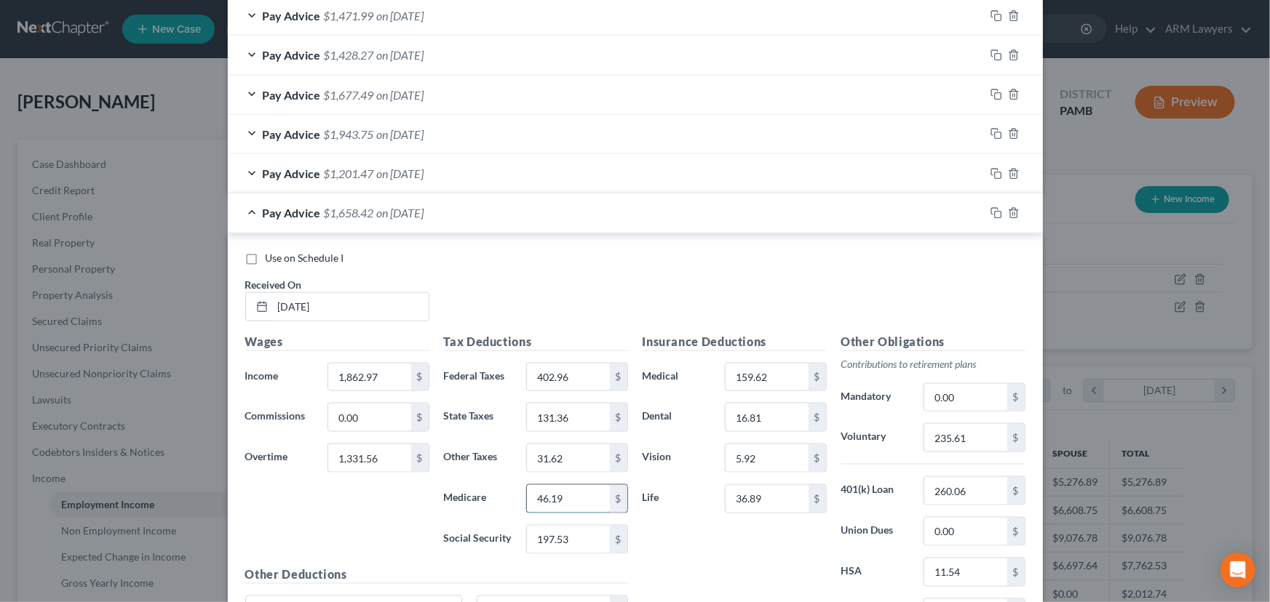
click at [570, 494] on input "46.19" at bounding box center [568, 499] width 82 height 28
type input "62.39"
click at [572, 528] on input "197.53" at bounding box center [568, 540] width 82 height 28
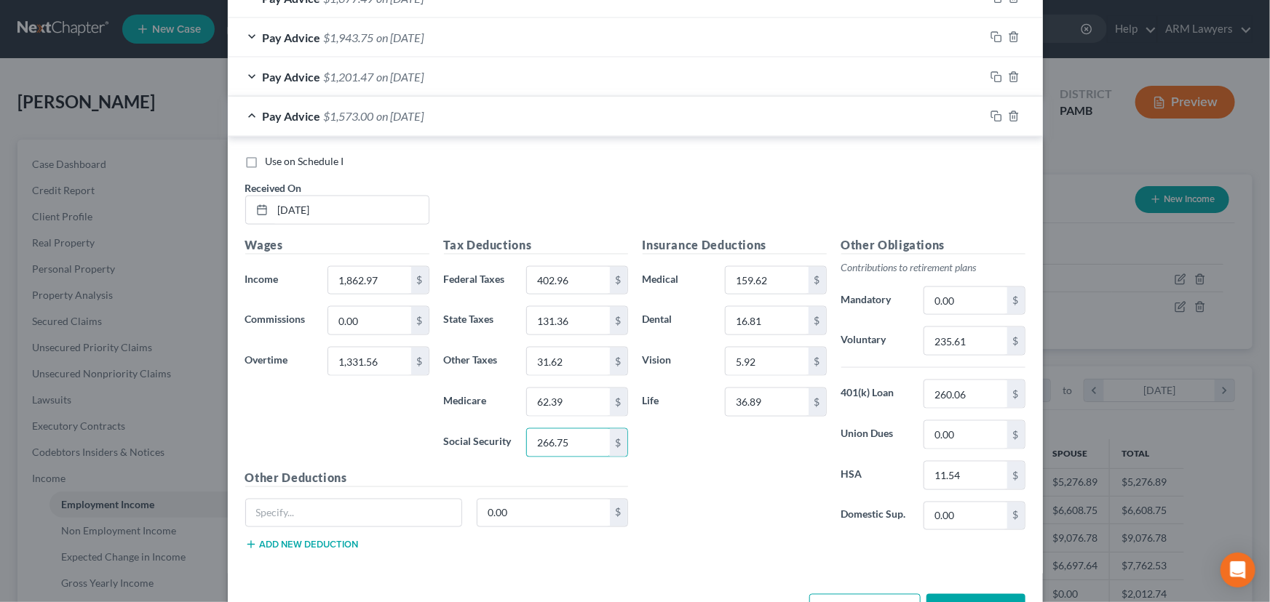
scroll to position [881, 0]
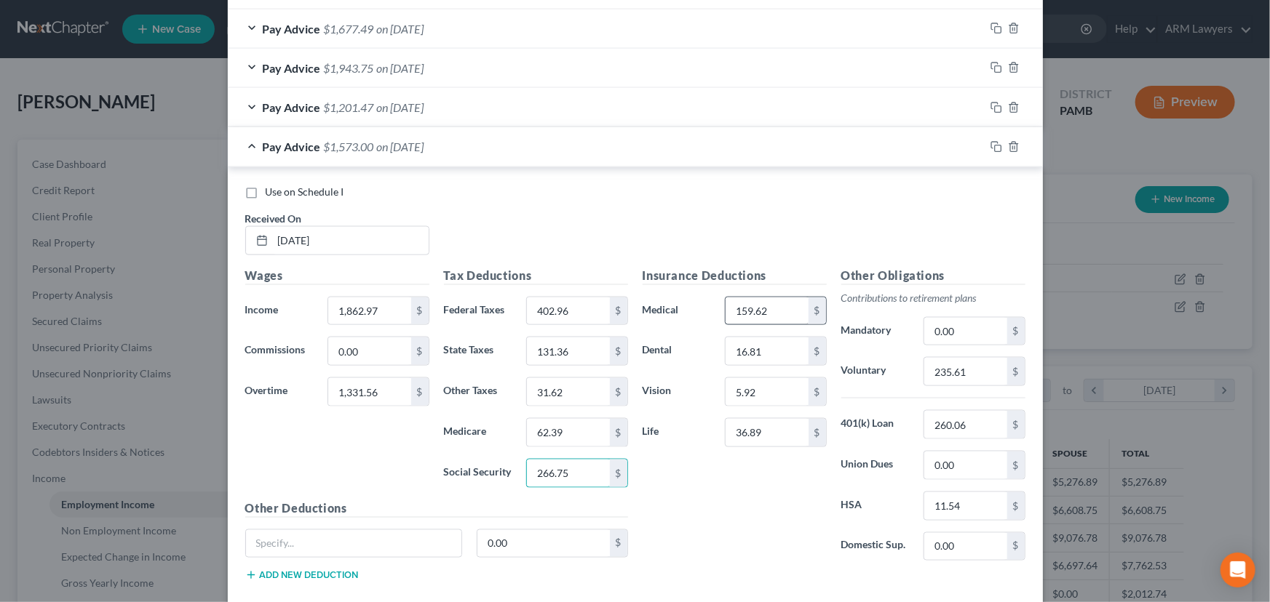
type input "266.75"
click at [781, 307] on input "159.62" at bounding box center [766, 312] width 82 height 28
click at [571, 397] on input "31.62" at bounding box center [568, 392] width 82 height 28
type input "45.93"
click at [976, 374] on input "235.61" at bounding box center [965, 372] width 82 height 28
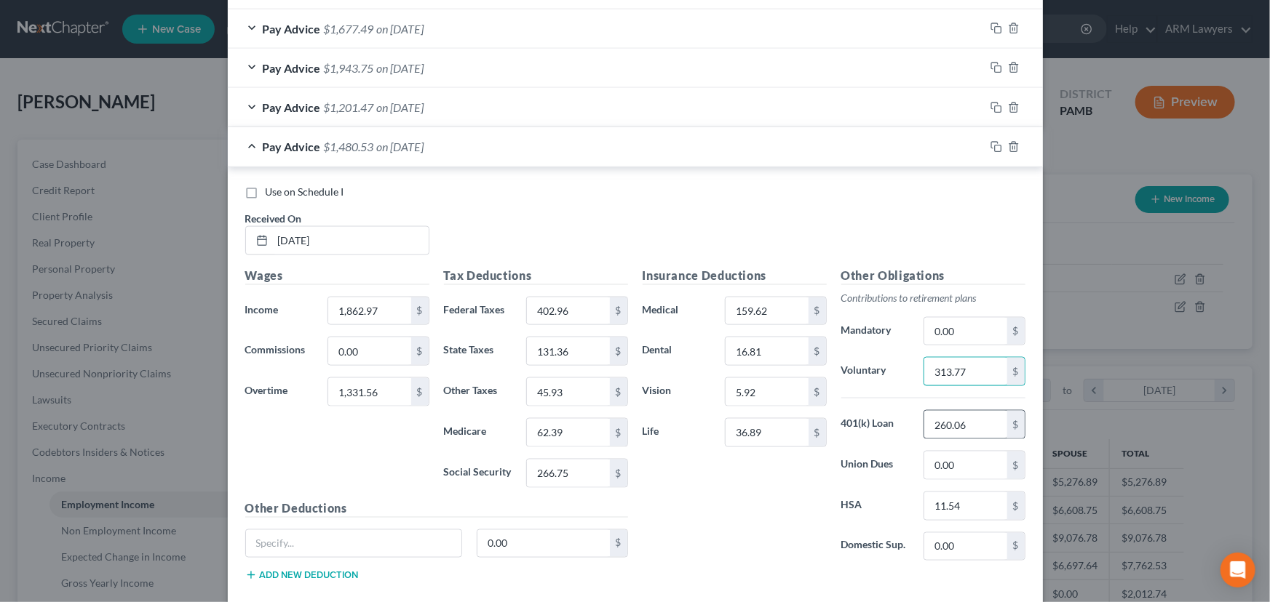
type input "313.77"
click at [968, 422] on input "260.06" at bounding box center [965, 425] width 82 height 28
click at [359, 298] on input "1,862.97" at bounding box center [369, 312] width 82 height 28
type input "4,506.03"
click at [360, 446] on div "Wages Income * 4,506.03 $ Commissions 0.00 $ Overtime 1,331.56 $" at bounding box center [337, 383] width 199 height 233
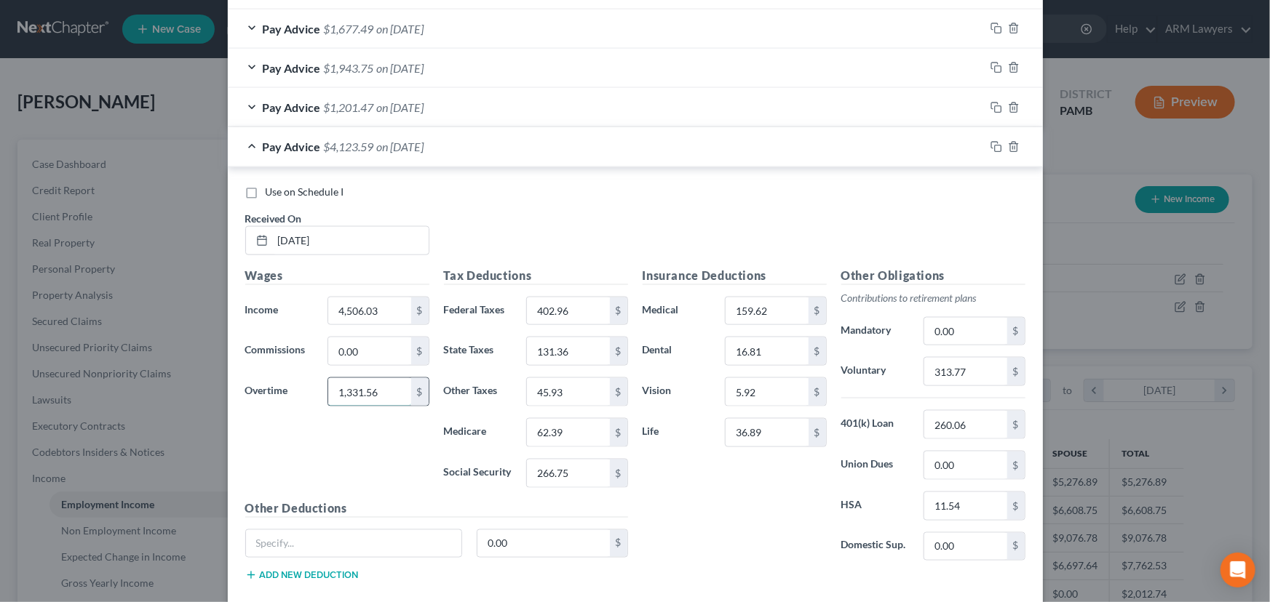
click at [378, 391] on input "1,331.56" at bounding box center [369, 392] width 82 height 28
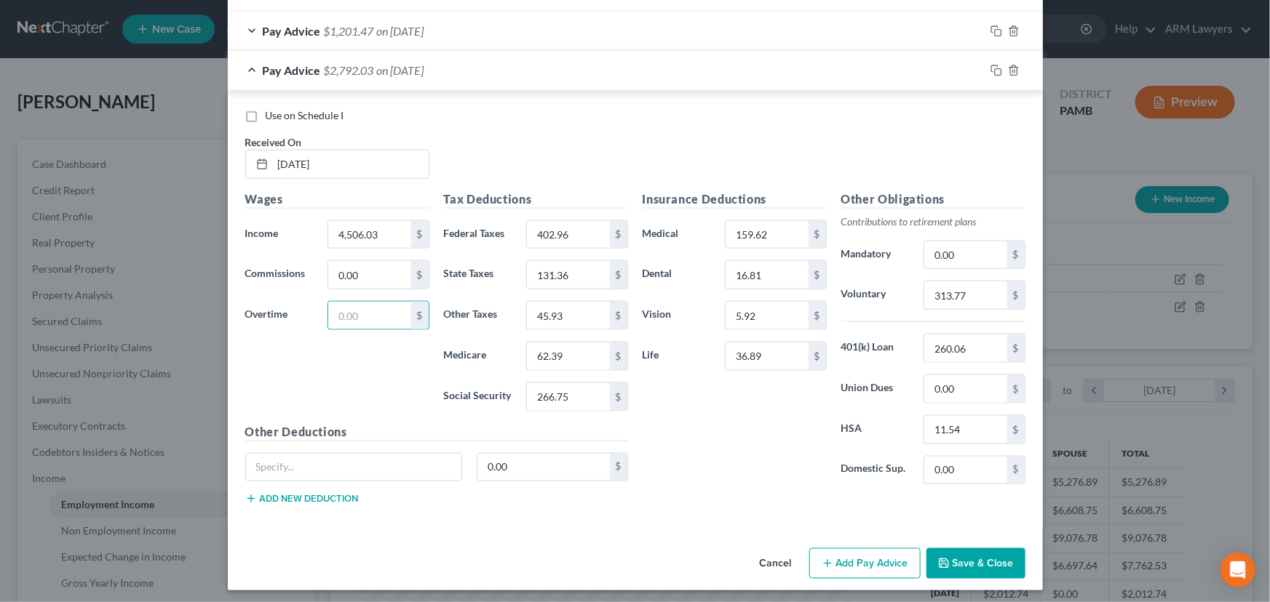
scroll to position [960, 0]
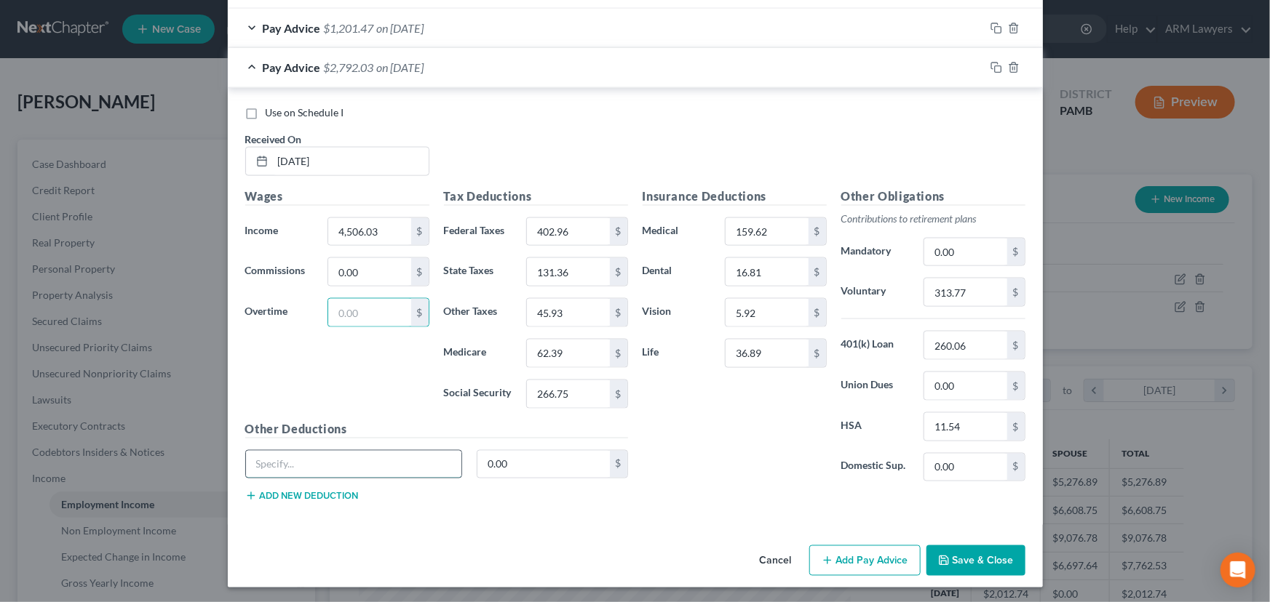
click at [411, 468] on input "text" at bounding box center [354, 465] width 216 height 28
type input "Tabacco Surcharge"
click at [543, 455] on input "0.00" at bounding box center [543, 465] width 132 height 28
type input "11.54"
click at [306, 493] on button "Add new deduction" at bounding box center [301, 496] width 113 height 12
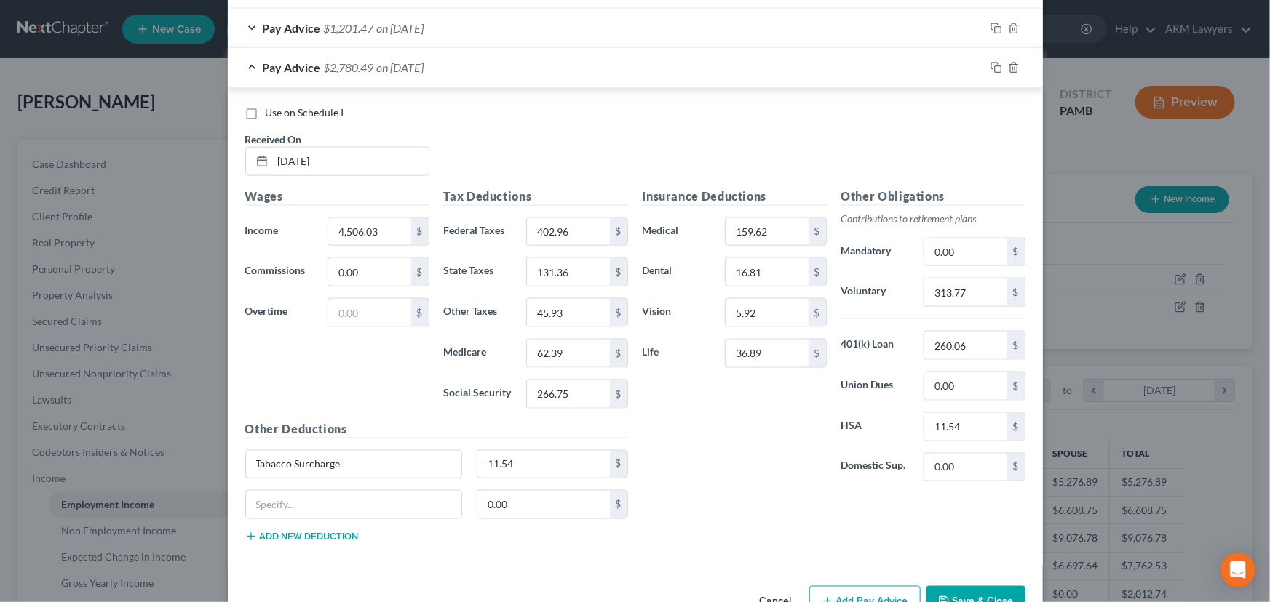
scroll to position [1000, 0]
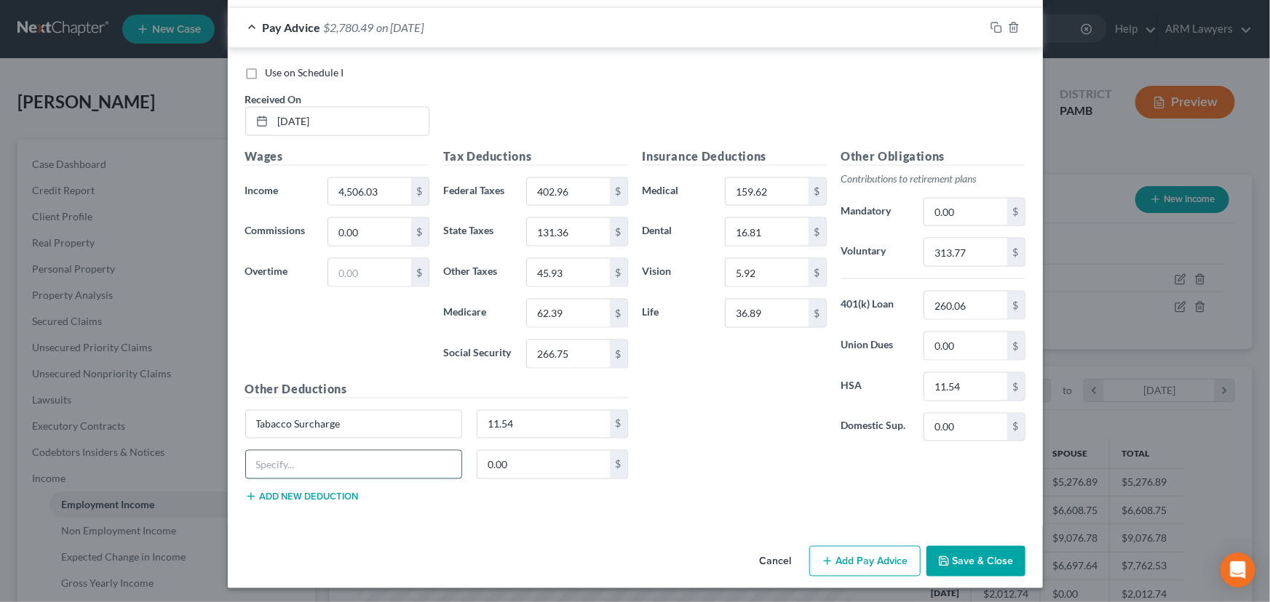
click at [364, 452] on input "text" at bounding box center [354, 465] width 216 height 28
click at [735, 437] on div "Insurance Deductions Medical 159.62 $ Dental 16.81 $ Vision 5.92 $ Life 36.89 $" at bounding box center [734, 301] width 199 height 306
click at [573, 422] on input "11.54" at bounding box center [543, 425] width 132 height 28
click at [447, 415] on input "Tabacco Surcharge" at bounding box center [354, 425] width 216 height 28
type input "T"
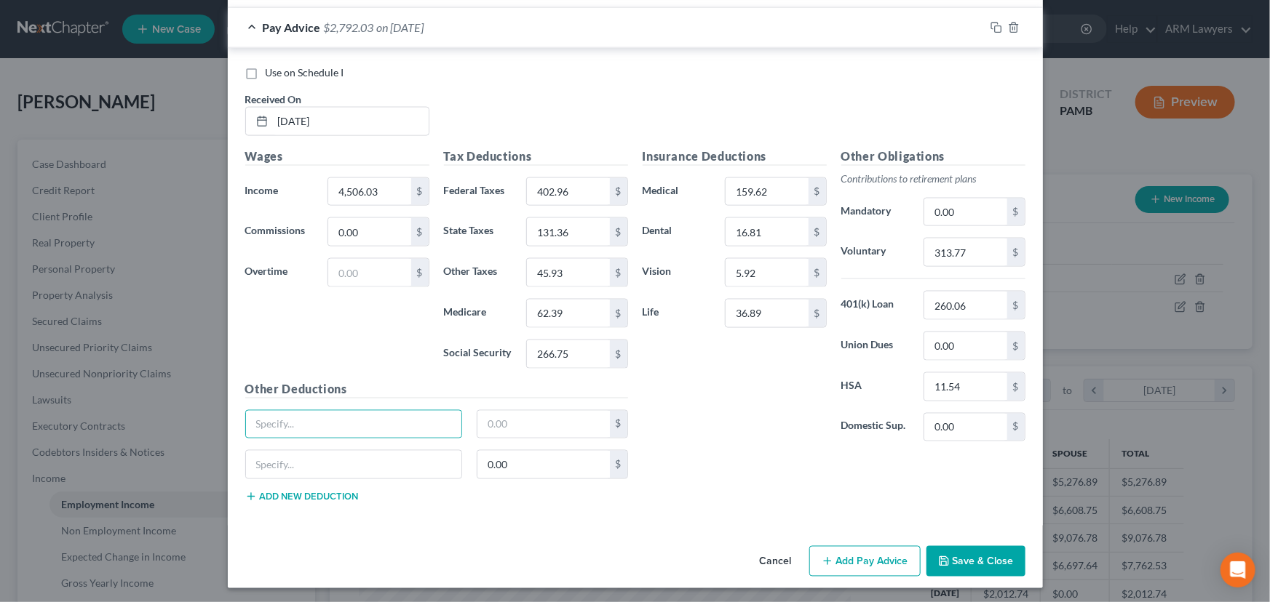
click at [838, 443] on div "Other Obligations Contributions to retirement plans Mandatory 0.00 $ Voluntary …" at bounding box center [933, 301] width 199 height 306
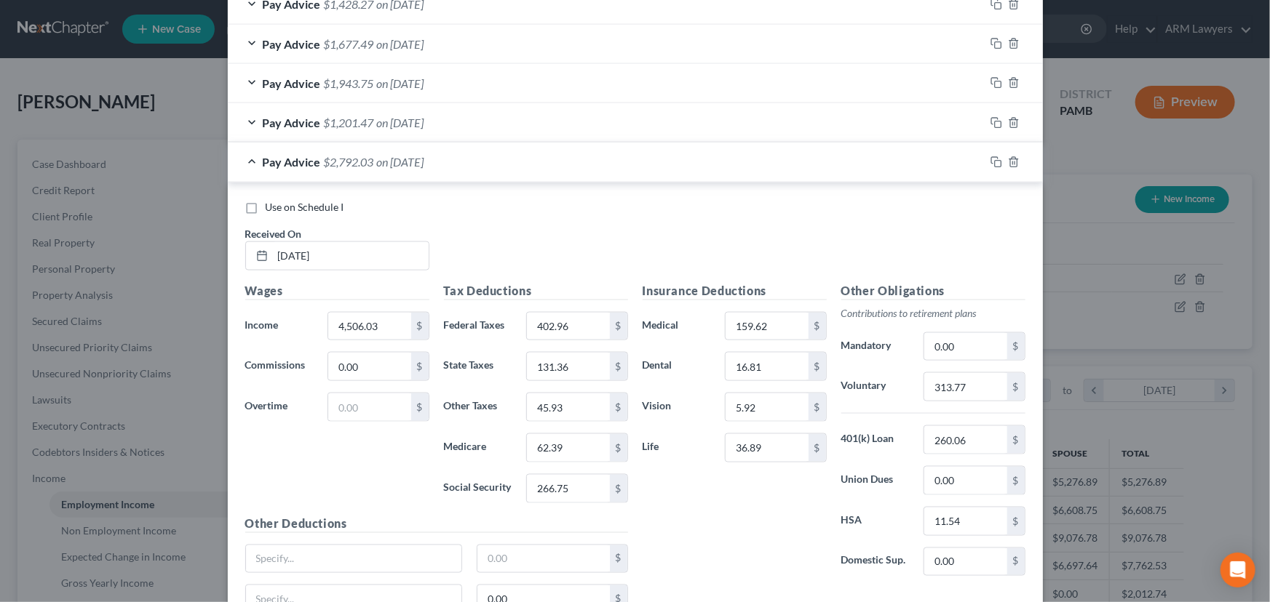
scroll to position [802, 0]
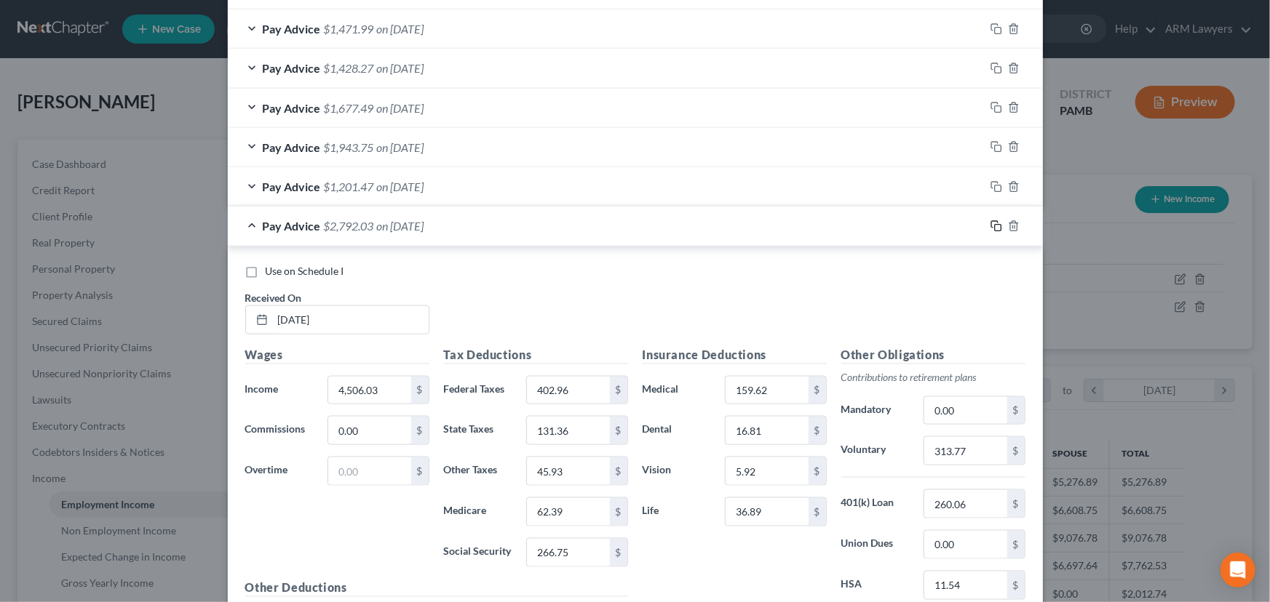
click at [995, 225] on rect "button" at bounding box center [998, 228] width 7 height 7
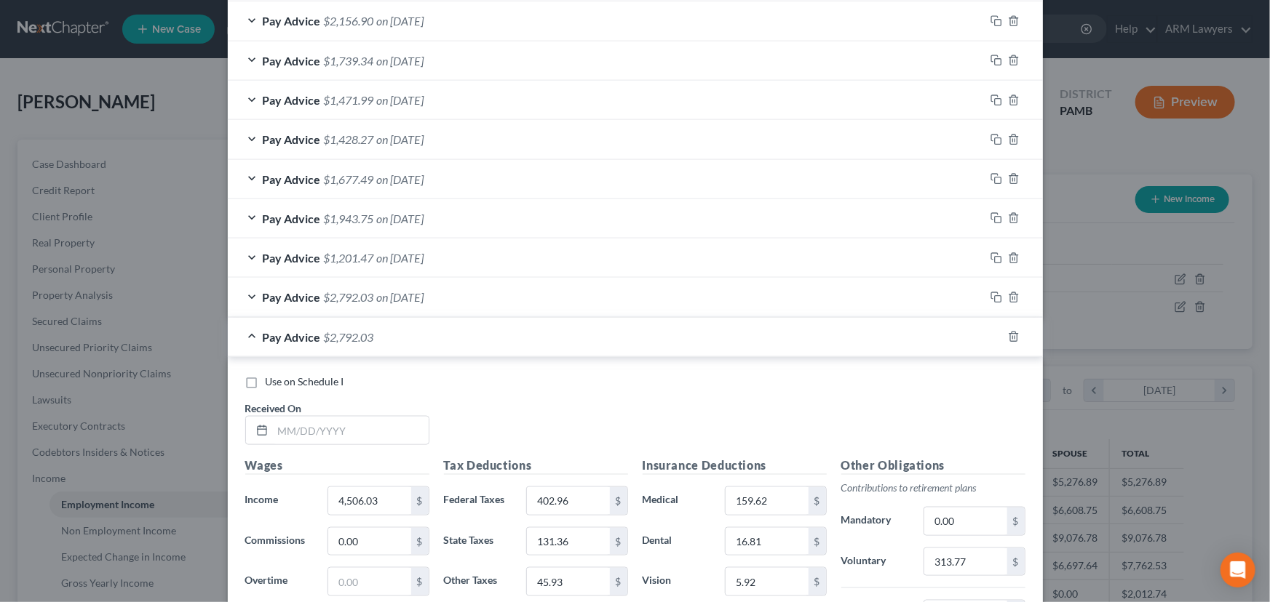
scroll to position [736, 0]
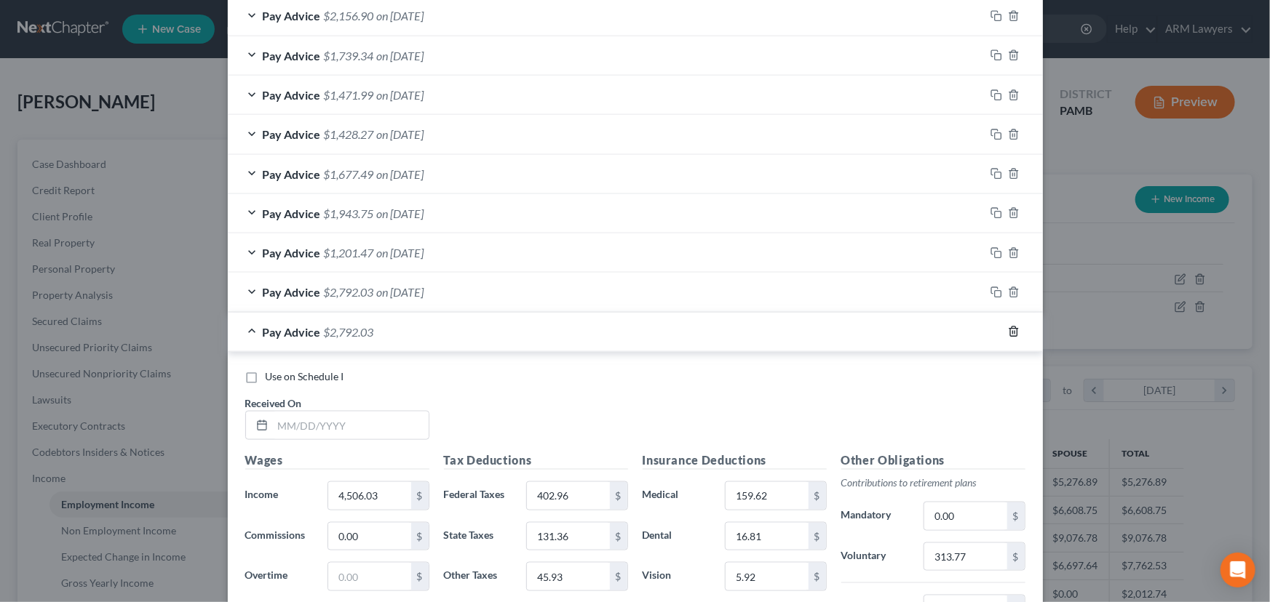
click at [1010, 327] on icon "button" at bounding box center [1013, 331] width 7 height 9
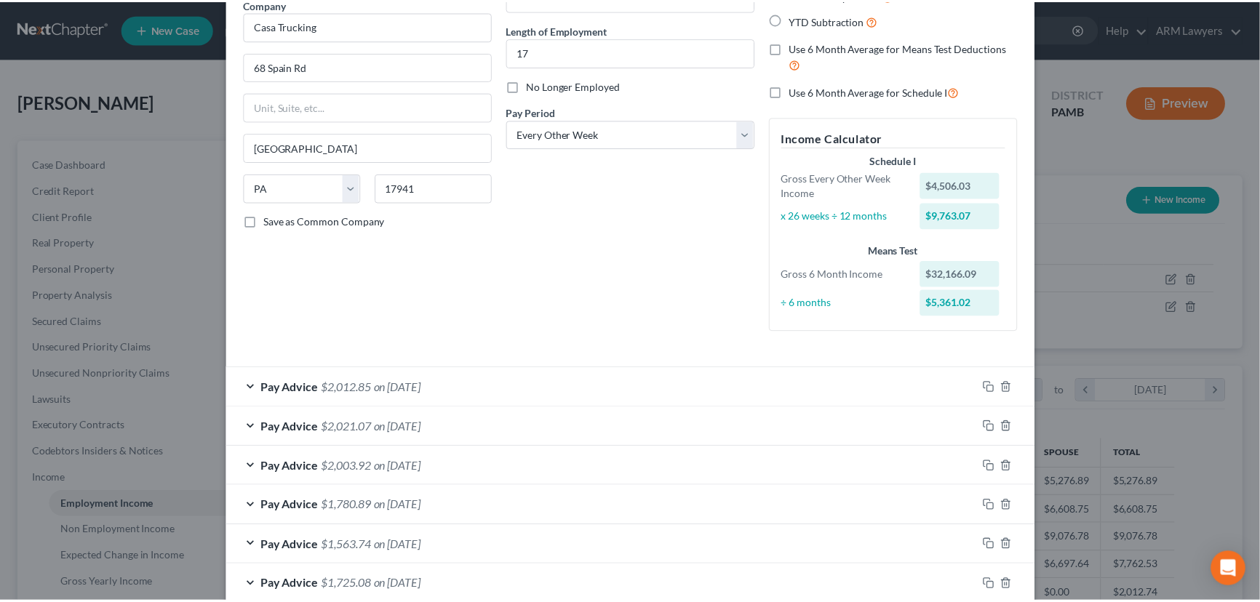
scroll to position [0, 0]
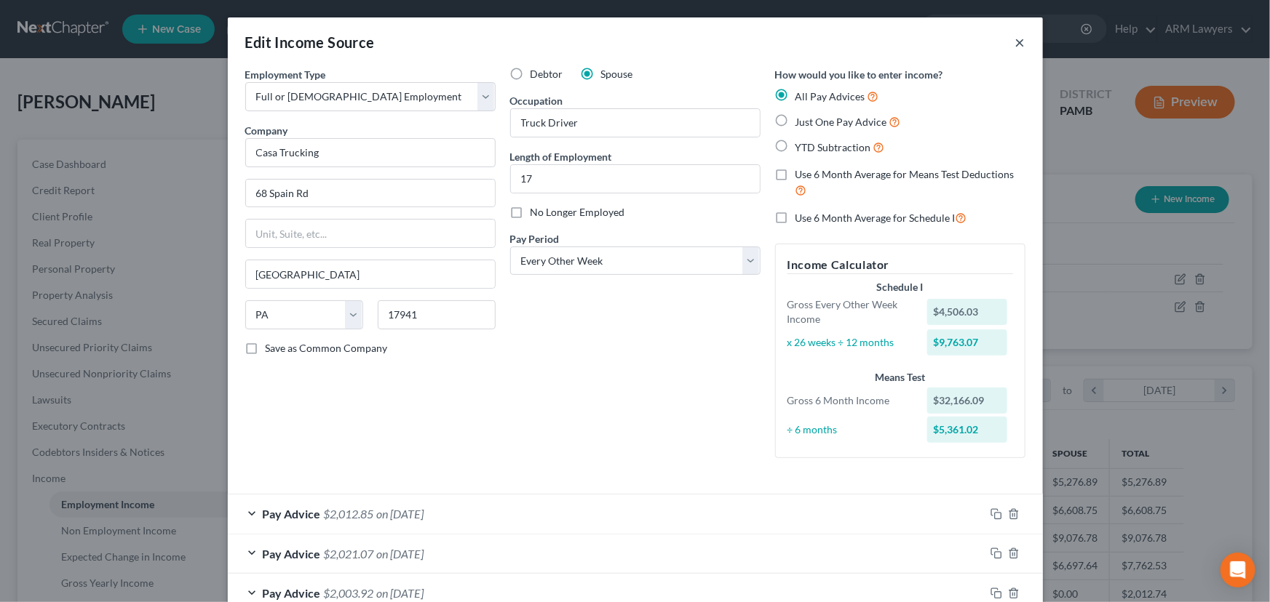
click at [1016, 43] on button "×" at bounding box center [1020, 41] width 10 height 17
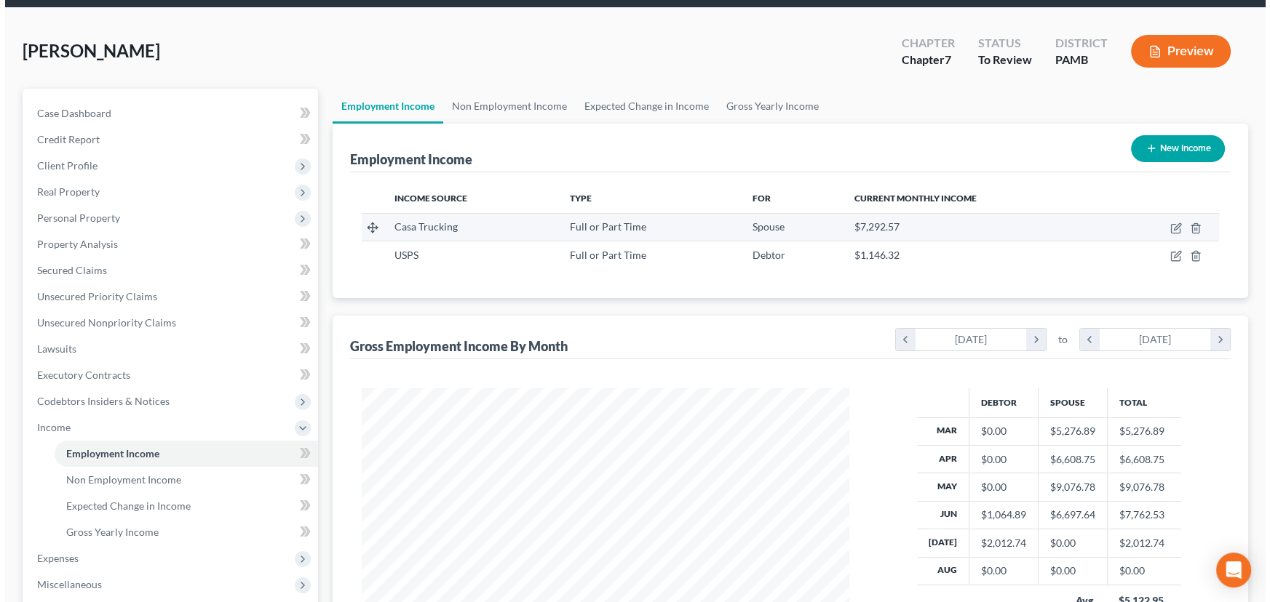
scroll to position [198, 0]
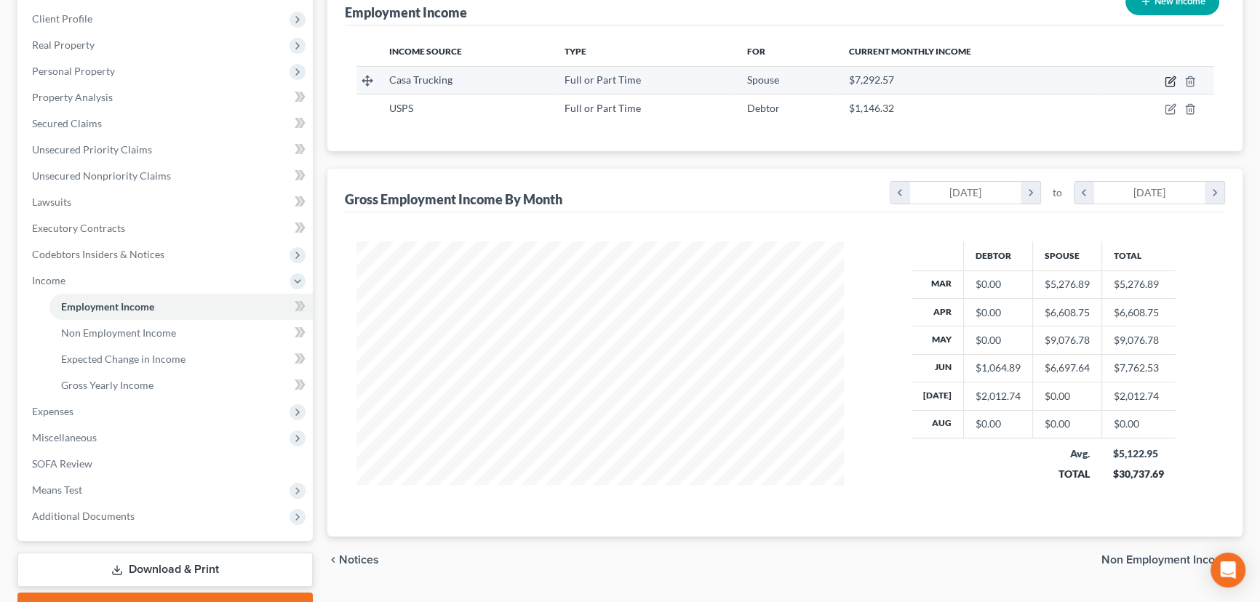
click at [1174, 80] on icon "button" at bounding box center [1169, 82] width 9 height 9
select select "0"
select select "39"
select select "2"
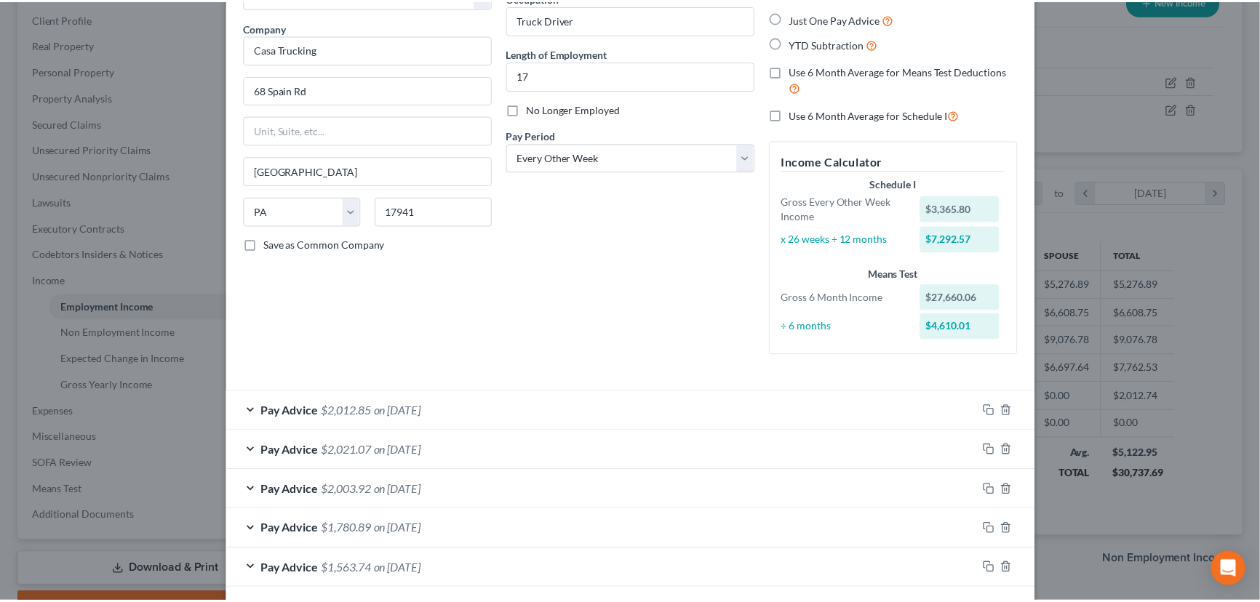
scroll to position [0, 0]
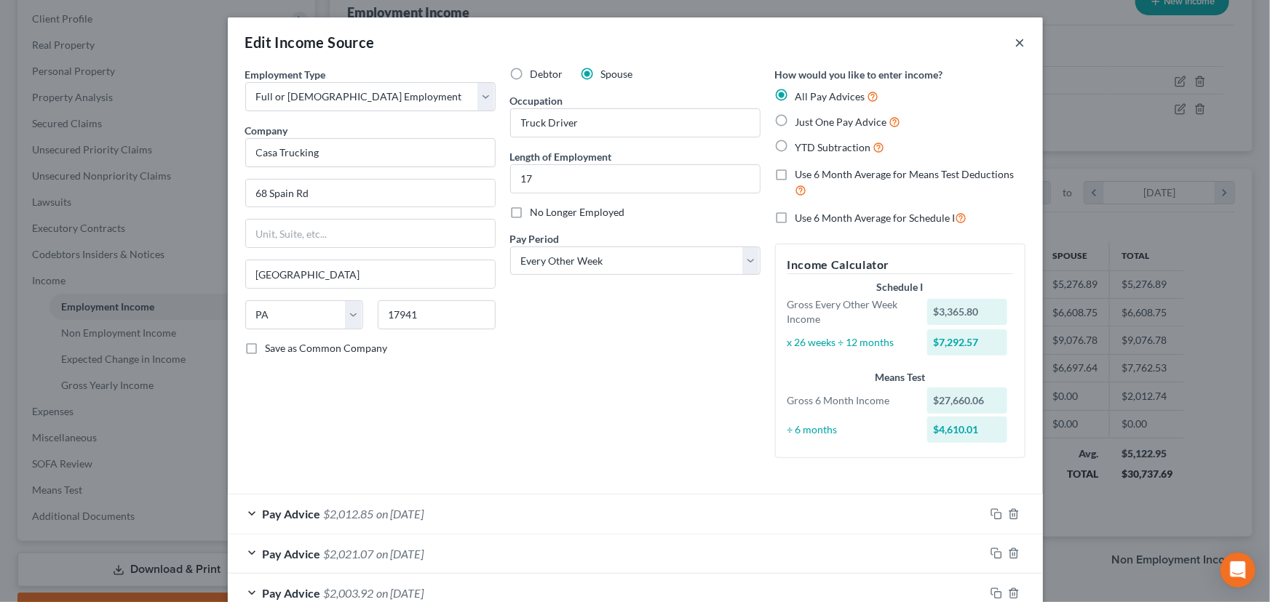
drag, startPoint x: 1019, startPoint y: 43, endPoint x: 938, endPoint y: 218, distance: 192.4
click at [1019, 44] on button "×" at bounding box center [1020, 41] width 10 height 17
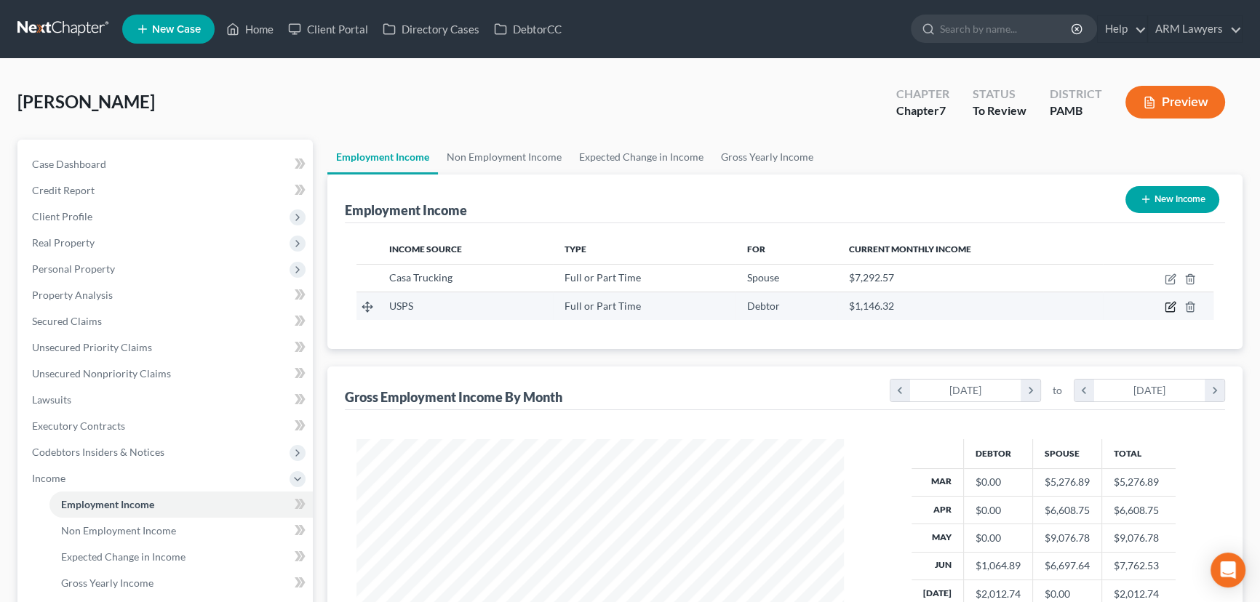
click at [1168, 306] on icon "button" at bounding box center [1171, 306] width 7 height 7
select select "0"
select select "39"
select select "2"
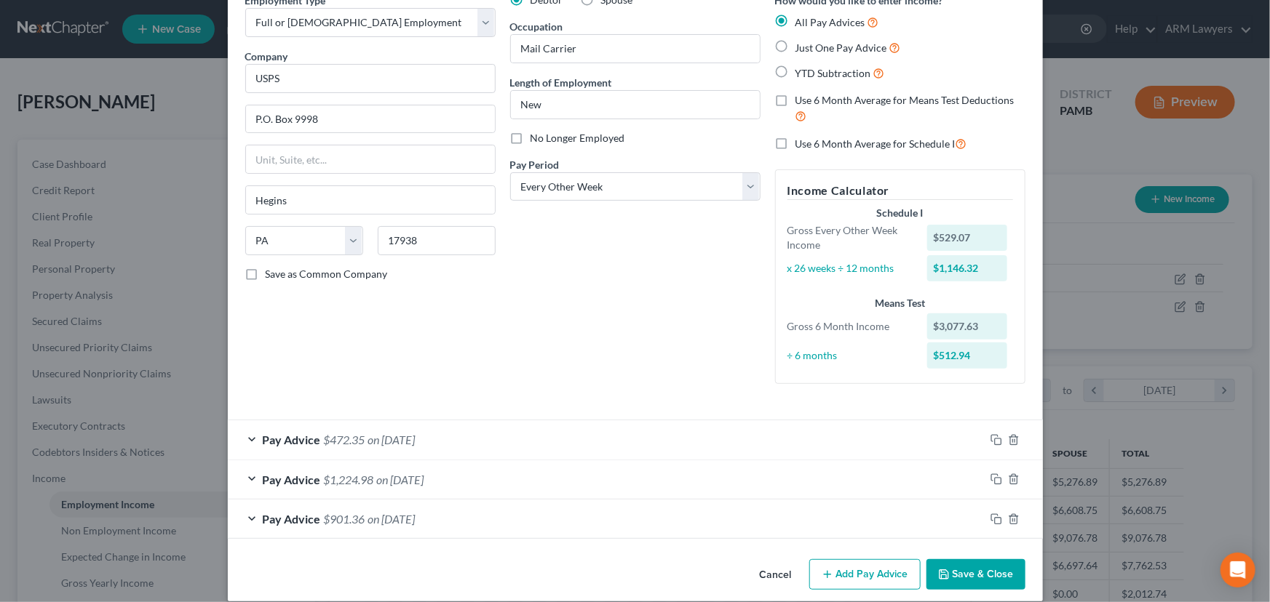
scroll to position [89, 0]
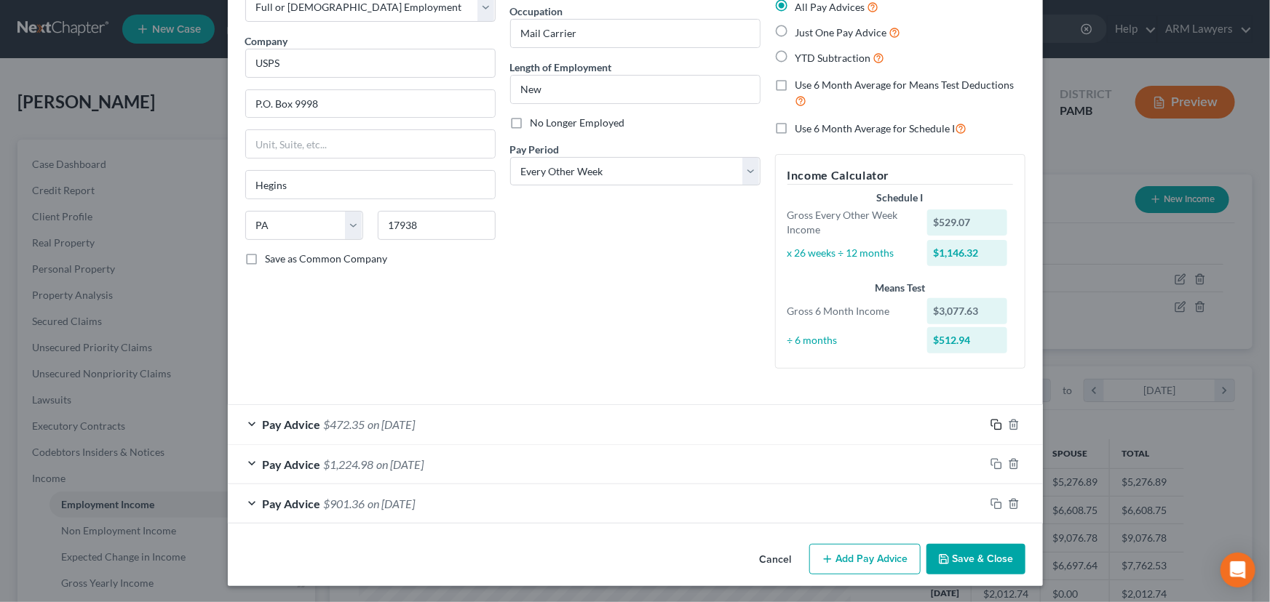
click at [991, 420] on icon "button" at bounding box center [994, 423] width 7 height 7
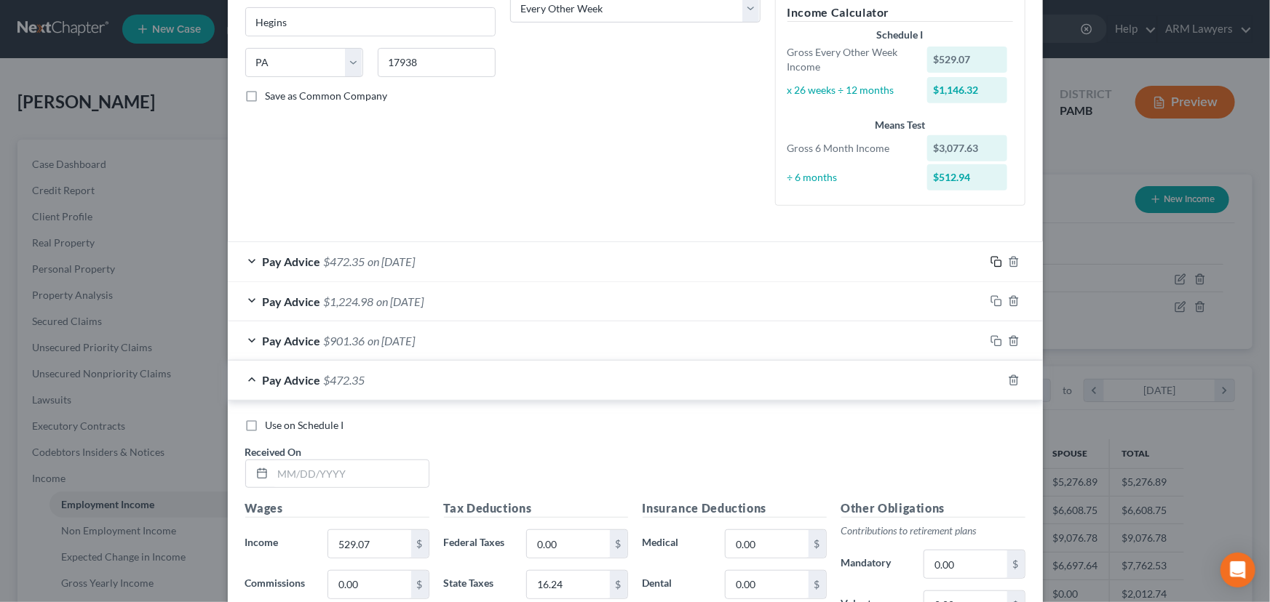
scroll to position [288, 0]
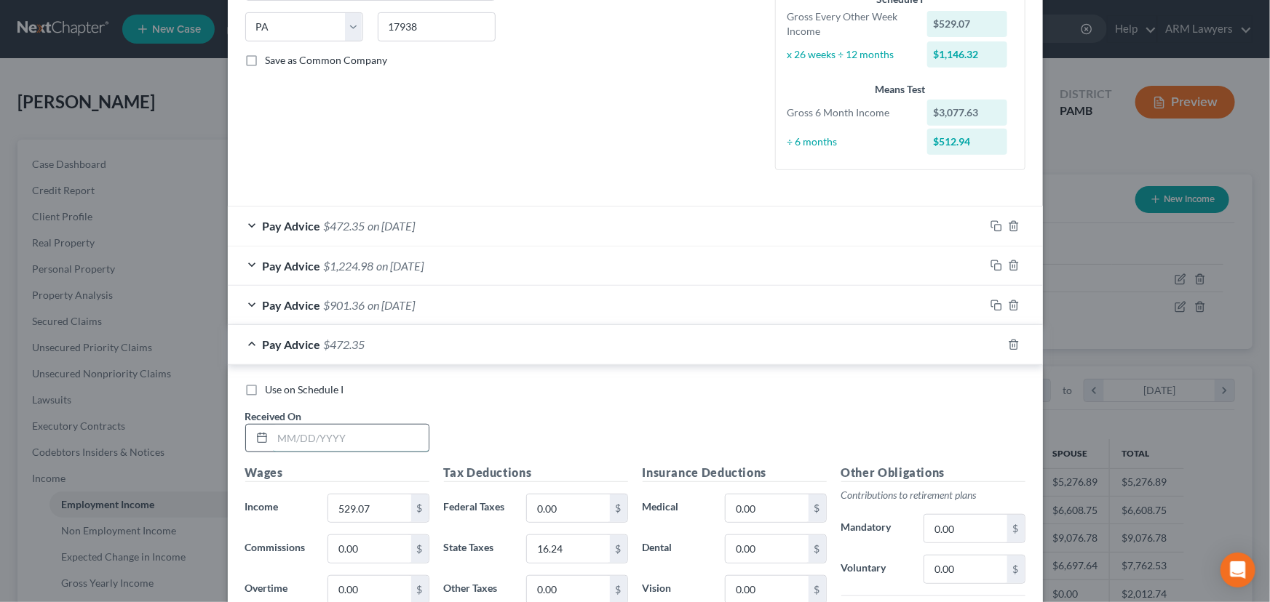
click at [336, 439] on input "text" at bounding box center [351, 439] width 156 height 28
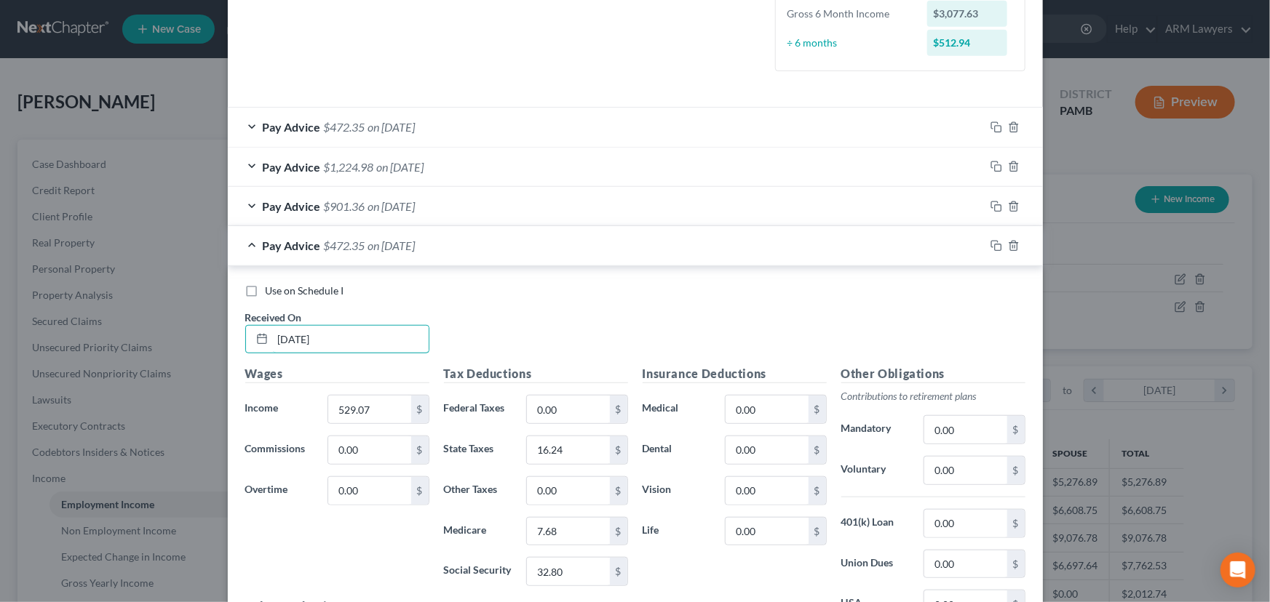
scroll to position [421, 0]
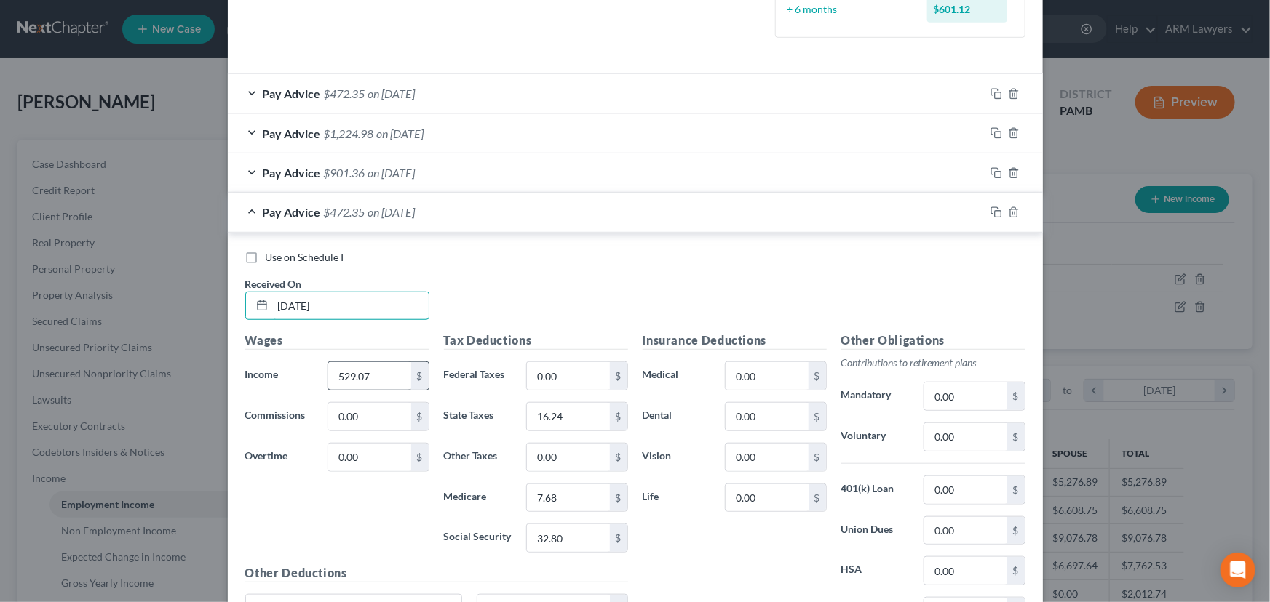
type input "[DATE]"
click at [380, 375] on input "529.07" at bounding box center [369, 376] width 82 height 28
type input "499.31"
click at [561, 380] on input "0.00" at bounding box center [568, 376] width 82 height 28
click at [562, 418] on input "16.24" at bounding box center [568, 417] width 82 height 28
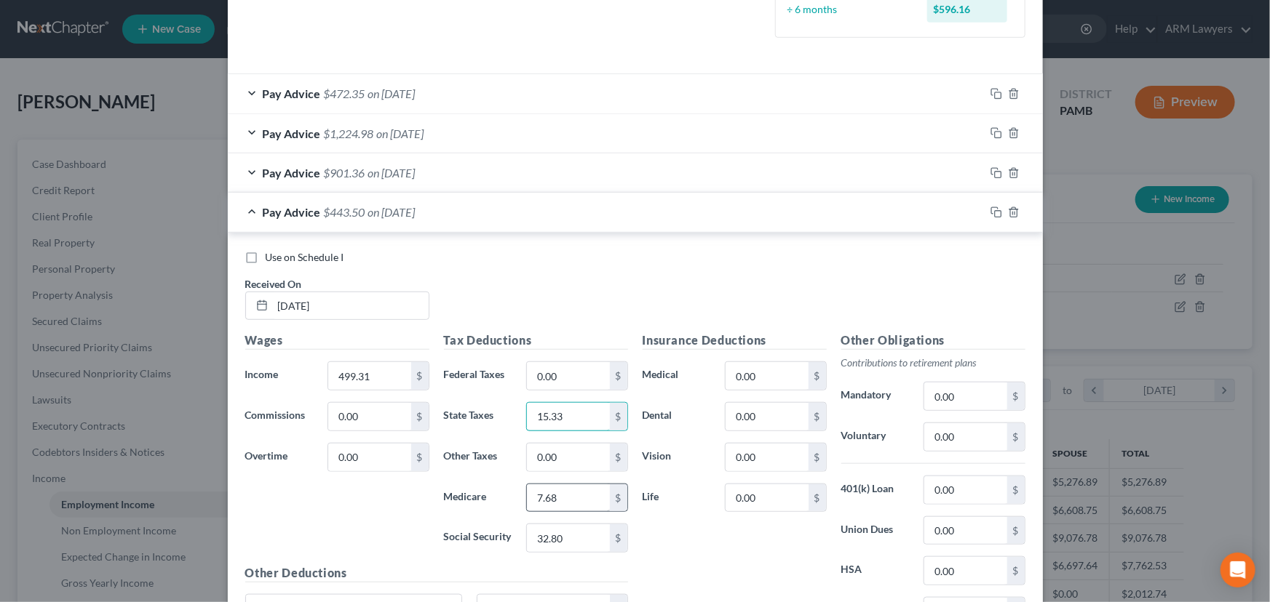
type input "15.33"
click at [563, 490] on input "7.68" at bounding box center [568, 499] width 82 height 28
type input "7.24"
click at [559, 531] on input "32.80" at bounding box center [568, 539] width 82 height 28
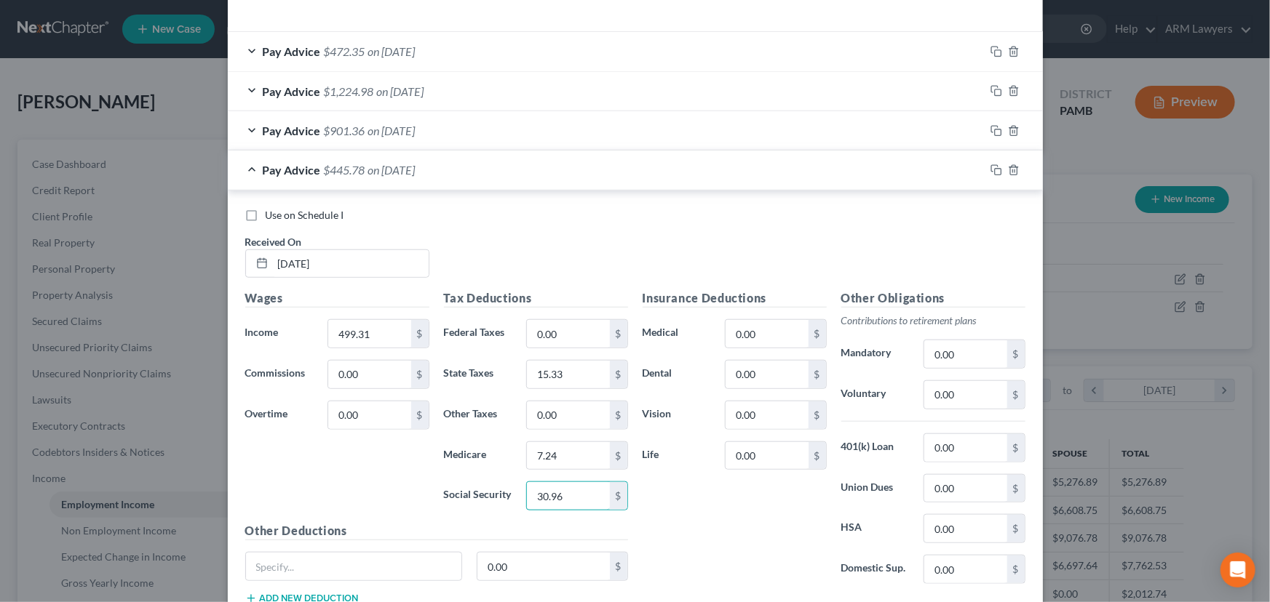
scroll to position [487, 0]
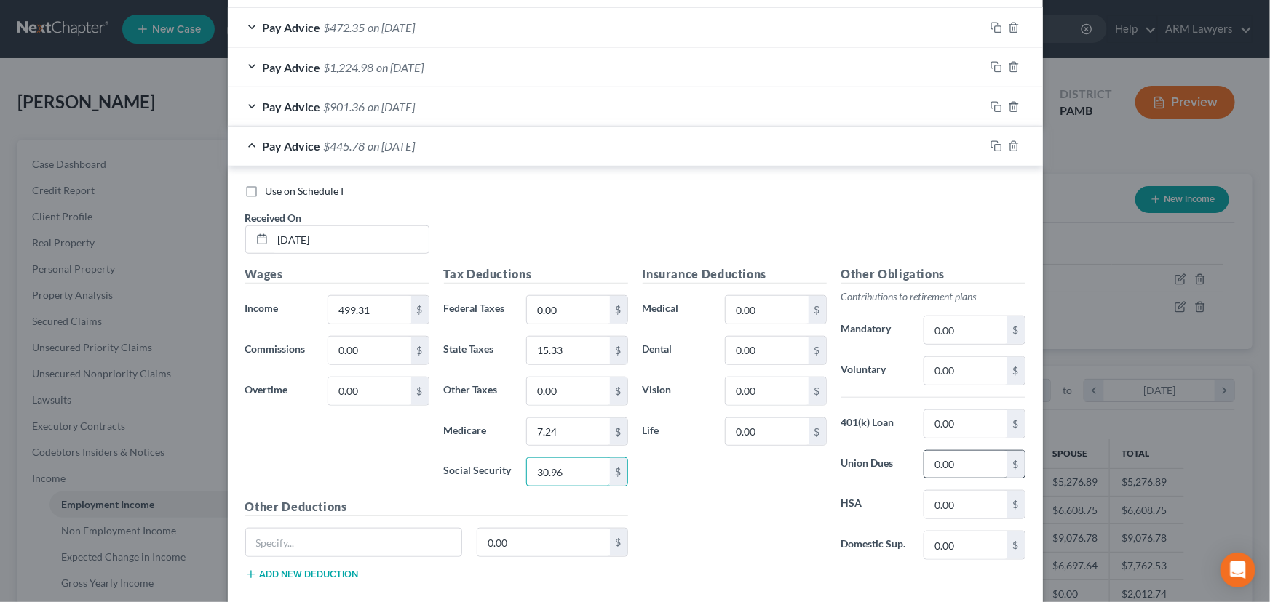
type input "30.96"
click at [956, 463] on input "0.00" at bounding box center [965, 465] width 82 height 28
type input "12.64"
click at [990, 146] on icon "button" at bounding box center [996, 146] width 12 height 12
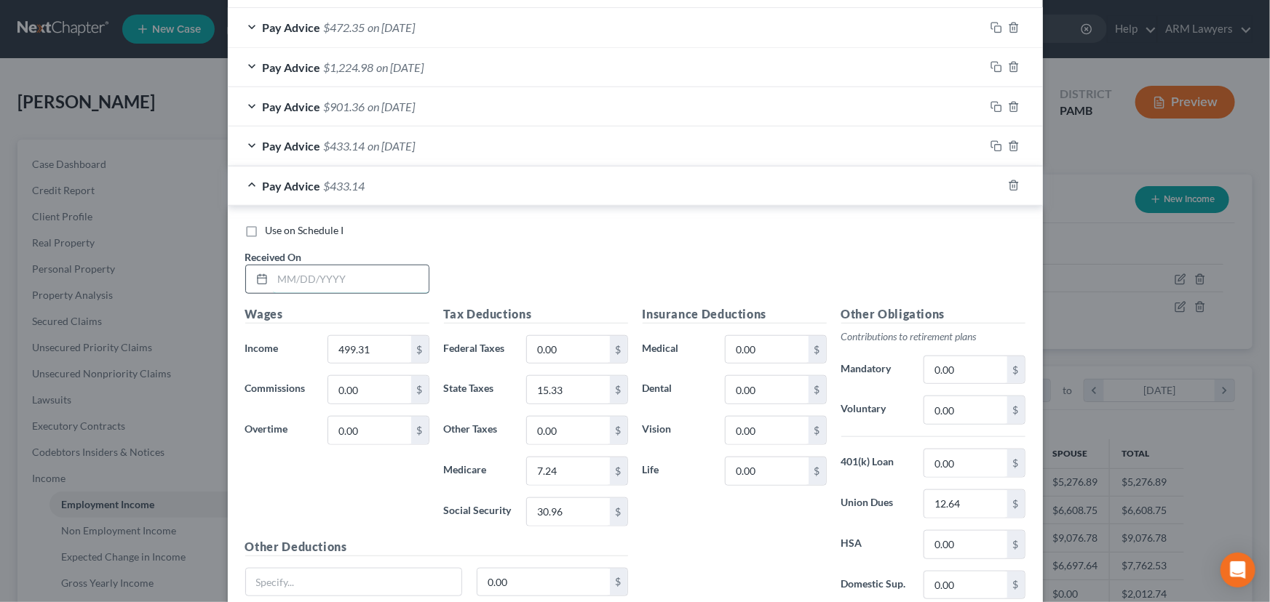
click at [341, 279] on input "text" at bounding box center [351, 280] width 156 height 28
type input "[DATE]"
click at [379, 344] on input "499.31" at bounding box center [369, 350] width 82 height 28
type input "1,154.94"
click at [578, 388] on input "15.33" at bounding box center [568, 390] width 82 height 28
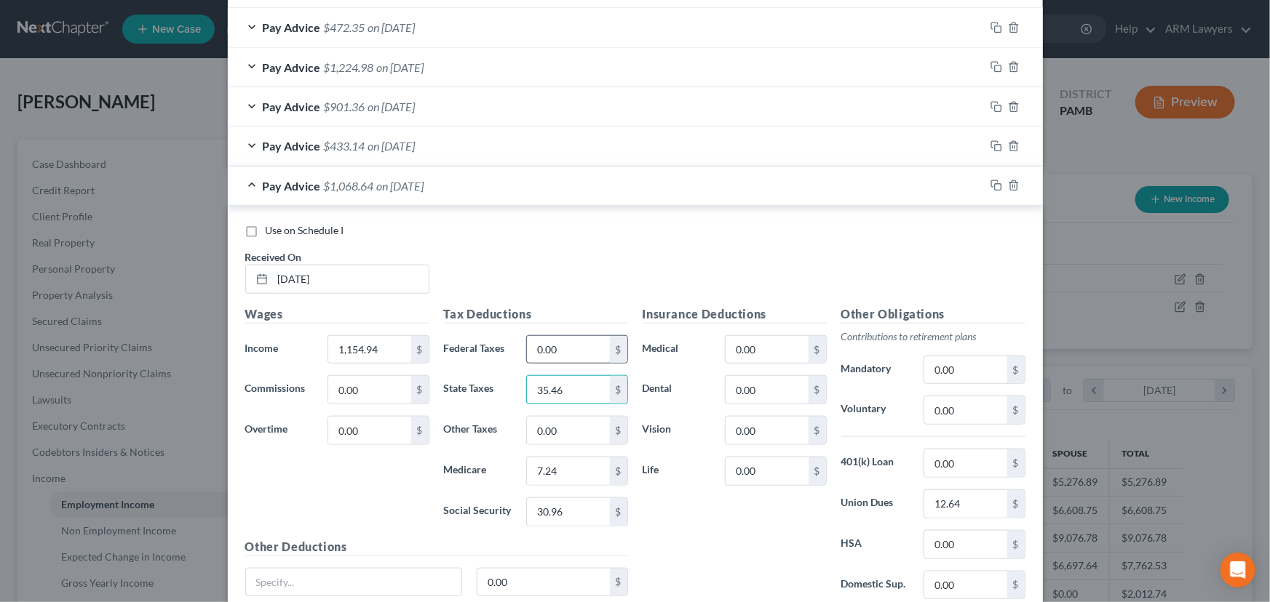
type input "35.46"
click at [583, 355] on input "0.00" at bounding box center [568, 350] width 82 height 28
type input "60.19"
click at [572, 475] on input "7.24" at bounding box center [568, 472] width 82 height 28
type input "16.74"
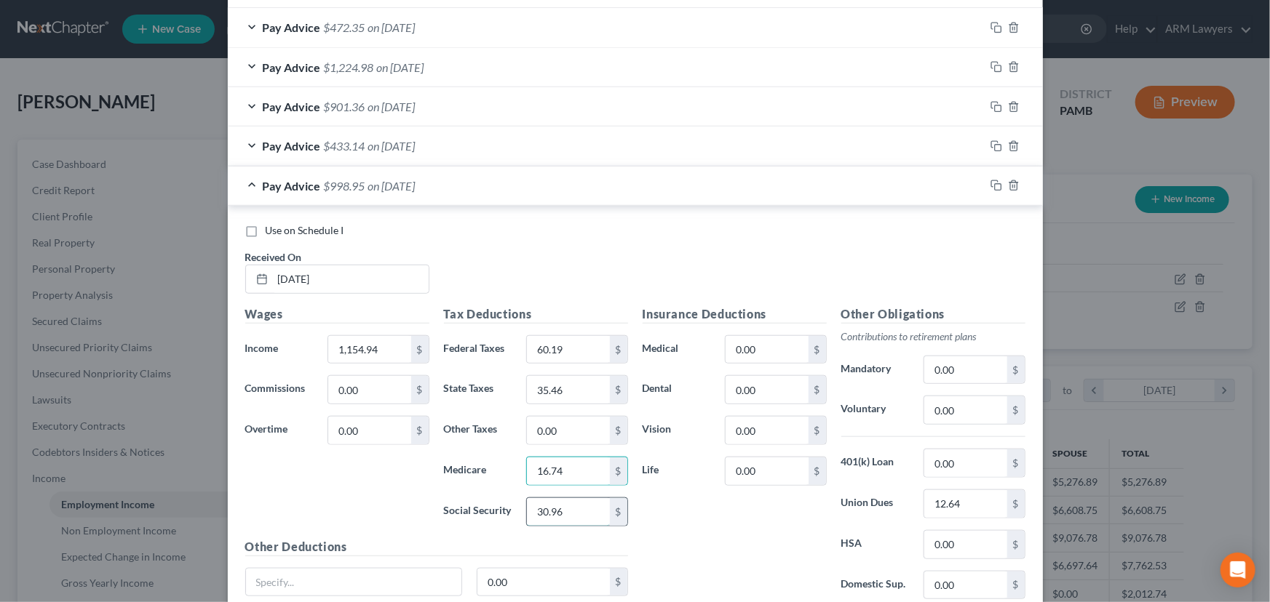
click at [579, 509] on input "30.96" at bounding box center [568, 512] width 82 height 28
type input "71.60"
click at [992, 186] on icon "button" at bounding box center [996, 186] width 12 height 12
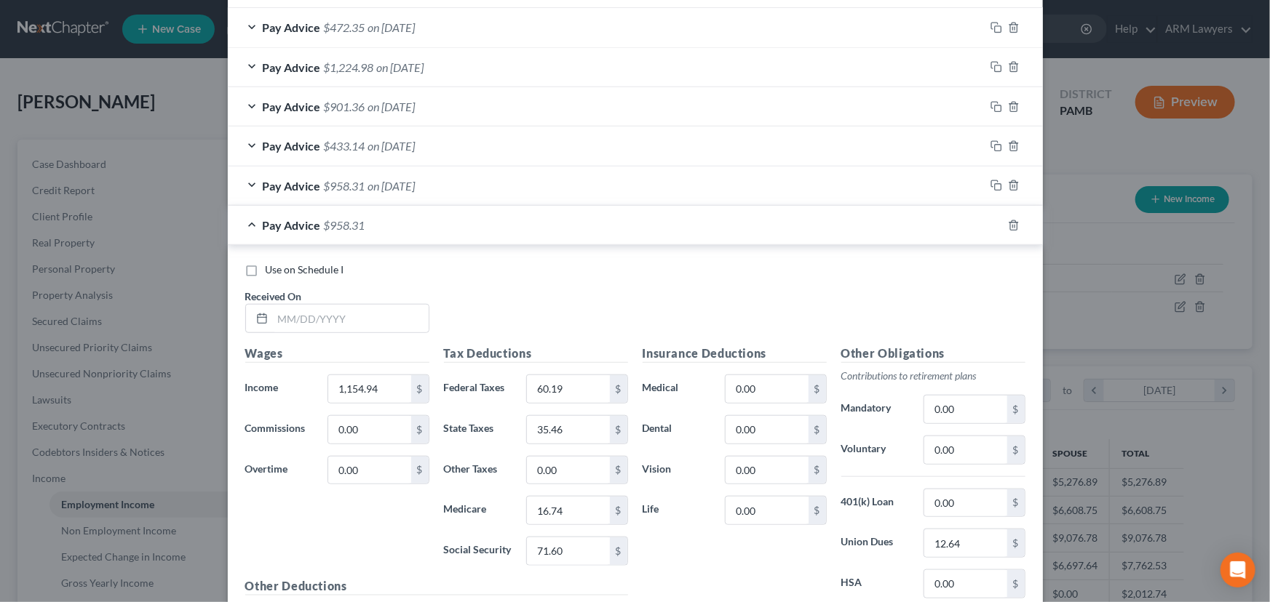
click at [833, 275] on div "Use on Schedule I" at bounding box center [635, 270] width 780 height 15
click at [295, 317] on input "text" at bounding box center [351, 319] width 156 height 28
type input "[DATE]"
click at [368, 384] on input "1,154.94" at bounding box center [369, 389] width 82 height 28
type input "1"
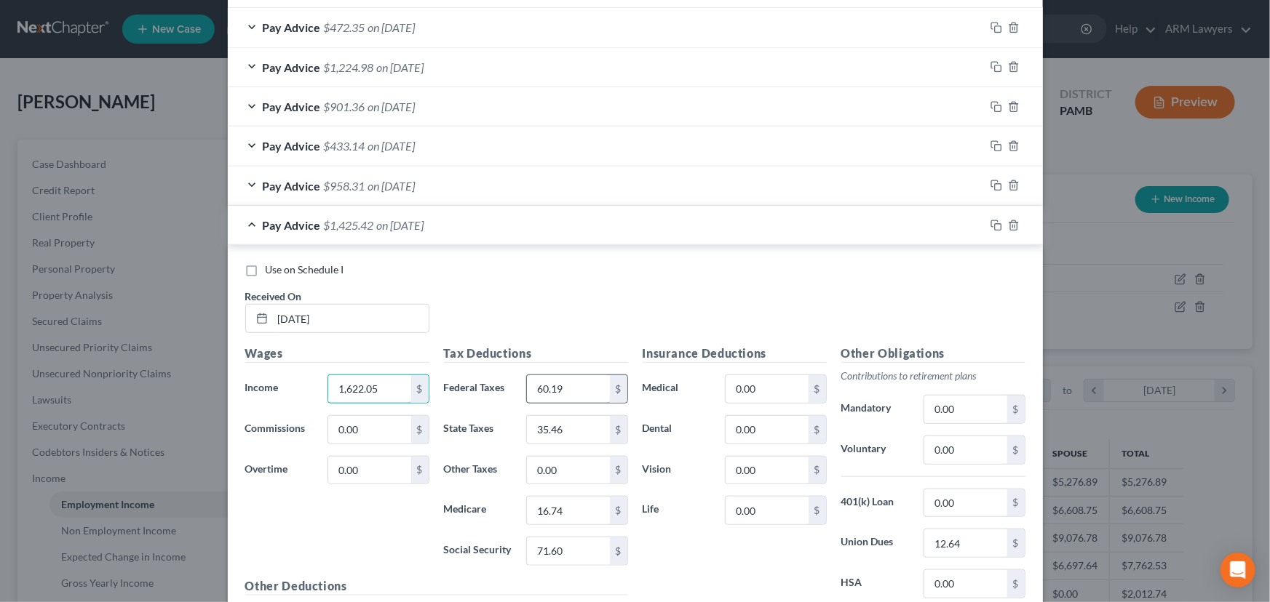
type input "1,622.05"
click at [557, 382] on input "60.19" at bounding box center [568, 389] width 82 height 28
type input "116.24"
click at [553, 425] on input "35.46" at bounding box center [568, 430] width 82 height 28
type input "49.80"
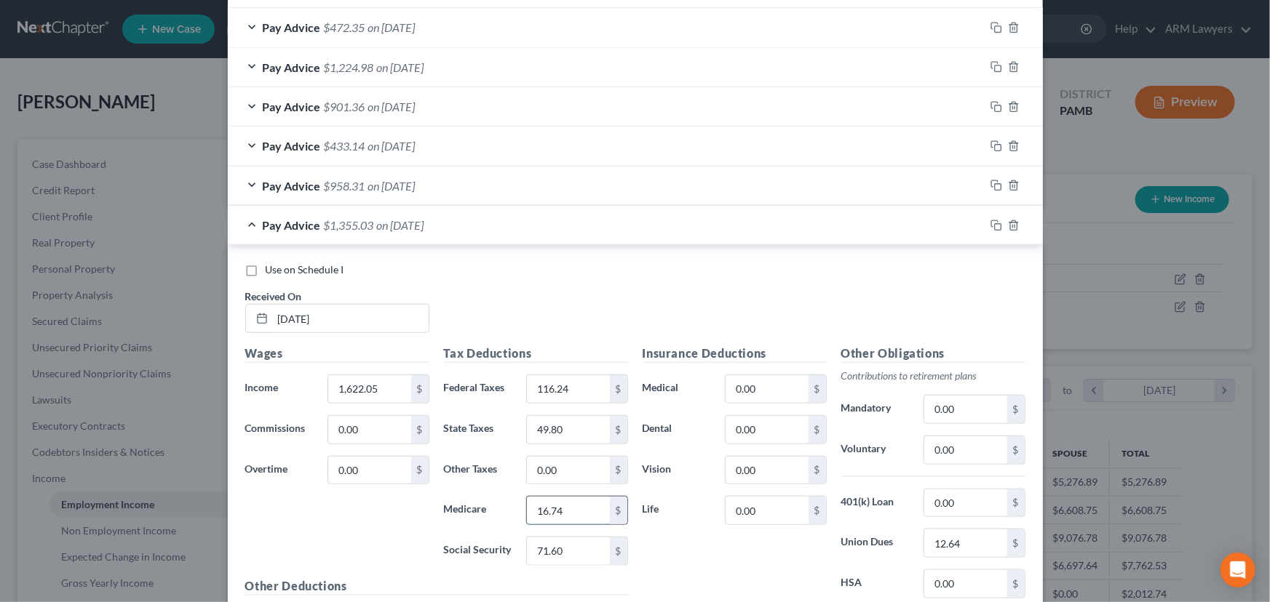
click at [573, 514] on input "16.74" at bounding box center [568, 511] width 82 height 28
type input "23.52"
click at [564, 546] on input "71.60" at bounding box center [568, 552] width 82 height 28
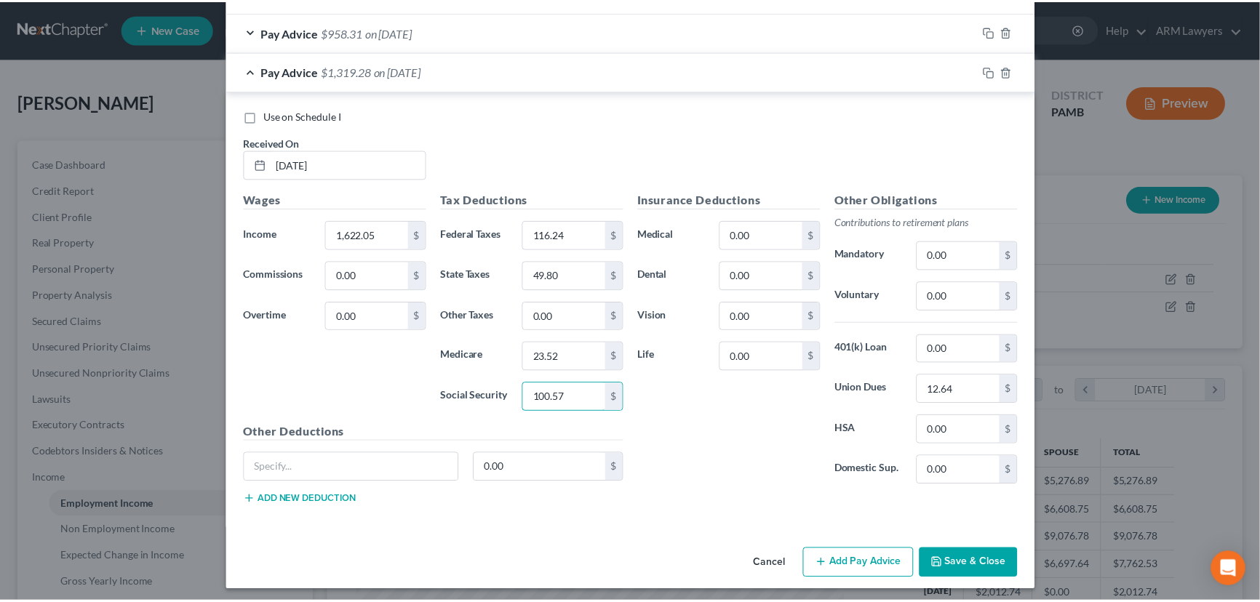
scroll to position [645, 0]
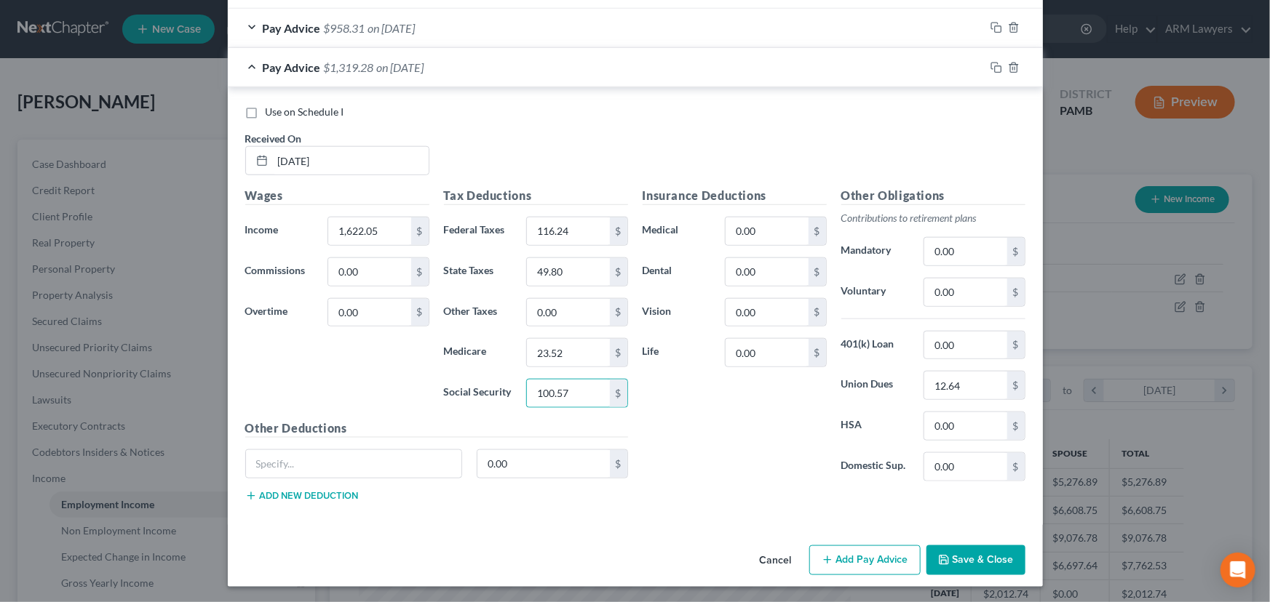
type input "100.57"
click at [987, 572] on button "Save & Close" at bounding box center [975, 561] width 99 height 31
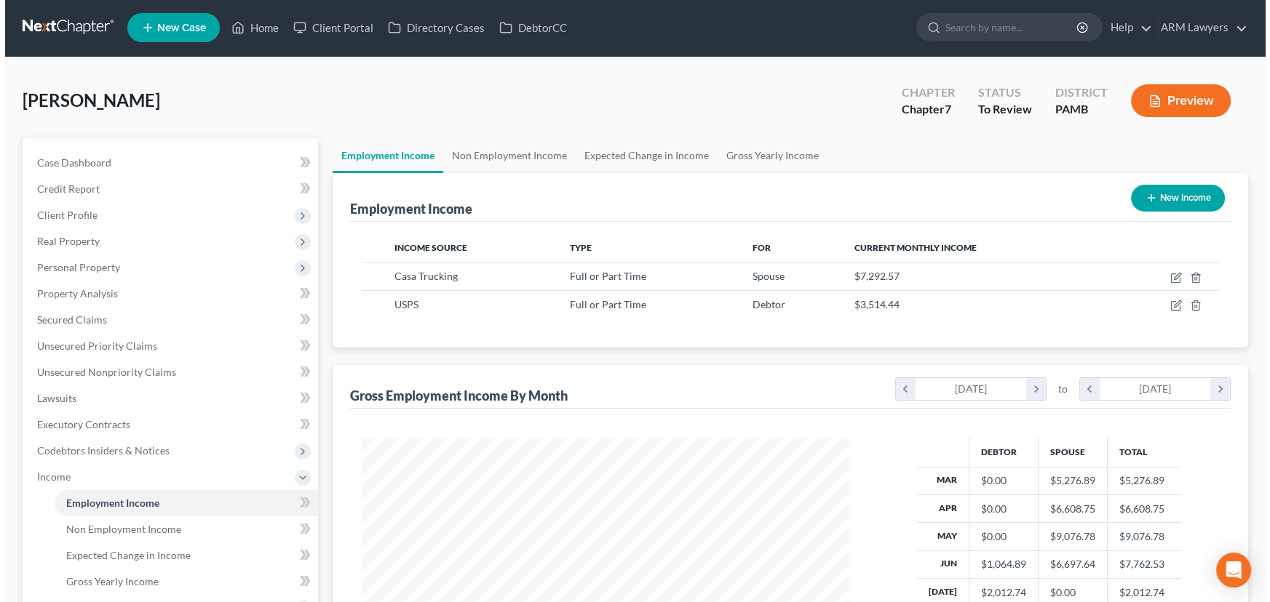
scroll to position [0, 0]
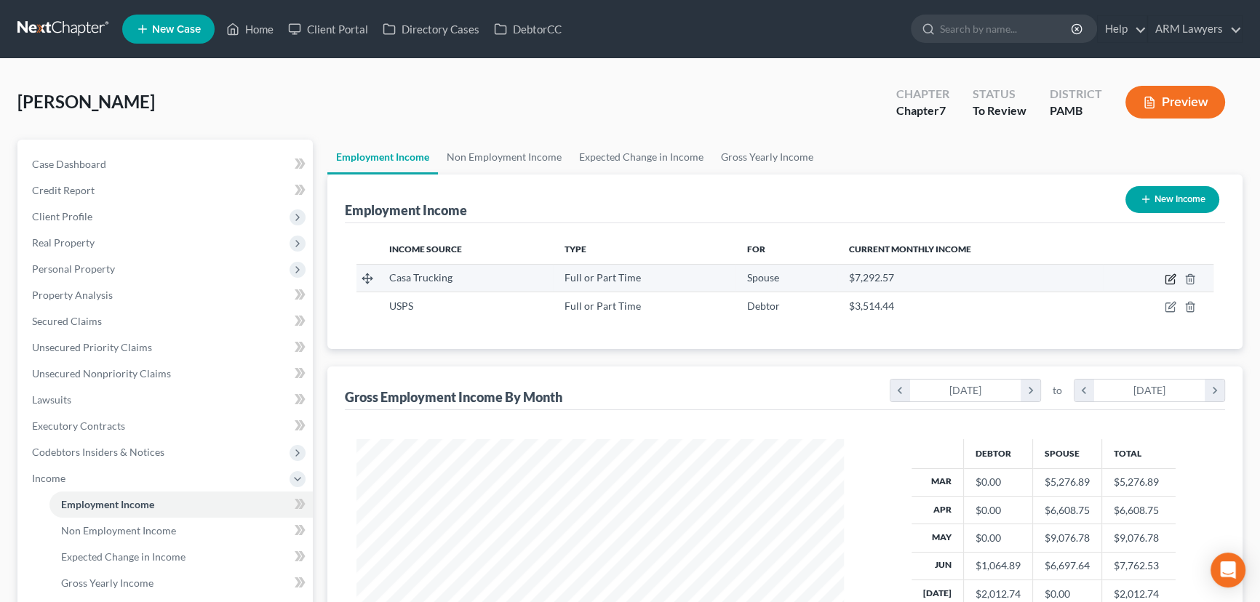
click at [1167, 276] on icon "button" at bounding box center [1171, 280] width 12 height 12
select select "0"
select select "39"
select select "2"
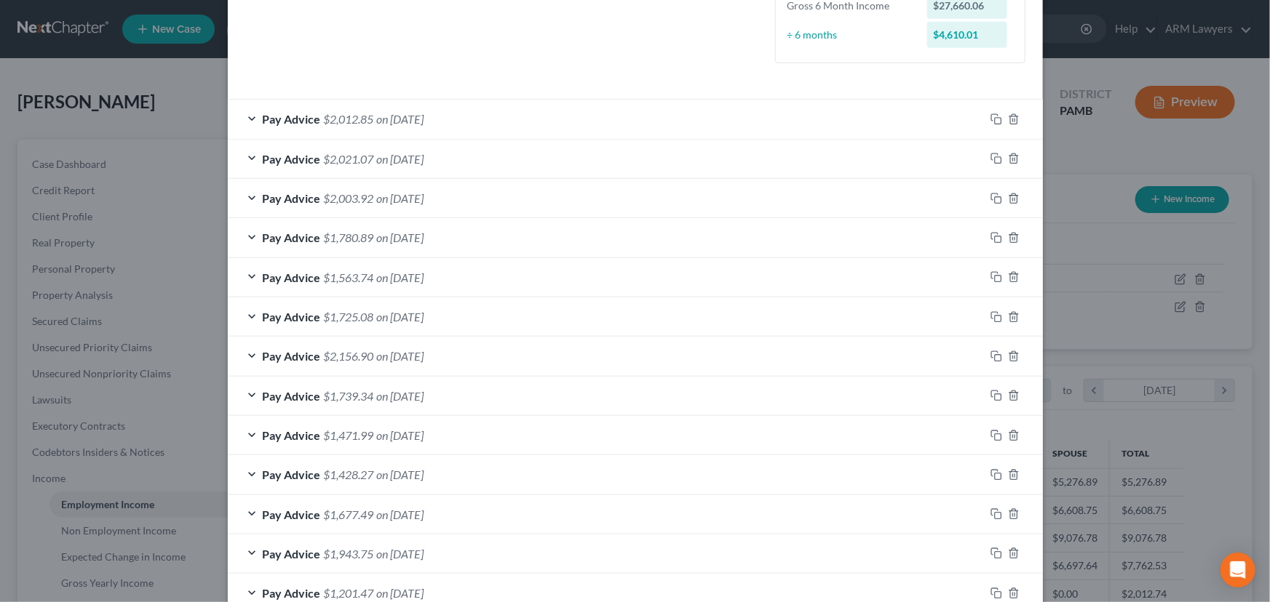
scroll to position [396, 0]
drag, startPoint x: 989, startPoint y: 113, endPoint x: 661, endPoint y: 219, distance: 344.0
click at [990, 113] on icon "button" at bounding box center [996, 118] width 12 height 12
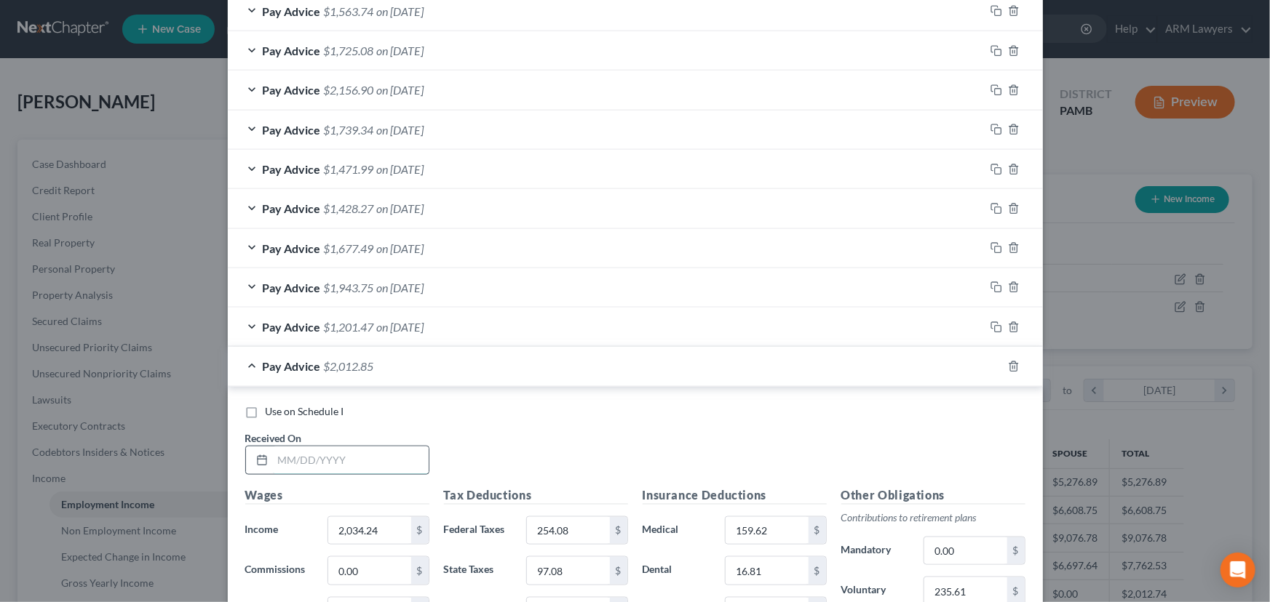
click at [311, 472] on input "text" at bounding box center [351, 461] width 156 height 28
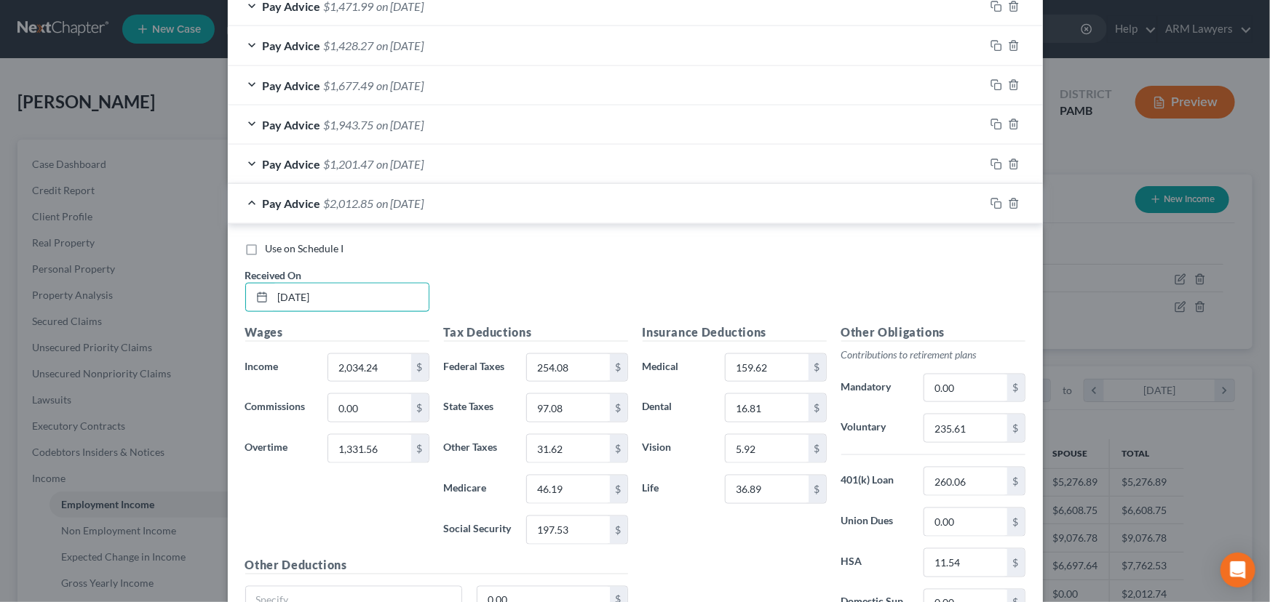
scroll to position [859, 0]
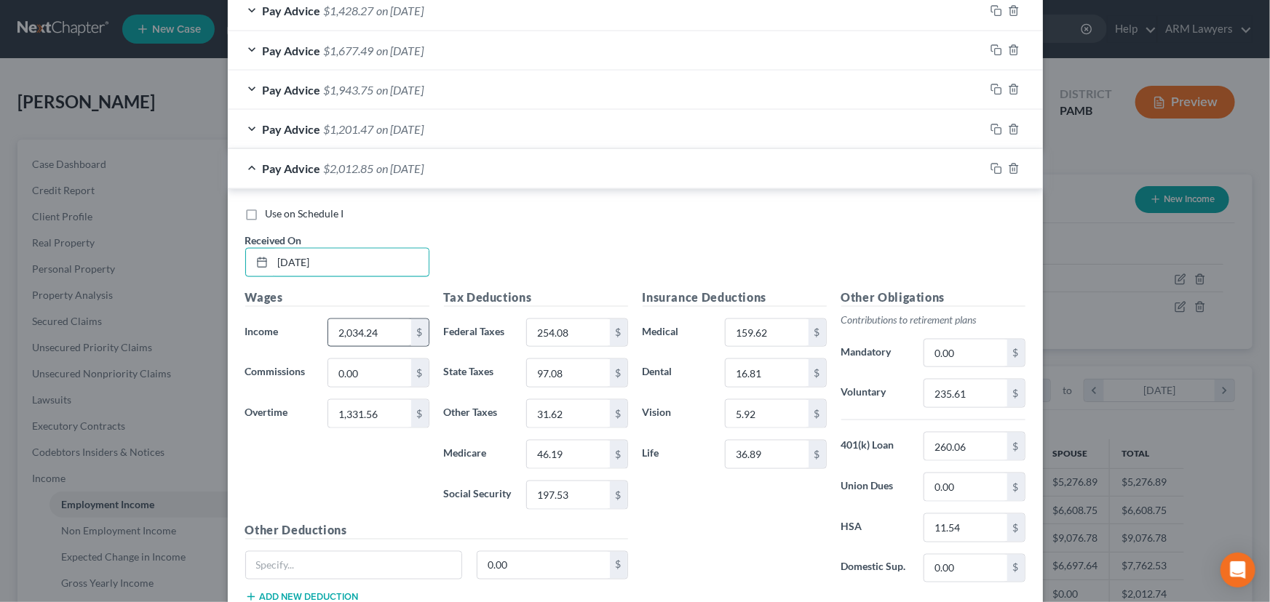
type input "[DATE]"
click at [384, 325] on input "2,034.24" at bounding box center [369, 333] width 82 height 28
type input "4,506.03"
click at [567, 327] on input "254.08" at bounding box center [568, 333] width 82 height 28
type input "402.96"
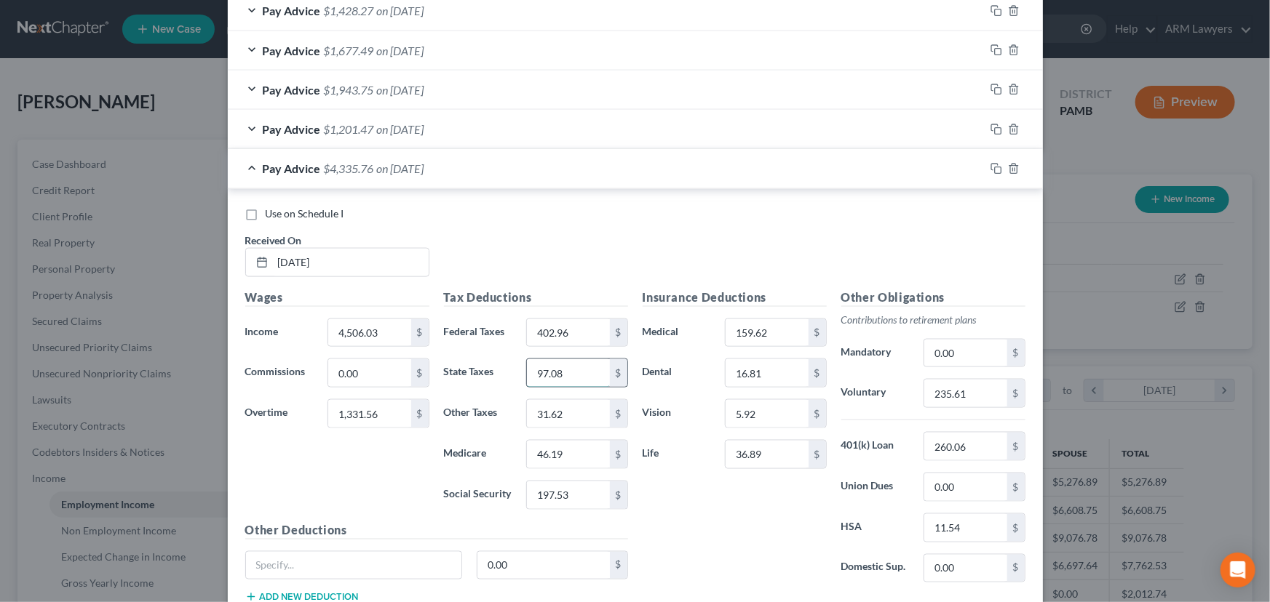
click at [575, 372] on input "97.08" at bounding box center [568, 373] width 82 height 28
type input "131.36"
click at [575, 442] on input "46.19" at bounding box center [568, 455] width 82 height 28
type input "62.39"
click at [578, 486] on input "197.53" at bounding box center [568, 496] width 82 height 28
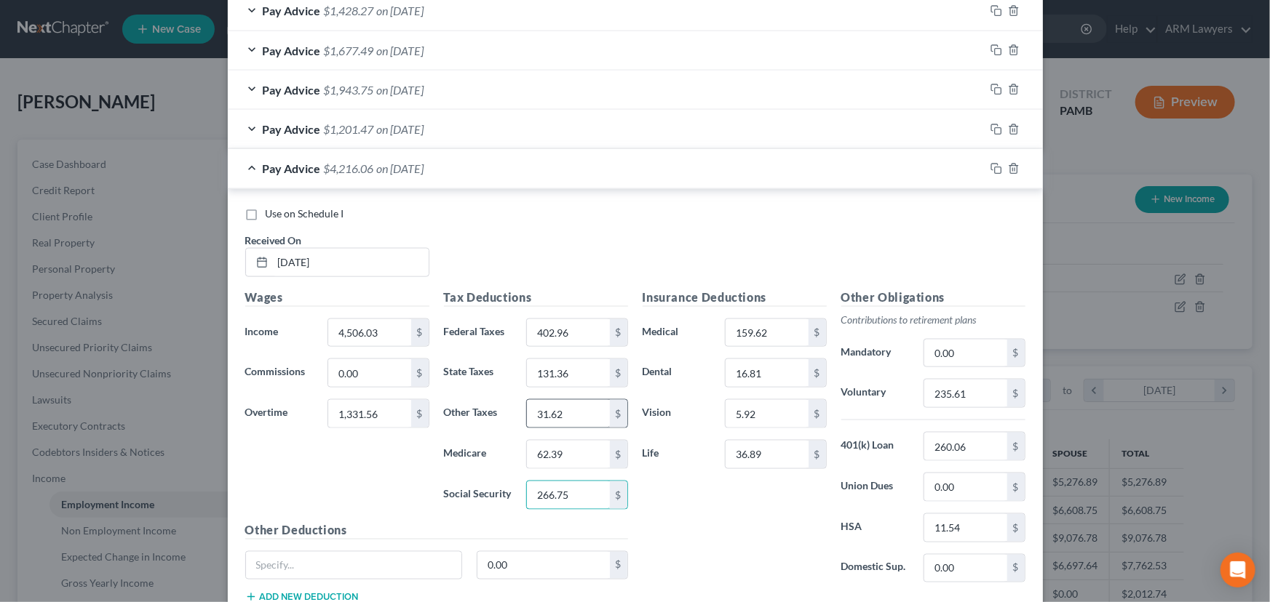
type input "266.75"
click at [572, 409] on input "31.62" at bounding box center [568, 414] width 82 height 28
type input "45.93"
click at [957, 388] on input "235.61" at bounding box center [965, 394] width 82 height 28
type input "313.77"
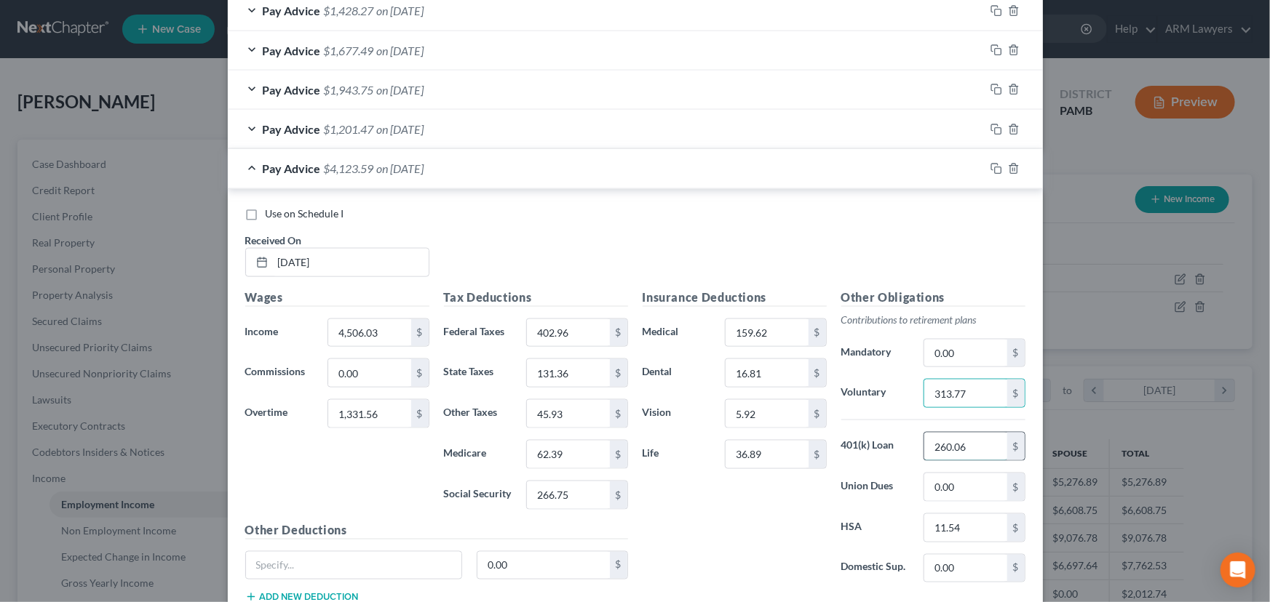
click at [949, 448] on input "260.06" at bounding box center [965, 447] width 82 height 28
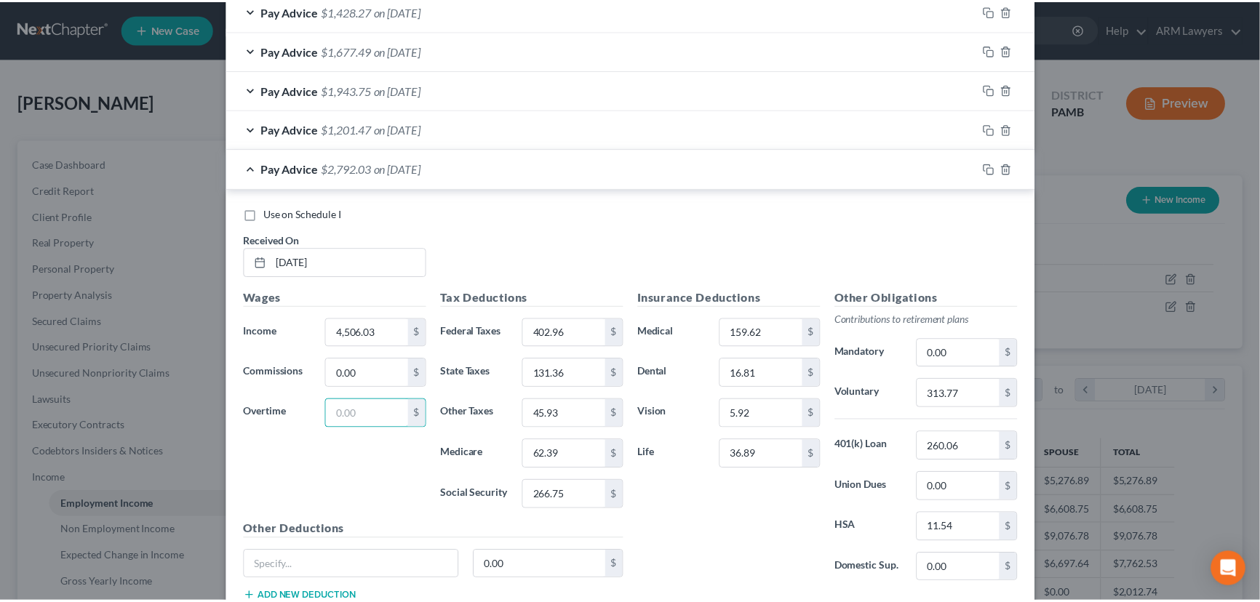
scroll to position [925, 0]
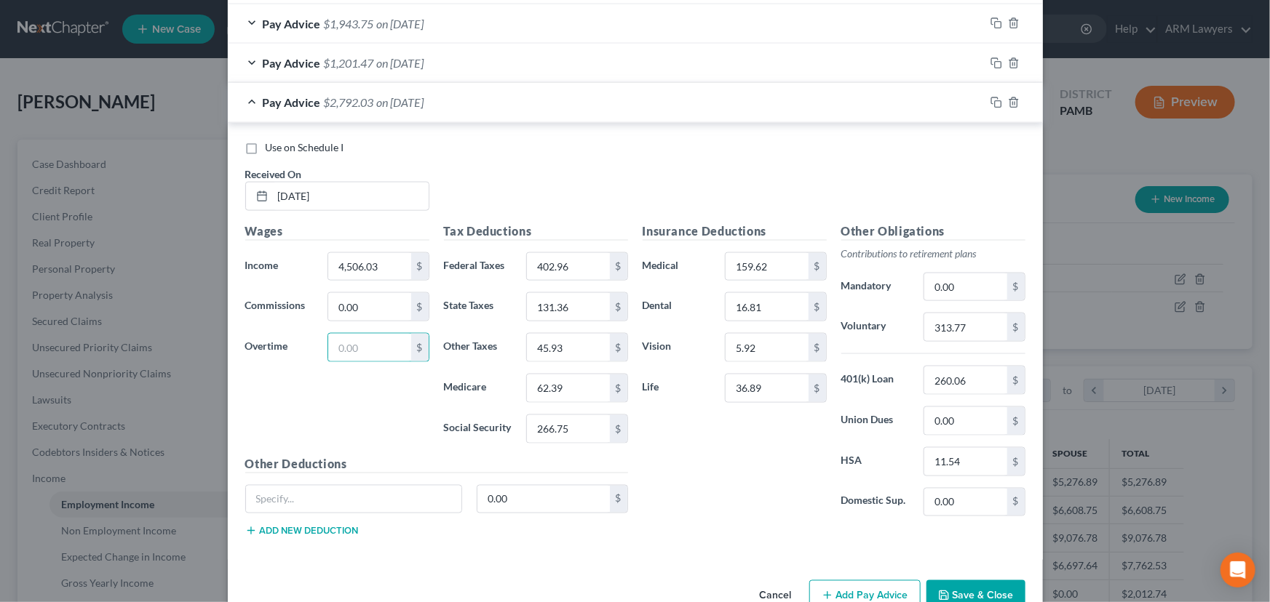
click at [971, 586] on button "Save & Close" at bounding box center [975, 596] width 99 height 31
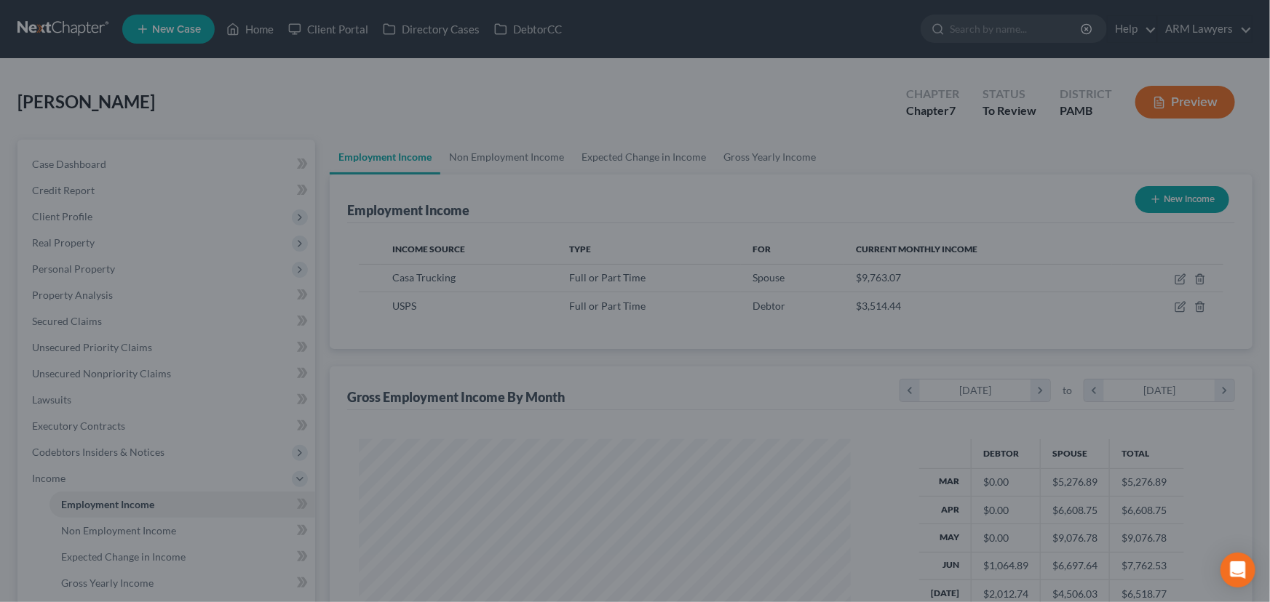
scroll to position [727260, 727004]
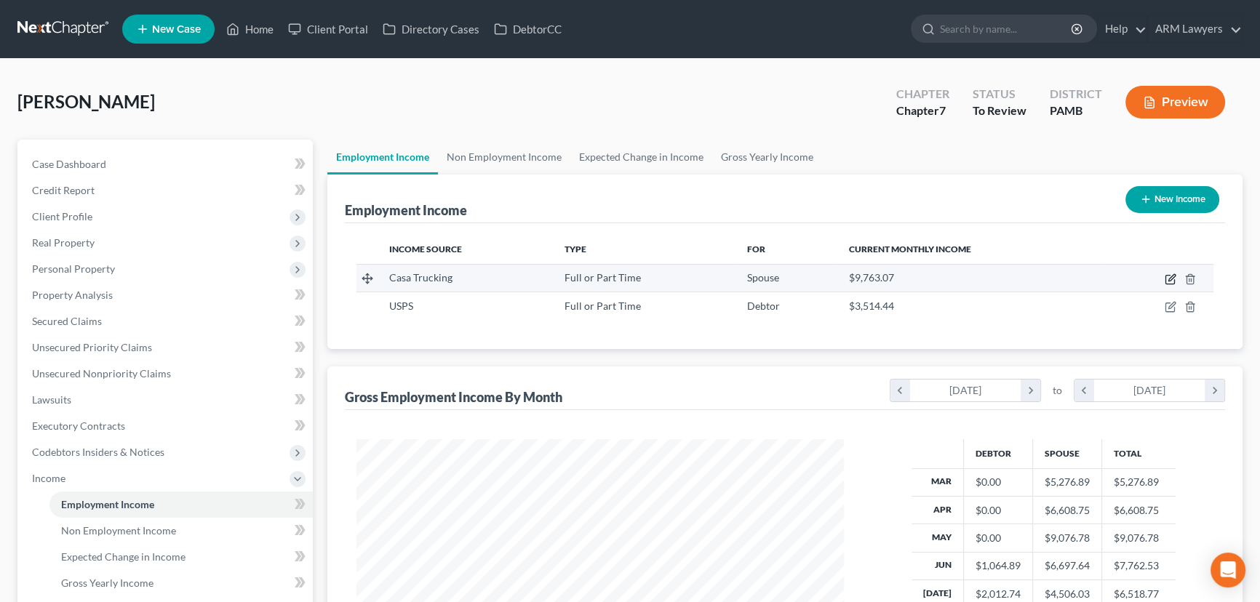
click at [1167, 280] on icon "button" at bounding box center [1171, 280] width 12 height 12
select select "0"
select select "39"
select select "2"
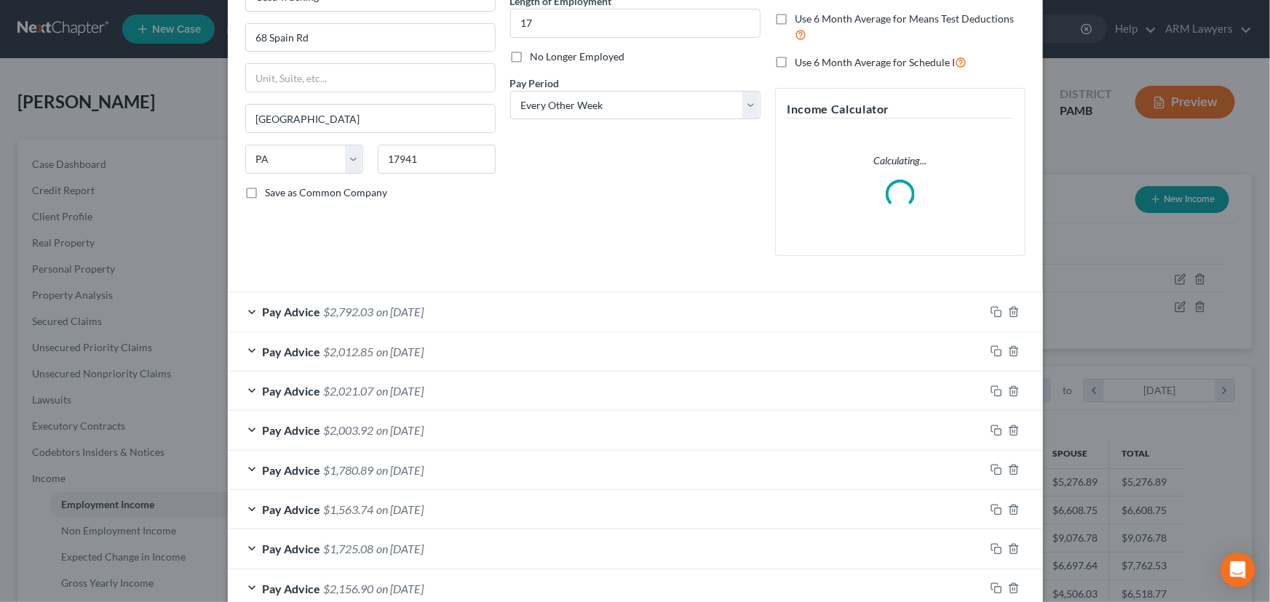
scroll to position [198, 0]
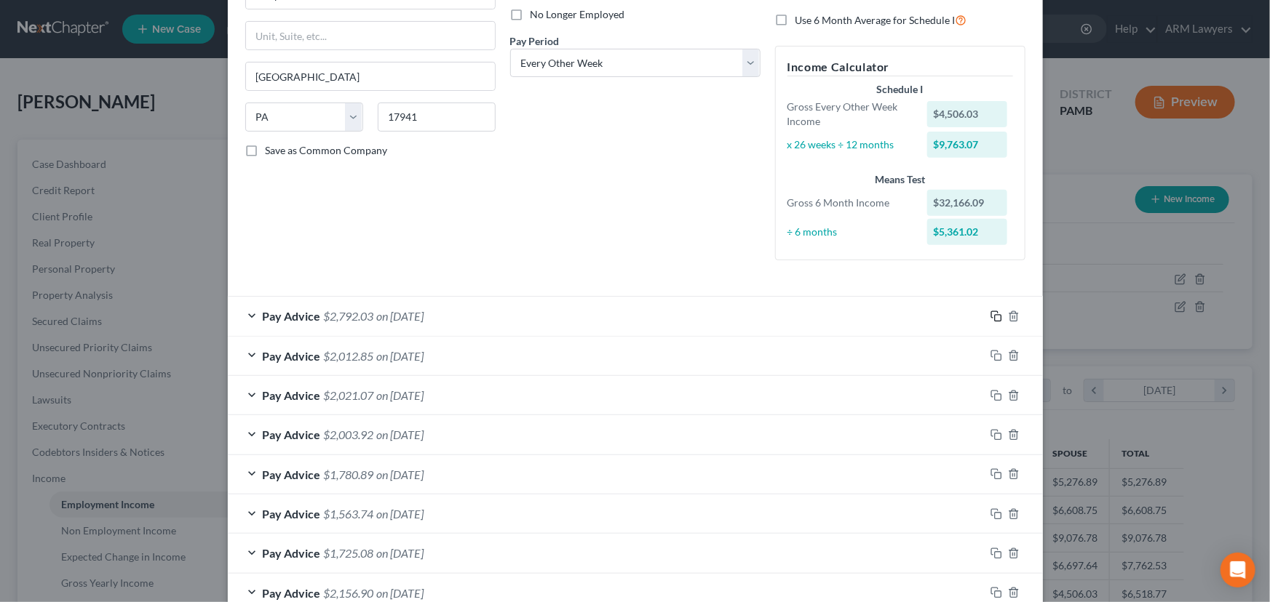
click at [992, 314] on icon "button" at bounding box center [996, 317] width 12 height 12
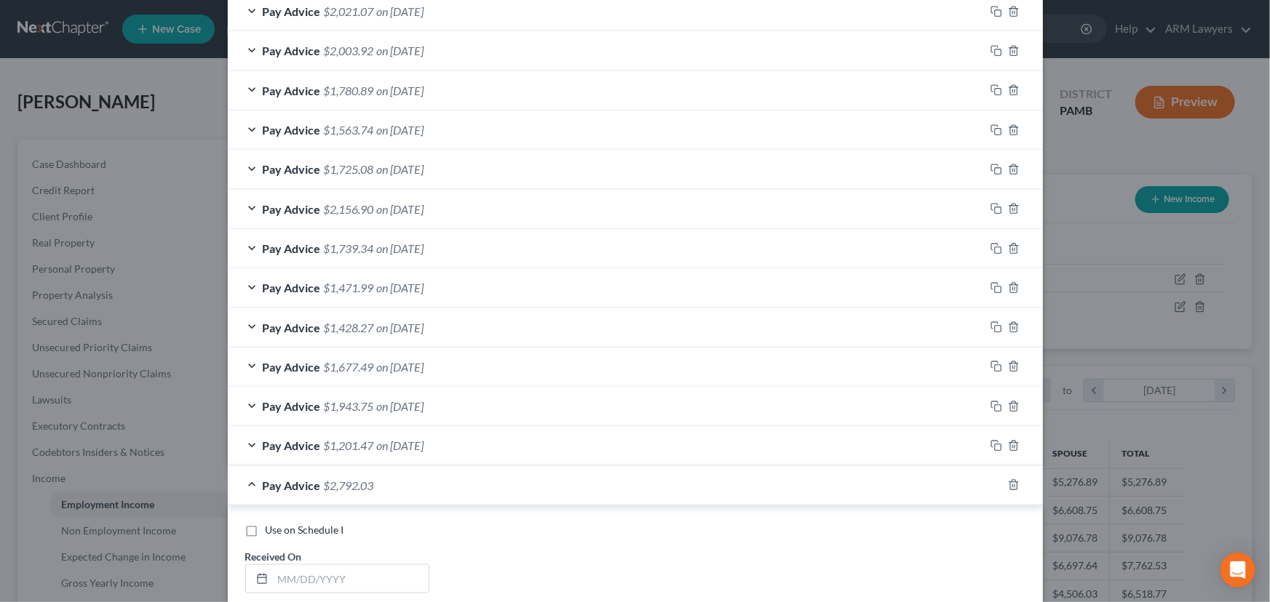
scroll to position [793, 0]
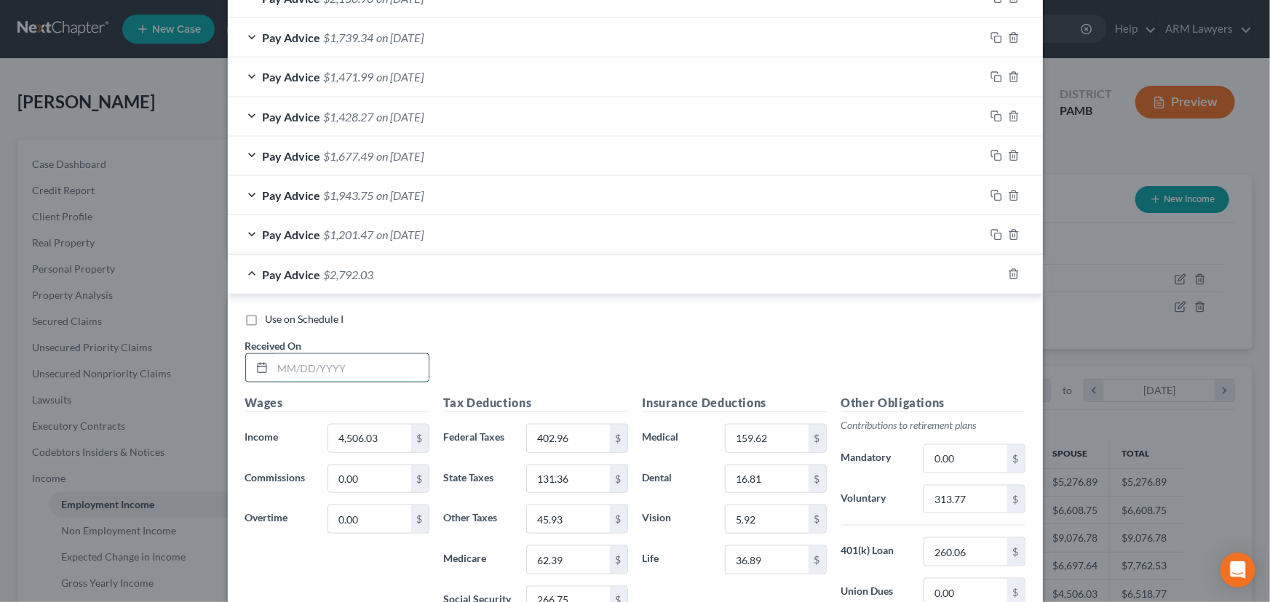
click at [327, 375] on input "text" at bounding box center [351, 368] width 156 height 28
type input "[DATE]"
click at [378, 431] on input "4,506.03" at bounding box center [369, 439] width 82 height 28
type input "2,829.99"
click at [576, 427] on input "402.96" at bounding box center [568, 439] width 82 height 28
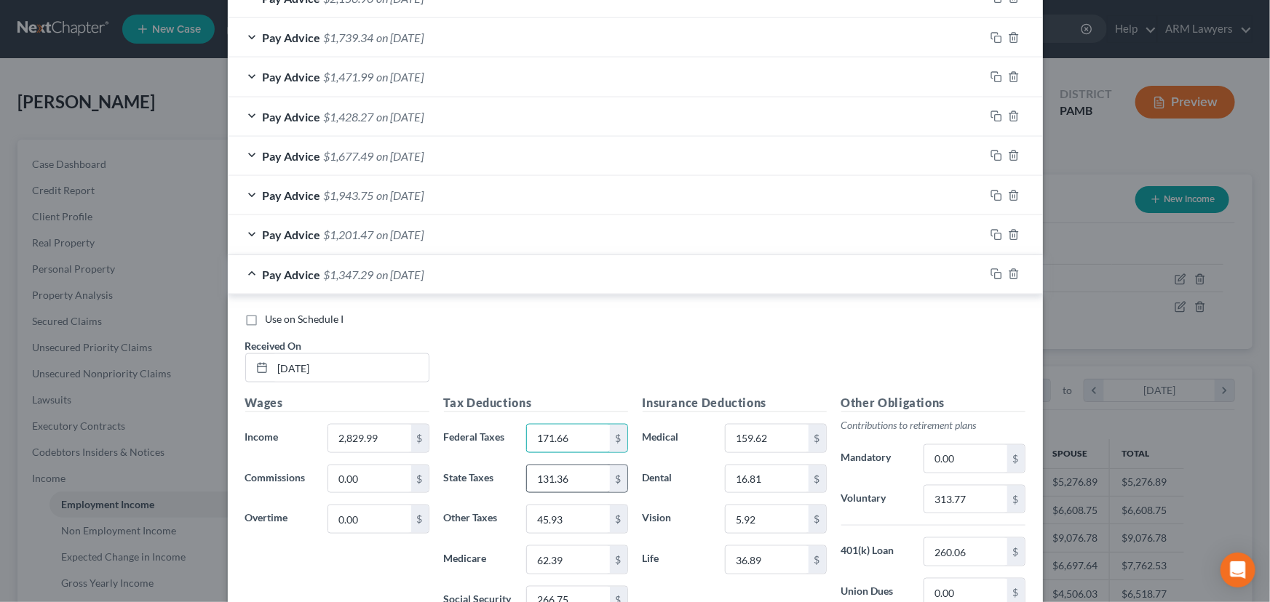
type input "171.66"
click at [575, 472] on input "131.36" at bounding box center [568, 480] width 82 height 28
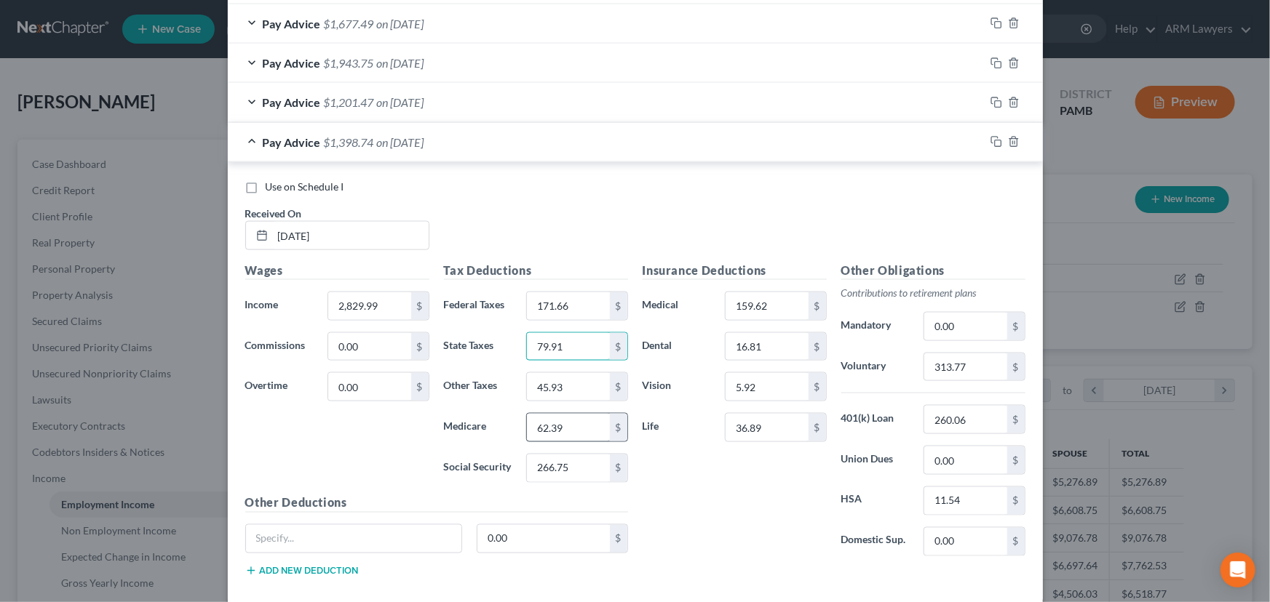
type input "79.91"
click at [582, 429] on input "62.39" at bounding box center [568, 428] width 82 height 28
type input "38.08"
click at [581, 457] on input "266.75" at bounding box center [568, 469] width 82 height 28
type input "162.84"
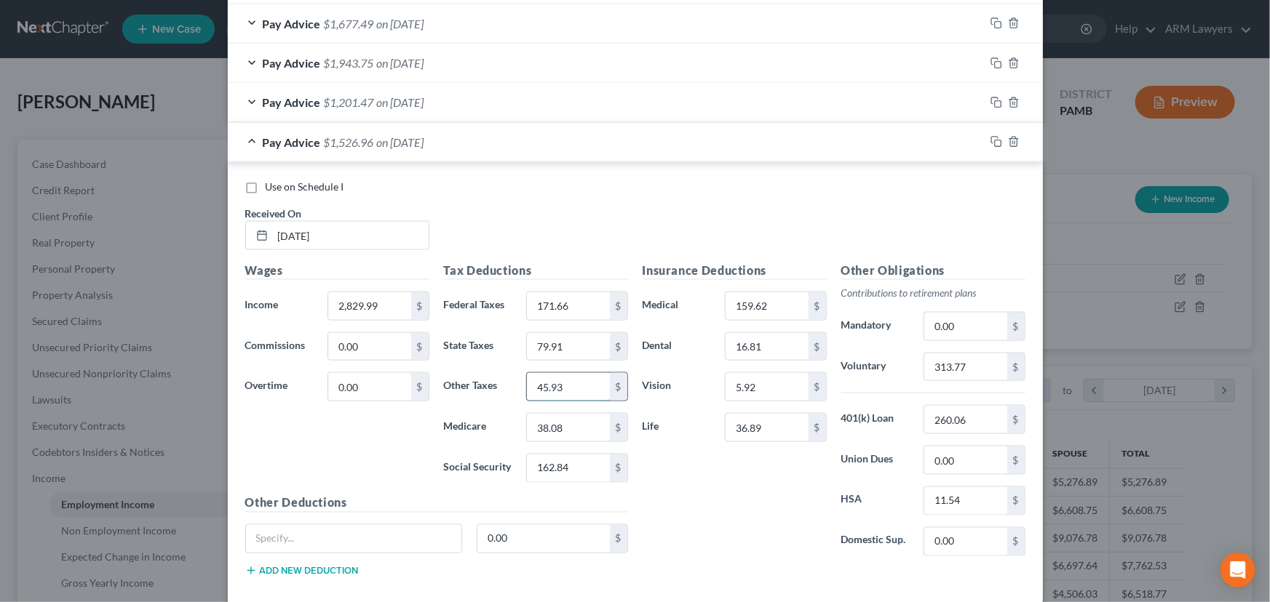
click at [572, 387] on input "45.93" at bounding box center [568, 387] width 82 height 28
type input "27.99"
click at [989, 375] on input "313.77" at bounding box center [965, 368] width 82 height 28
type input "196.45"
click at [369, 307] on input "2,829.99" at bounding box center [369, 306] width 82 height 28
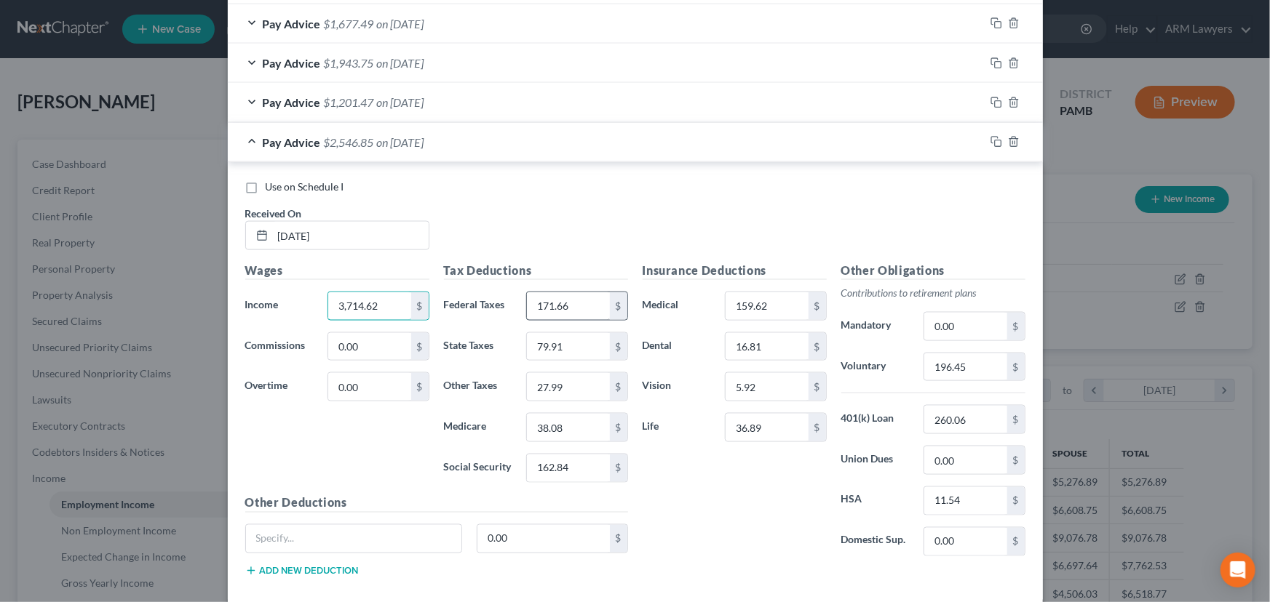
type input "3,714.62"
click at [560, 306] on input "171.66" at bounding box center [568, 306] width 82 height 28
type input "270.38"
click at [332, 238] on input "[DATE]" at bounding box center [351, 236] width 156 height 28
click at [309, 229] on input "7/25/258/8/25" at bounding box center [351, 236] width 156 height 28
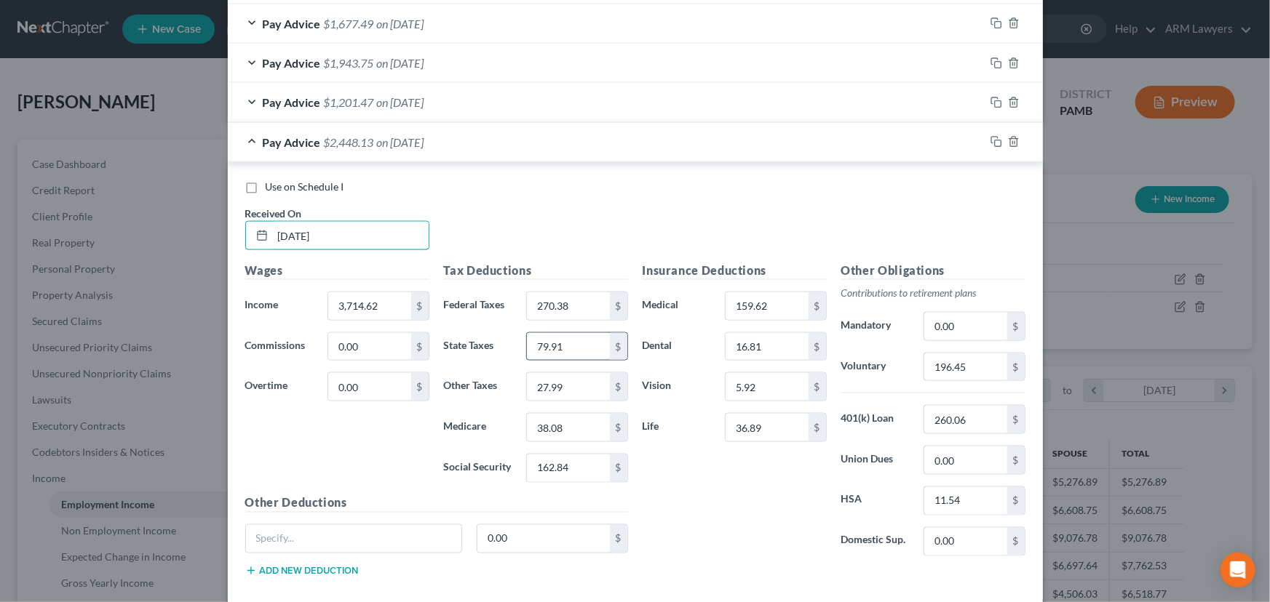
type input "[DATE]"
click at [567, 354] on input "79.91" at bounding box center [568, 347] width 82 height 28
type input "107.07"
click at [570, 433] on input "38.08" at bounding box center [568, 428] width 82 height 28
type input "50.91"
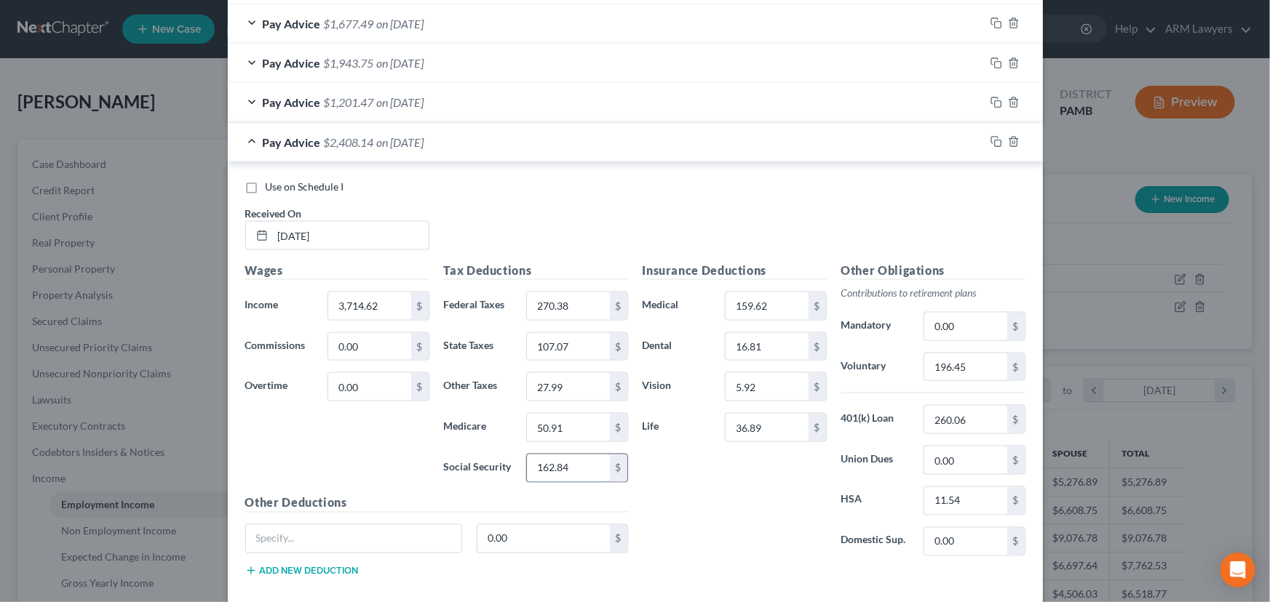
click at [573, 466] on input "162.84" at bounding box center [568, 469] width 82 height 28
type input "217.69"
click at [568, 388] on input "27.99" at bounding box center [568, 387] width 82 height 28
type input "37.20"
click at [970, 356] on input "196.45" at bounding box center [965, 368] width 82 height 28
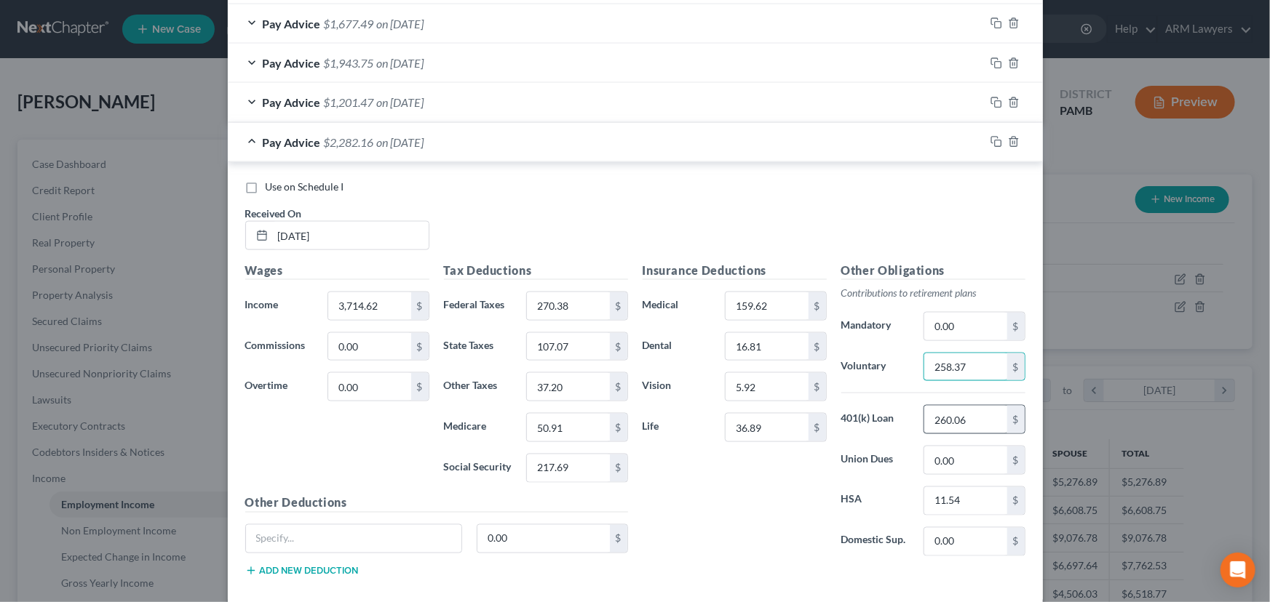
type input "258.37"
click at [964, 421] on input "260.06" at bounding box center [965, 420] width 82 height 28
click at [991, 141] on icon "button" at bounding box center [994, 141] width 7 height 7
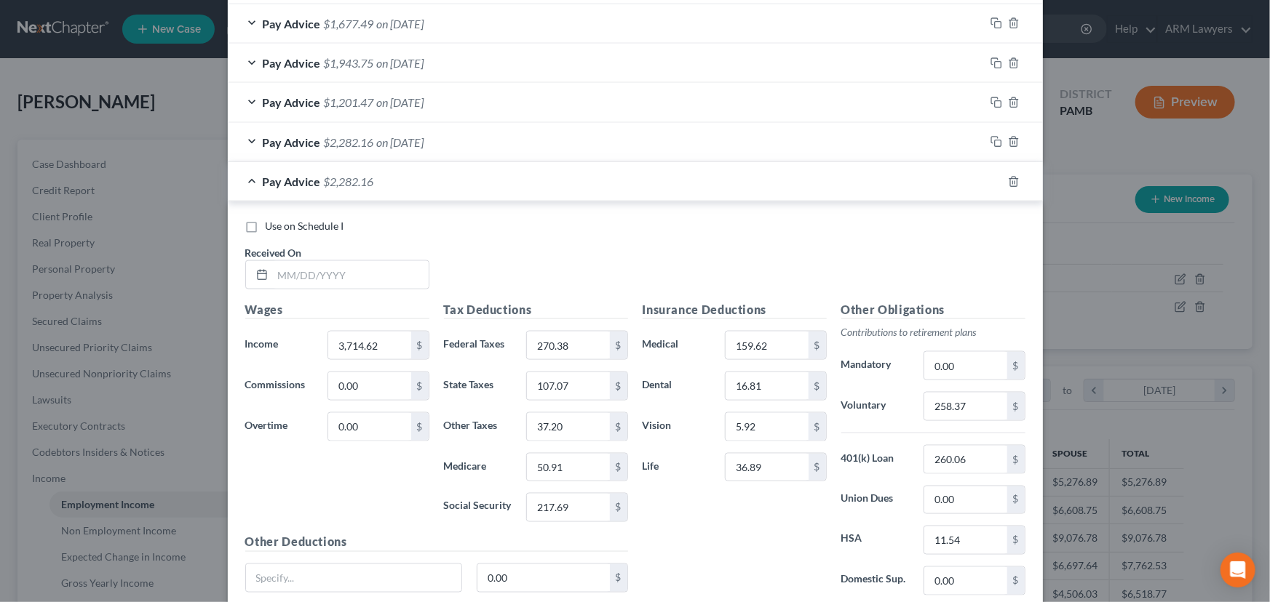
click at [366, 485] on div "Wages Income * 3,714.62 $ Commissions 0.00 $ Overtime 0.00 $" at bounding box center [337, 417] width 199 height 233
click at [319, 264] on input "text" at bounding box center [351, 275] width 156 height 28
type input "[DATE]"
click at [350, 347] on input "3,714.62" at bounding box center [369, 346] width 82 height 28
type input "3,174.63"
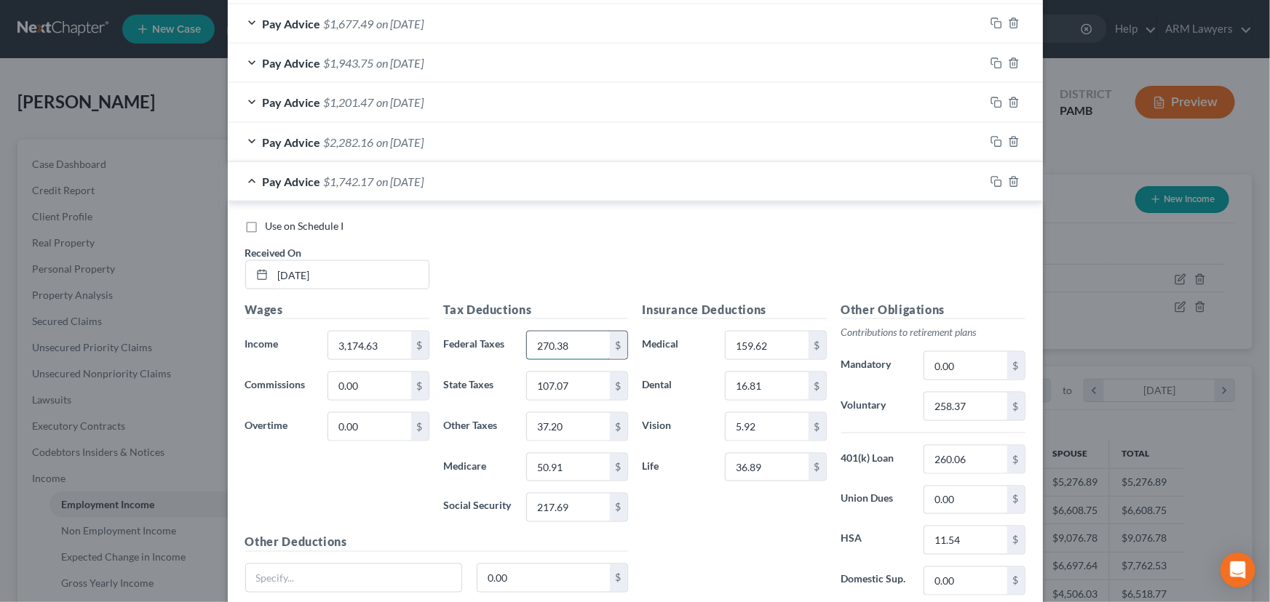
click at [559, 348] on input "270.38" at bounding box center [568, 346] width 82 height 28
type input "210.12"
click at [564, 385] on input "107.07" at bounding box center [568, 386] width 82 height 28
type input "90.49"
click at [571, 466] on input "50.91" at bounding box center [568, 468] width 82 height 28
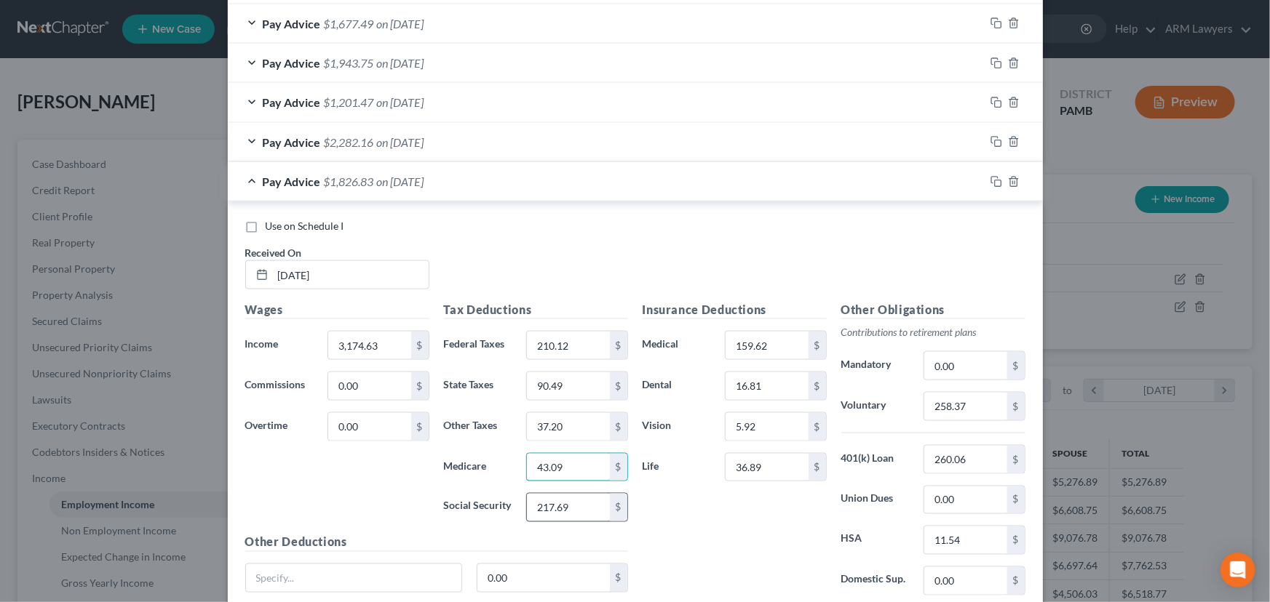
type input "43.09"
click at [561, 498] on input "217.69" at bounding box center [568, 508] width 82 height 28
type input "184.21"
click at [568, 436] on input "37.20" at bounding box center [568, 427] width 82 height 28
type input "31.69"
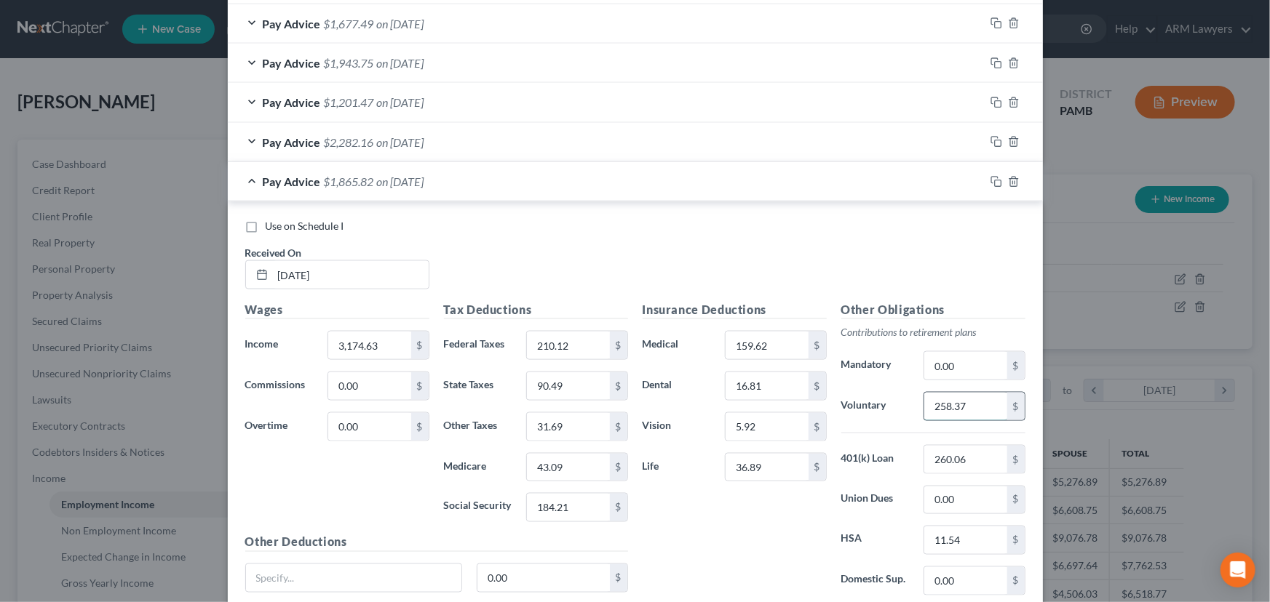
click at [971, 403] on input "258.37" at bounding box center [965, 407] width 82 height 28
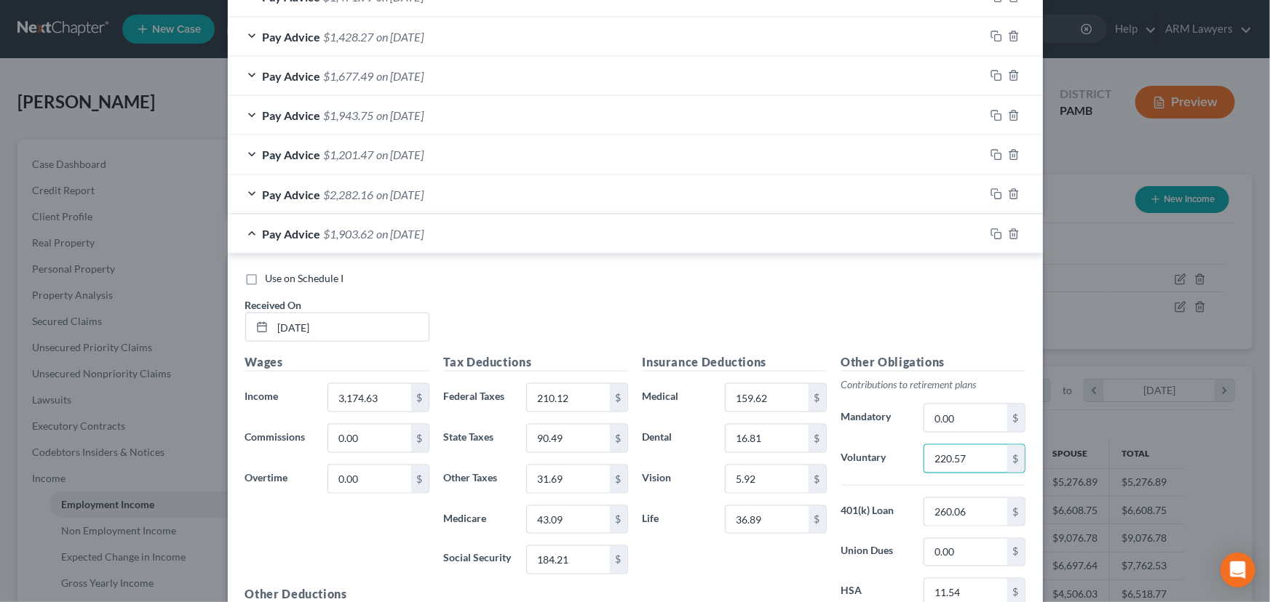
scroll to position [859, 0]
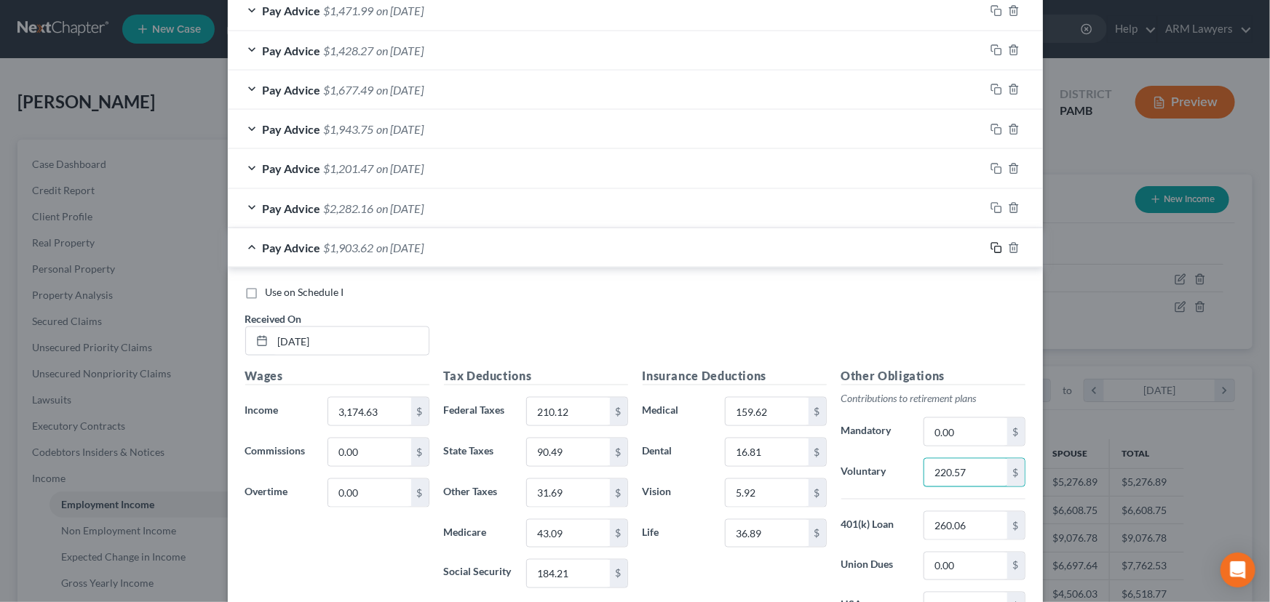
type input "220.57"
click at [991, 247] on icon "button" at bounding box center [994, 246] width 7 height 7
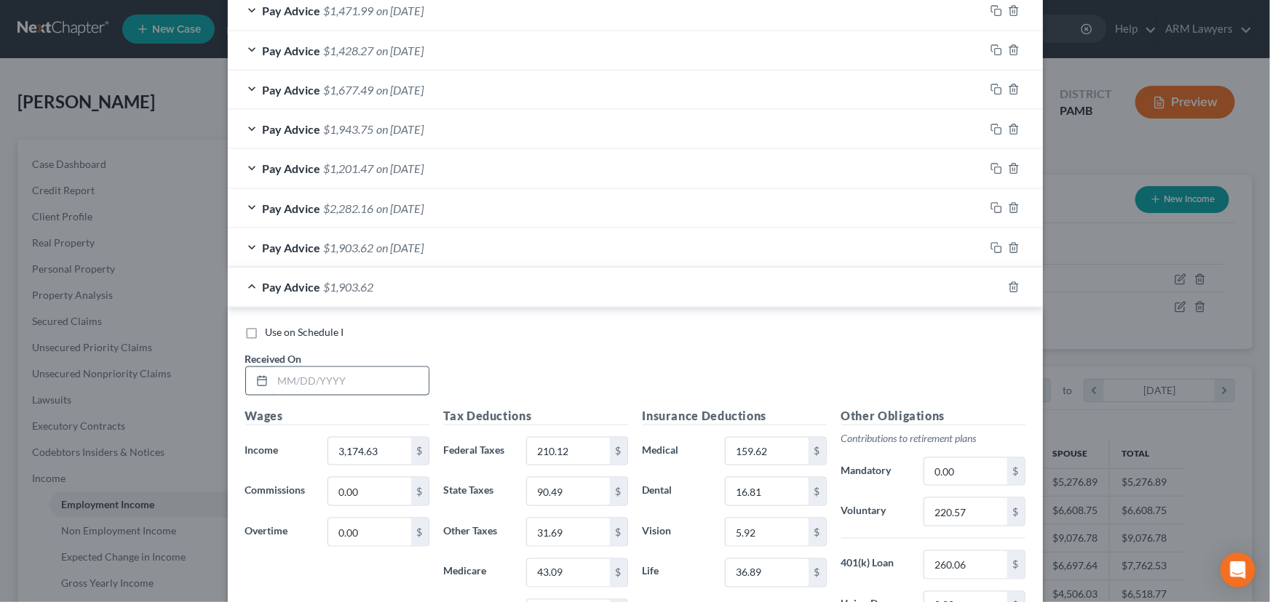
drag, startPoint x: 577, startPoint y: 381, endPoint x: 356, endPoint y: 380, distance: 221.2
click at [577, 381] on div "Use on Schedule I Received On *" at bounding box center [635, 366] width 794 height 82
click at [329, 380] on input "text" at bounding box center [351, 381] width 156 height 28
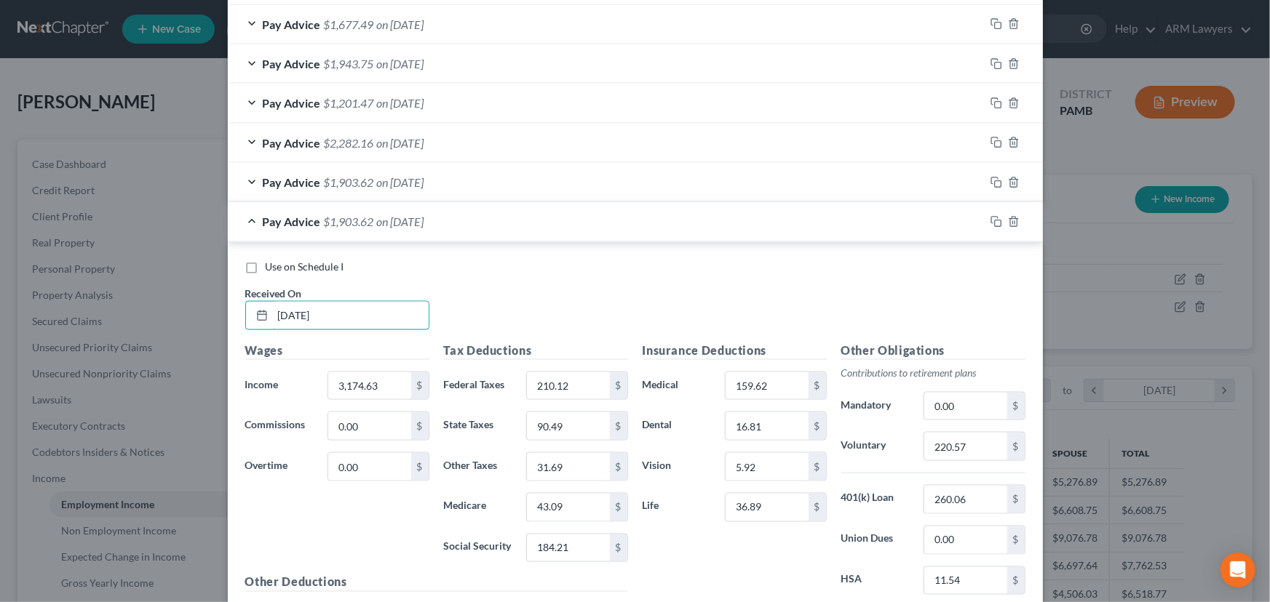
scroll to position [925, 0]
type input "[DATE]"
click at [368, 383] on input "3,174.63" at bounding box center [369, 386] width 82 height 28
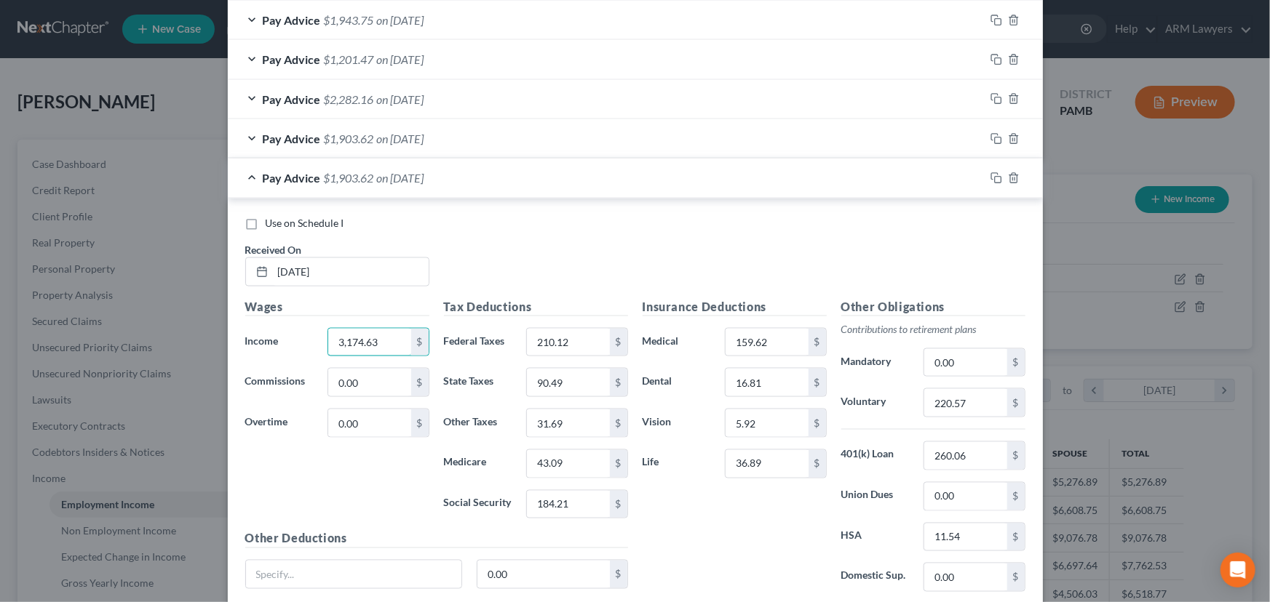
scroll to position [992, 0]
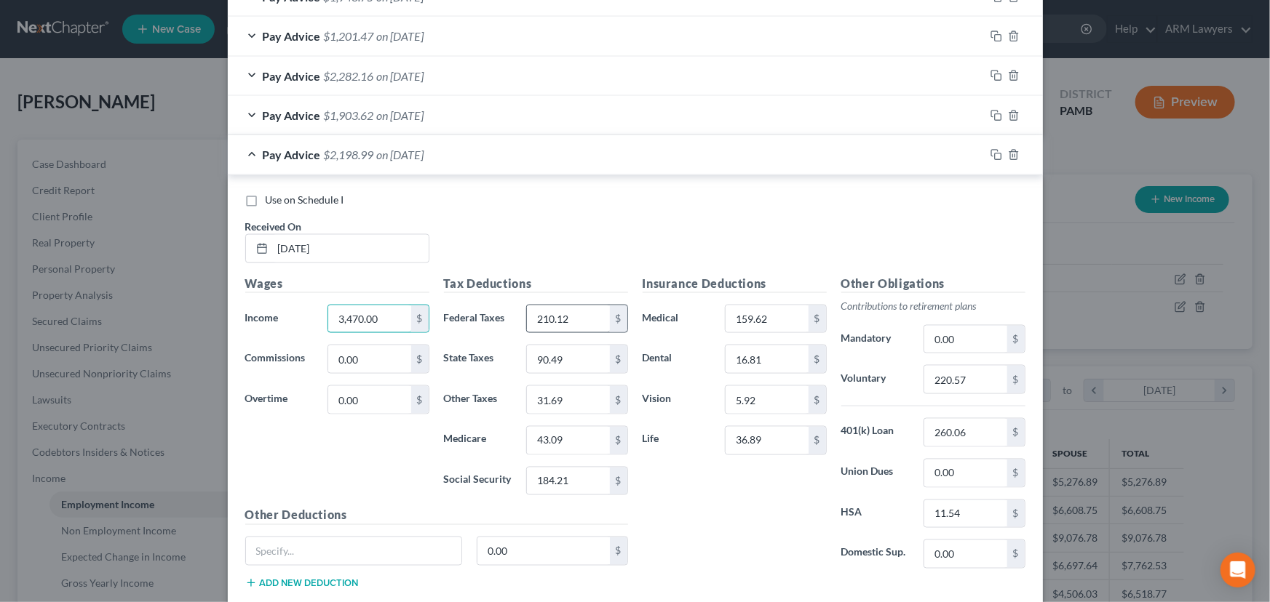
type input "3,470.00"
click at [582, 319] on input "210.12" at bounding box center [568, 320] width 82 height 28
type input "228.13"
click at [573, 370] on input "90.49" at bounding box center [568, 360] width 82 height 28
type input "45.55"
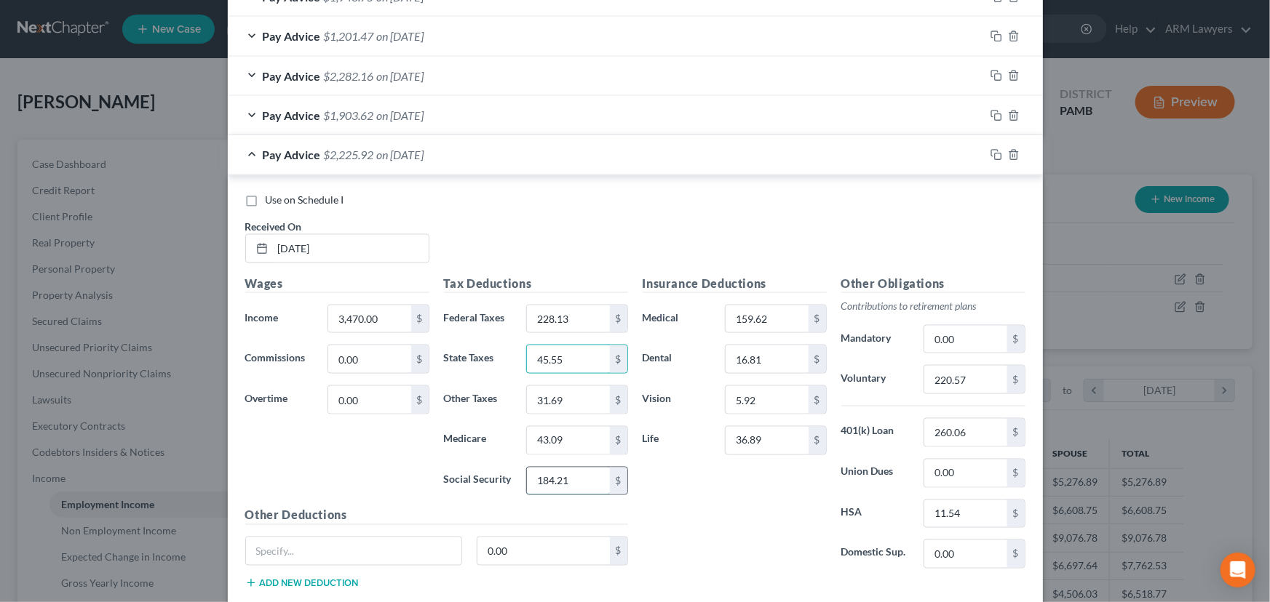
click at [581, 491] on input "184.21" at bounding box center [568, 482] width 82 height 28
type input "194.77"
click at [578, 398] on input "31.69" at bounding box center [568, 400] width 82 height 28
type input "33.51"
click at [968, 378] on input "220.57" at bounding box center [965, 380] width 82 height 28
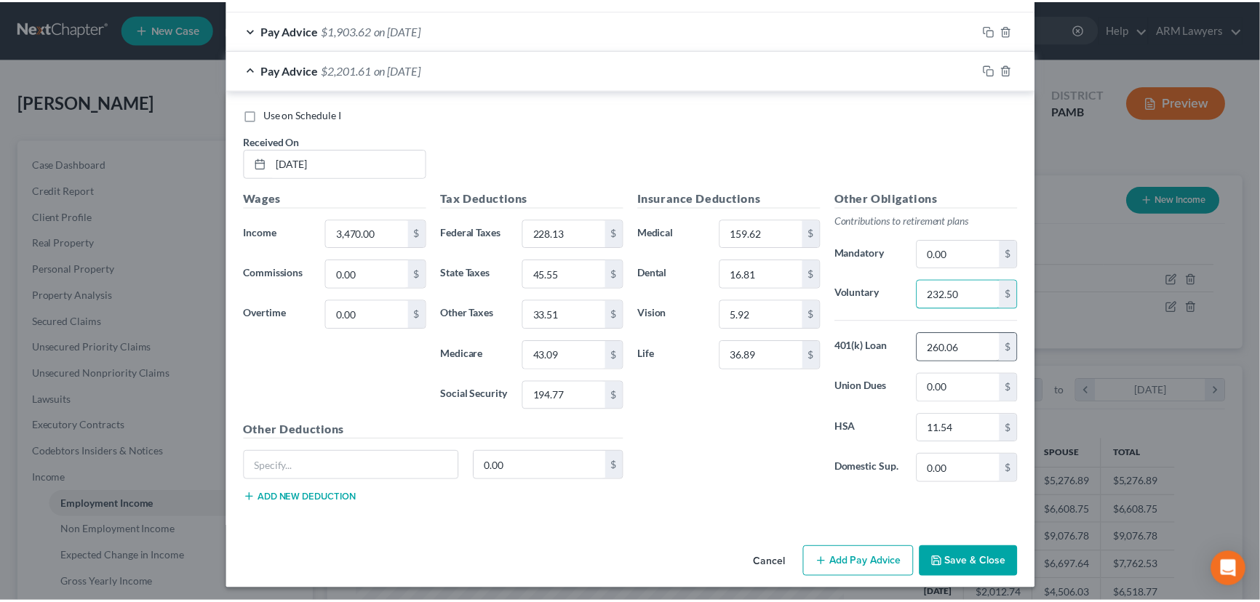
scroll to position [1078, 0]
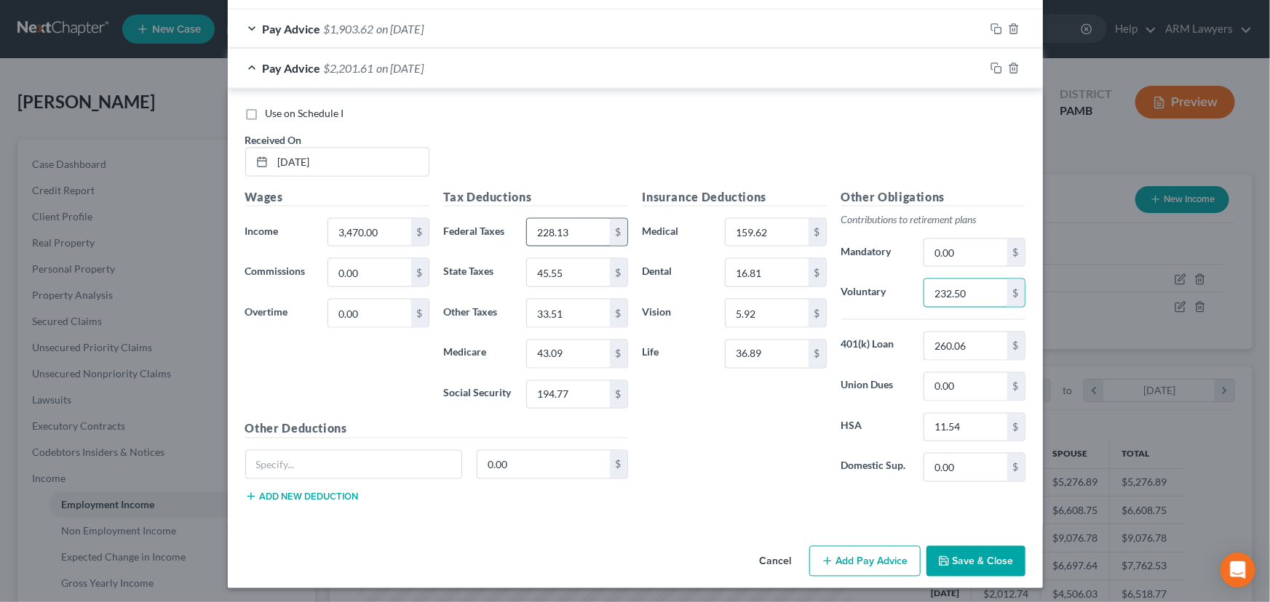
type input "232.50"
click at [561, 236] on input "228.13" at bounding box center [568, 233] width 82 height 28
type input "229.18"
click at [963, 553] on button "Save & Close" at bounding box center [975, 561] width 99 height 31
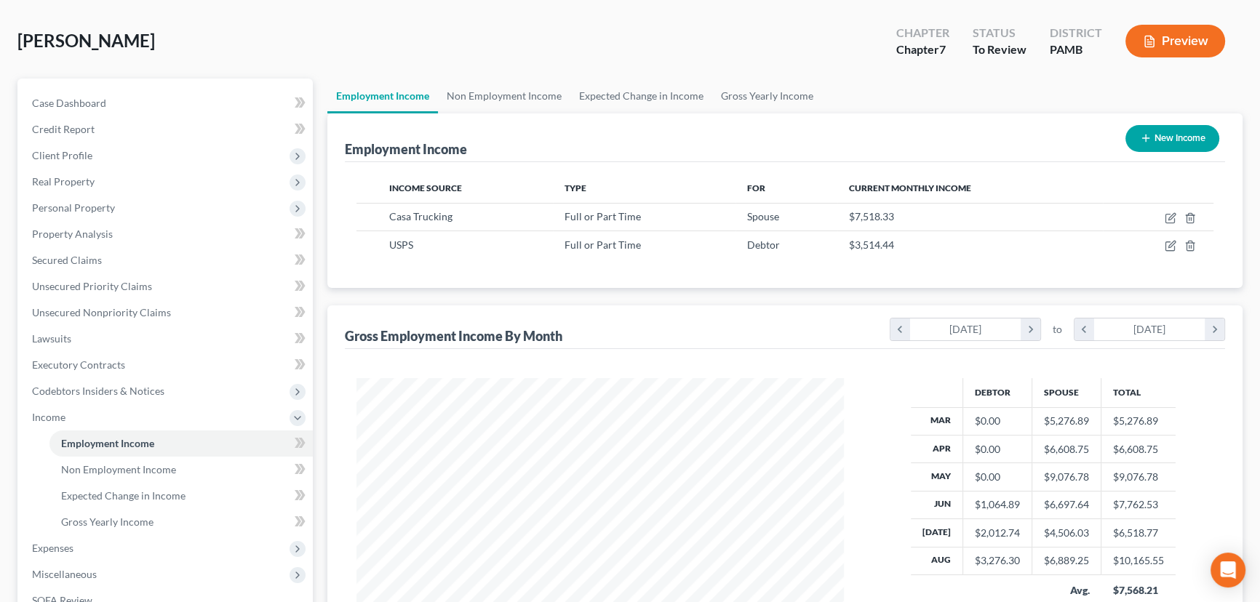
scroll to position [132, 0]
